Goal: Task Accomplishment & Management: Manage account settings

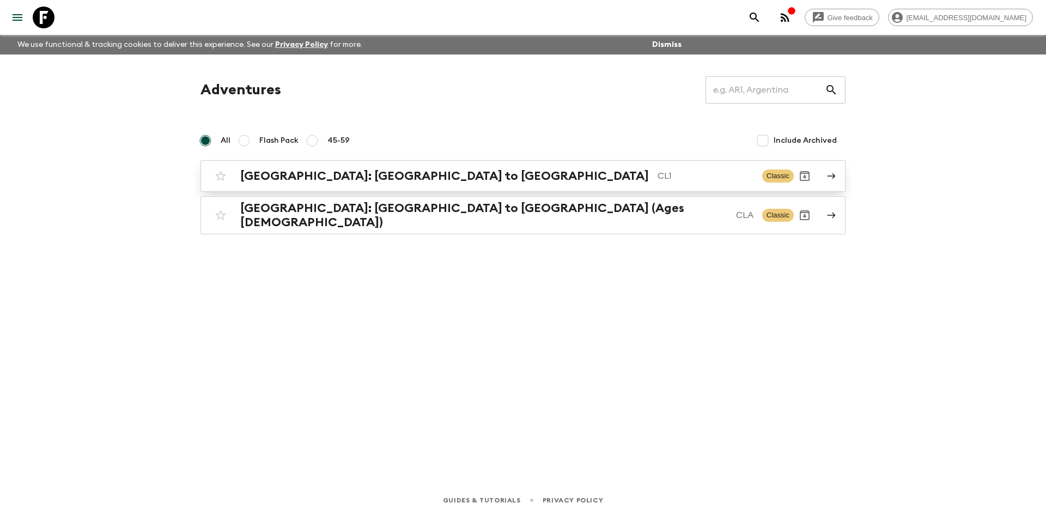
click at [345, 174] on h2 "[GEOGRAPHIC_DATA]: [GEOGRAPHIC_DATA] to [GEOGRAPHIC_DATA]" at bounding box center [444, 176] width 409 height 14
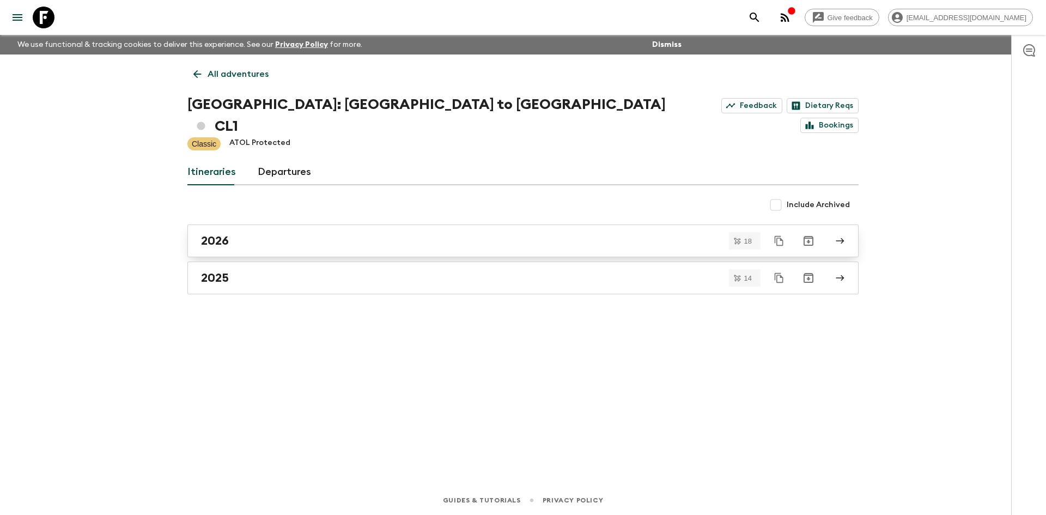
click at [228, 228] on link "2026" at bounding box center [522, 240] width 671 height 33
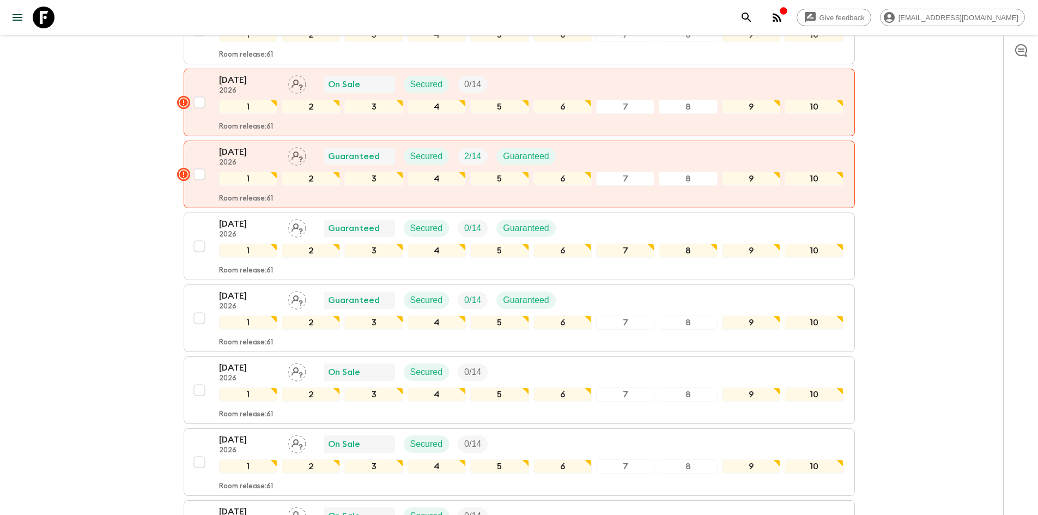
scroll to position [654, 0]
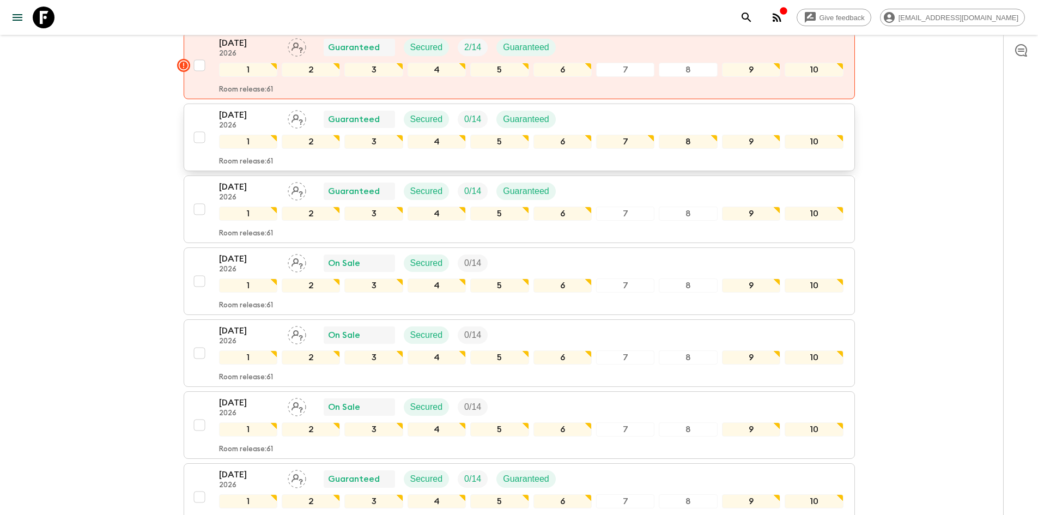
click at [615, 108] on div "[DATE] 2026 Guaranteed Secured 0 / 14 Guaranteed" at bounding box center [531, 119] width 624 height 22
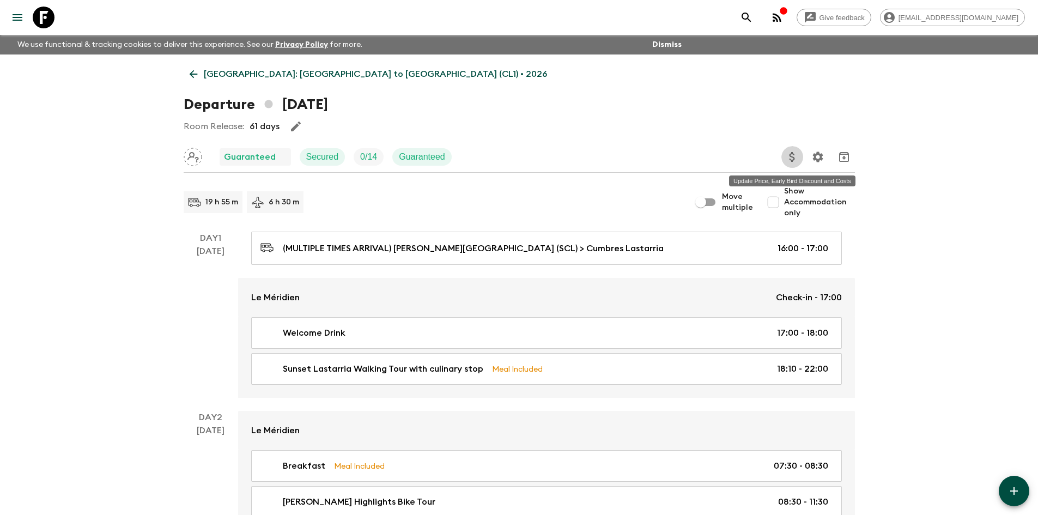
click at [796, 157] on icon "Update Price, Early Bird Discount and Costs" at bounding box center [792, 156] width 13 height 13
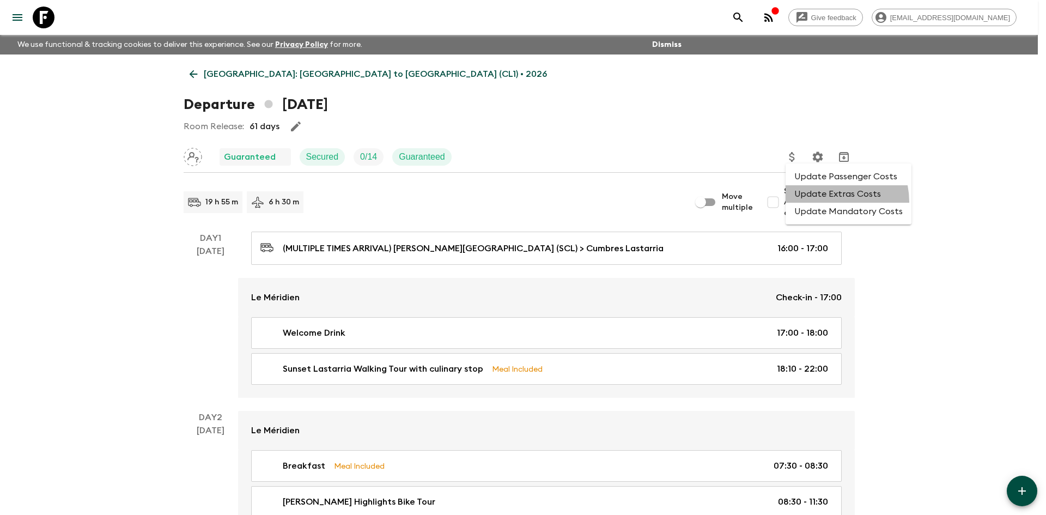
click at [828, 202] on li "Update Extras Costs" at bounding box center [849, 193] width 126 height 17
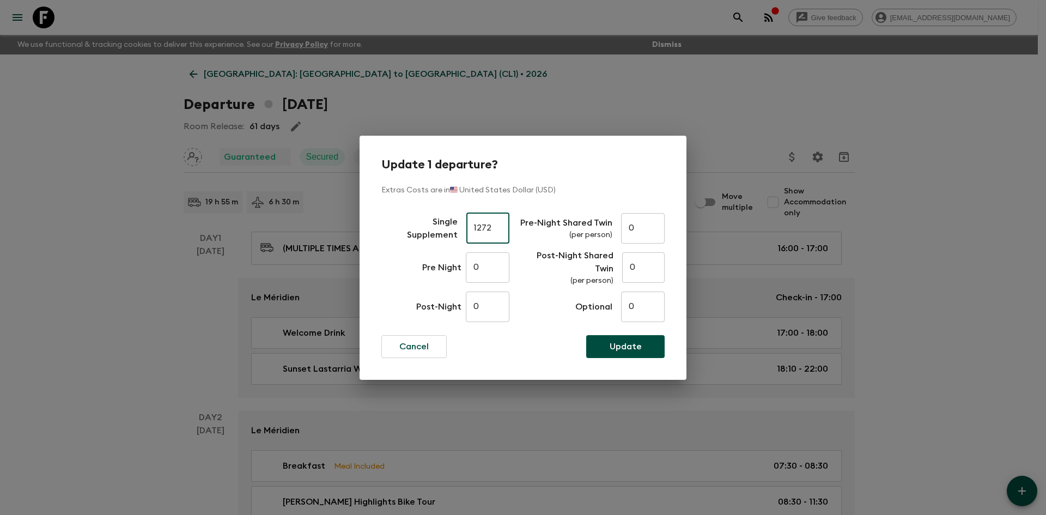
drag, startPoint x: 491, startPoint y: 233, endPoint x: 469, endPoint y: 230, distance: 22.5
click at [469, 230] on input "1272" at bounding box center [487, 228] width 43 height 31
click at [409, 342] on p "Cancel" at bounding box center [413, 346] width 29 height 13
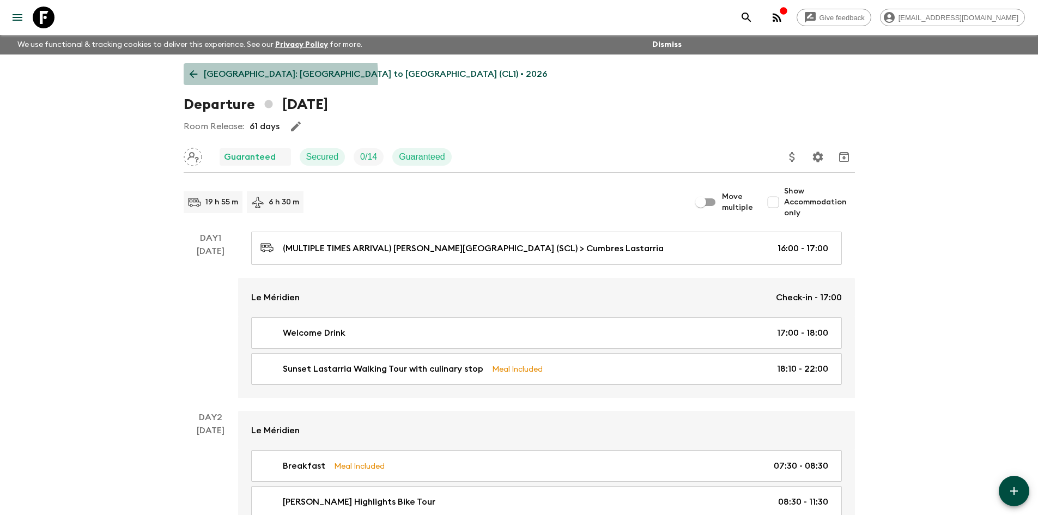
click at [260, 76] on p "[GEOGRAPHIC_DATA]: [GEOGRAPHIC_DATA] to [GEOGRAPHIC_DATA] (CL1) • 2026" at bounding box center [375, 74] width 343 height 13
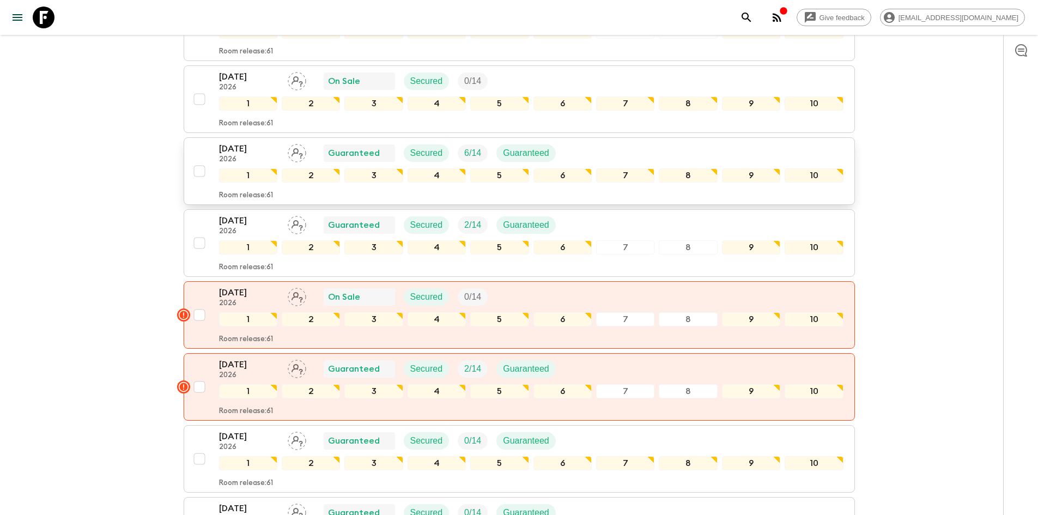
scroll to position [490, 0]
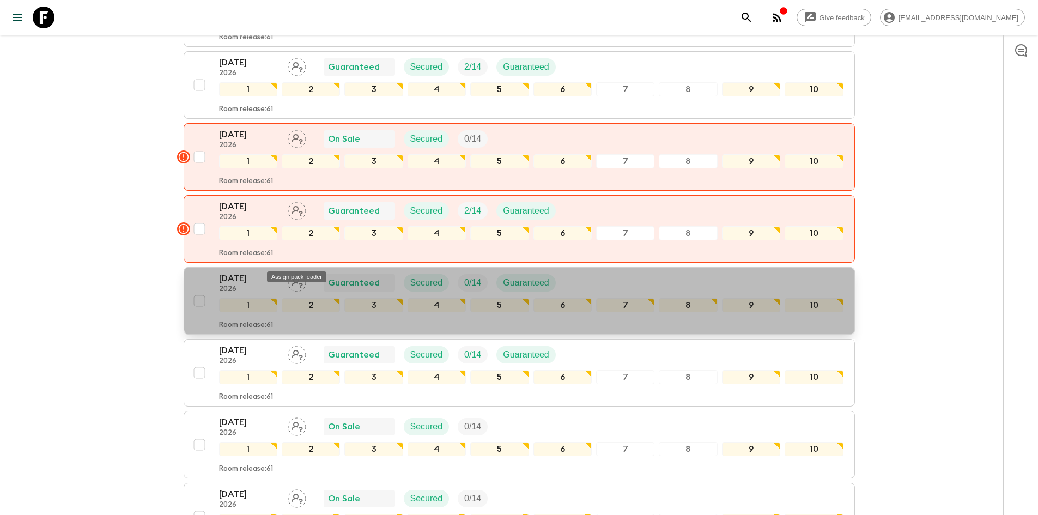
click at [274, 266] on div "Assign pack leader" at bounding box center [297, 274] width 62 height 20
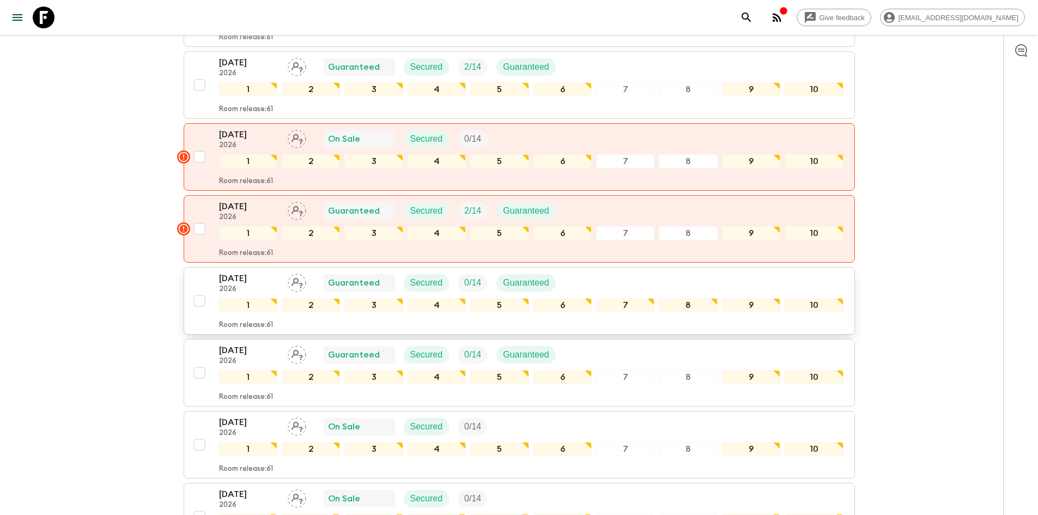
click at [254, 272] on p "[DATE]" at bounding box center [249, 278] width 60 height 13
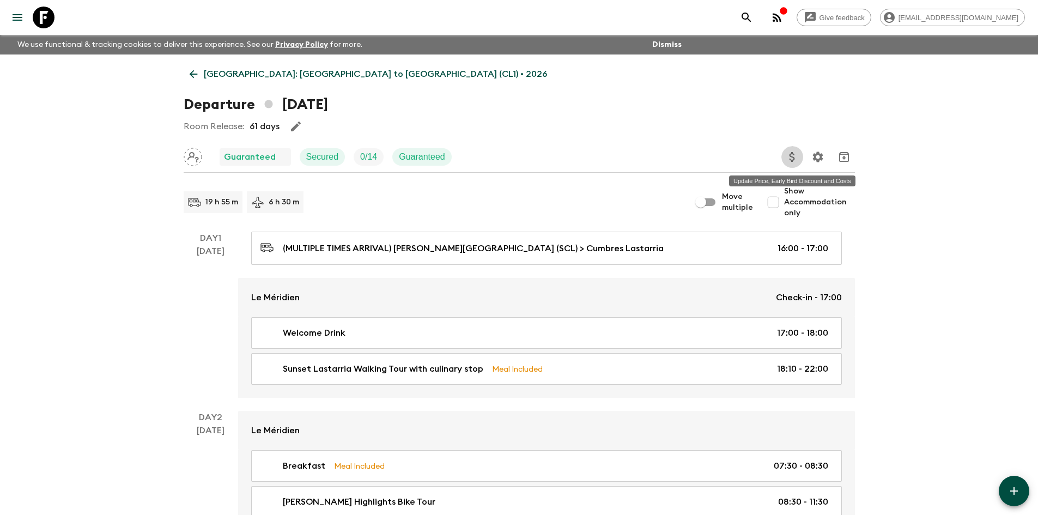
click at [789, 155] on icon "Update Price, Early Bird Discount and Costs" at bounding box center [792, 156] width 13 height 13
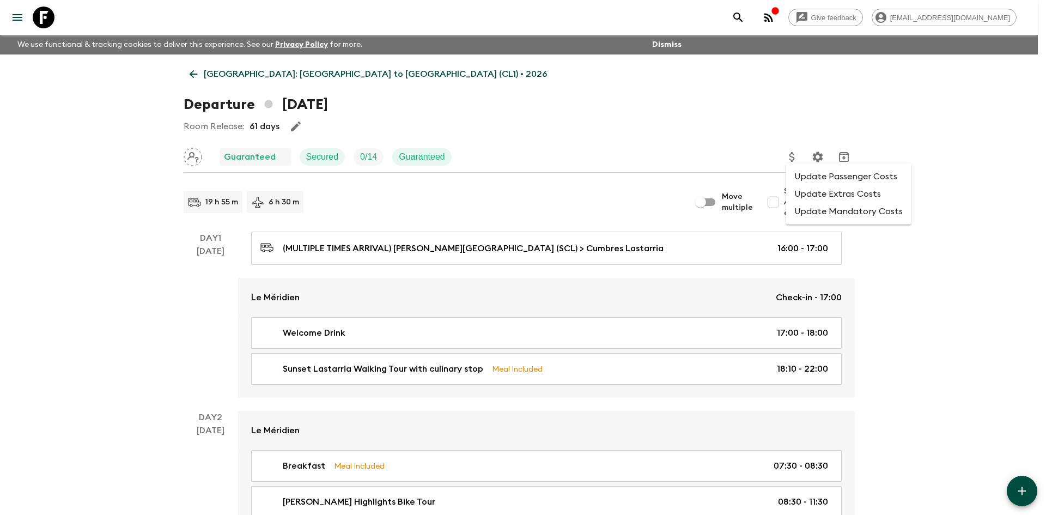
click at [809, 189] on li "Update Extras Costs" at bounding box center [849, 193] width 126 height 17
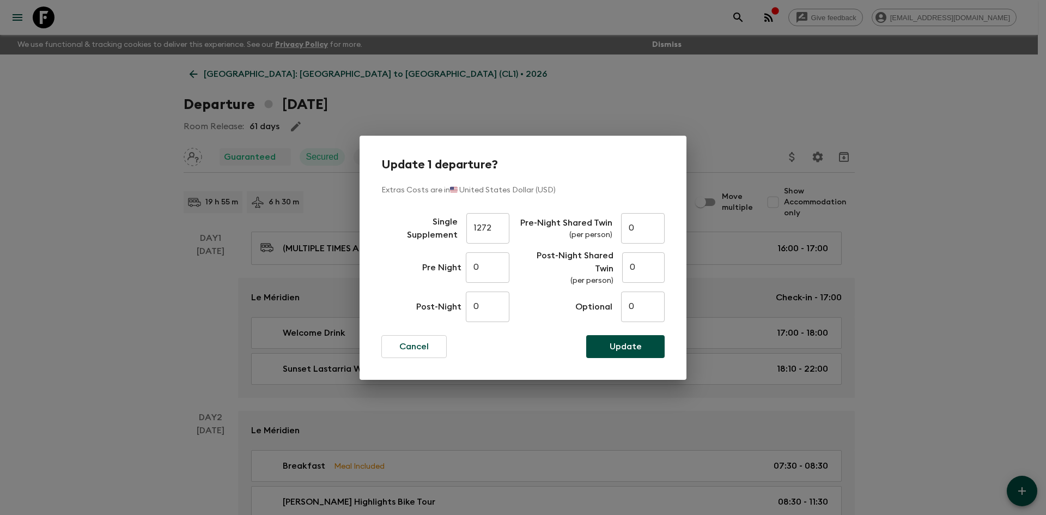
click at [484, 229] on input "1272" at bounding box center [487, 228] width 43 height 31
click at [488, 230] on input "1272" at bounding box center [487, 228] width 43 height 31
click at [490, 231] on input "1272" at bounding box center [487, 228] width 43 height 31
type input "1171"
click at [622, 344] on p "Update" at bounding box center [626, 346] width 32 height 13
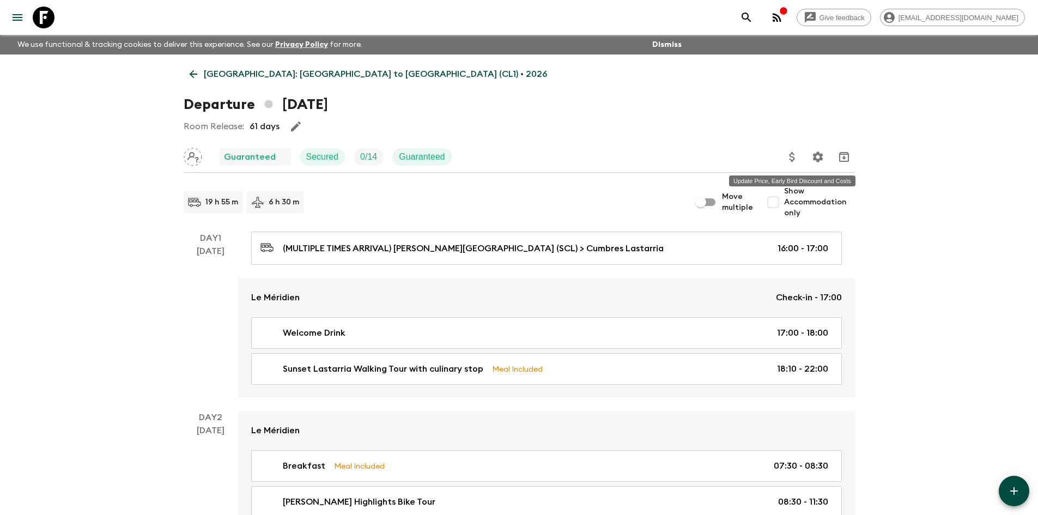
click at [796, 155] on icon "Update Price, Early Bird Discount and Costs" at bounding box center [792, 156] width 13 height 13
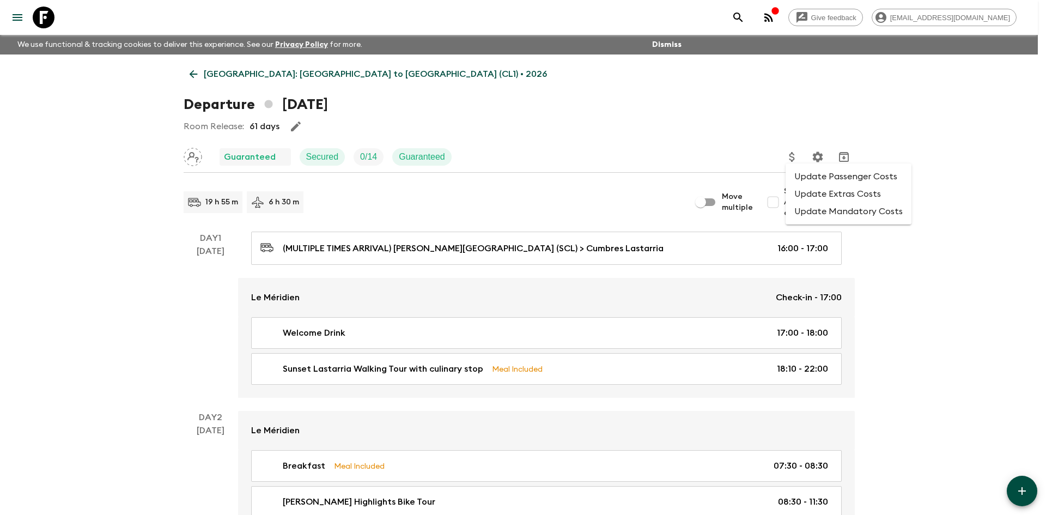
click at [813, 196] on li "Update Extras Costs" at bounding box center [849, 193] width 126 height 17
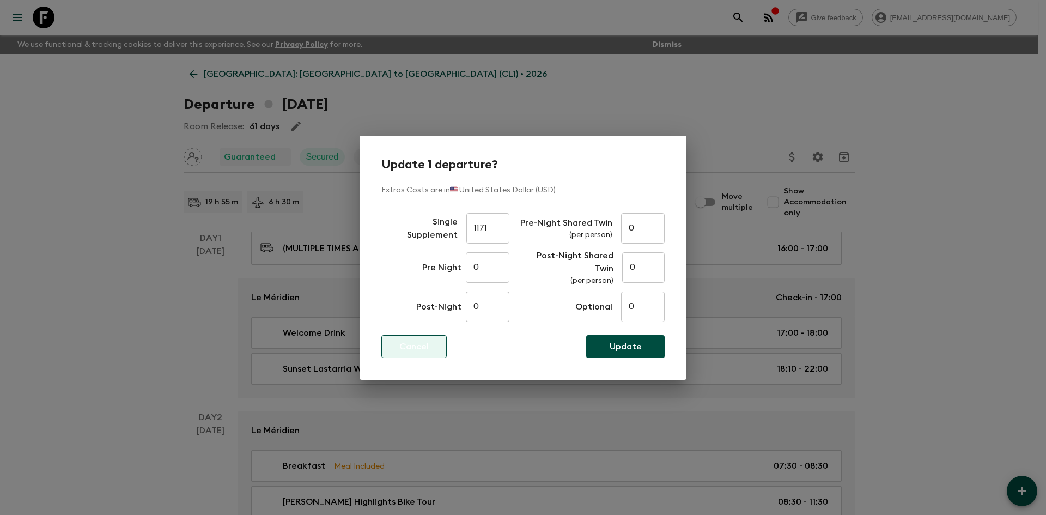
click at [424, 348] on p "Cancel" at bounding box center [413, 346] width 29 height 13
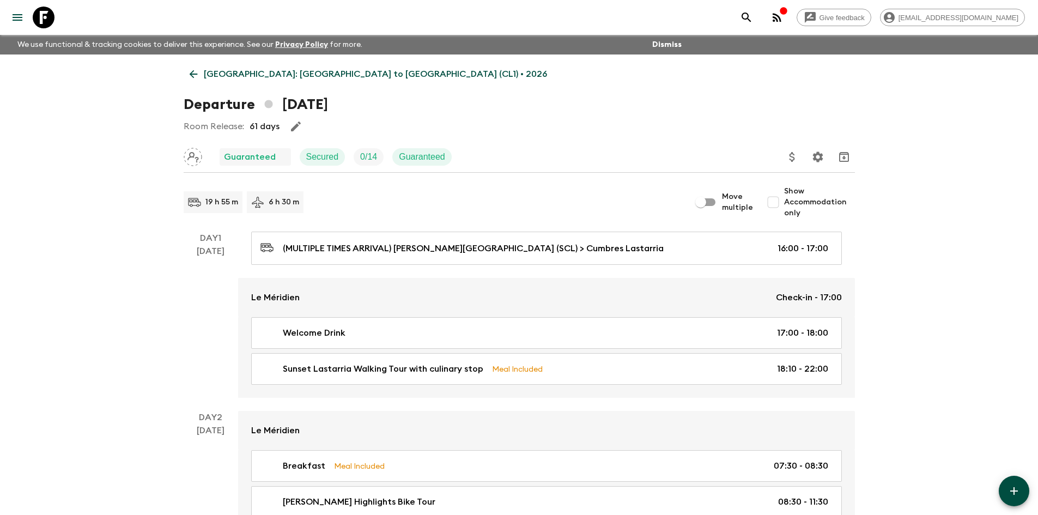
click at [208, 83] on link "[GEOGRAPHIC_DATA]: [GEOGRAPHIC_DATA] to [GEOGRAPHIC_DATA] (CL1) • 2026" at bounding box center [368, 74] width 369 height 22
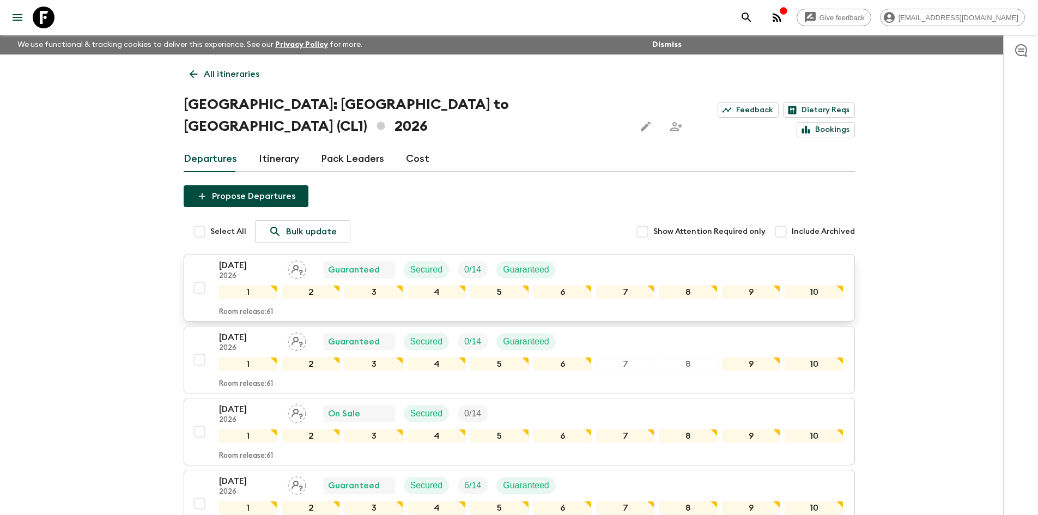
click at [242, 272] on p "2026" at bounding box center [249, 276] width 60 height 9
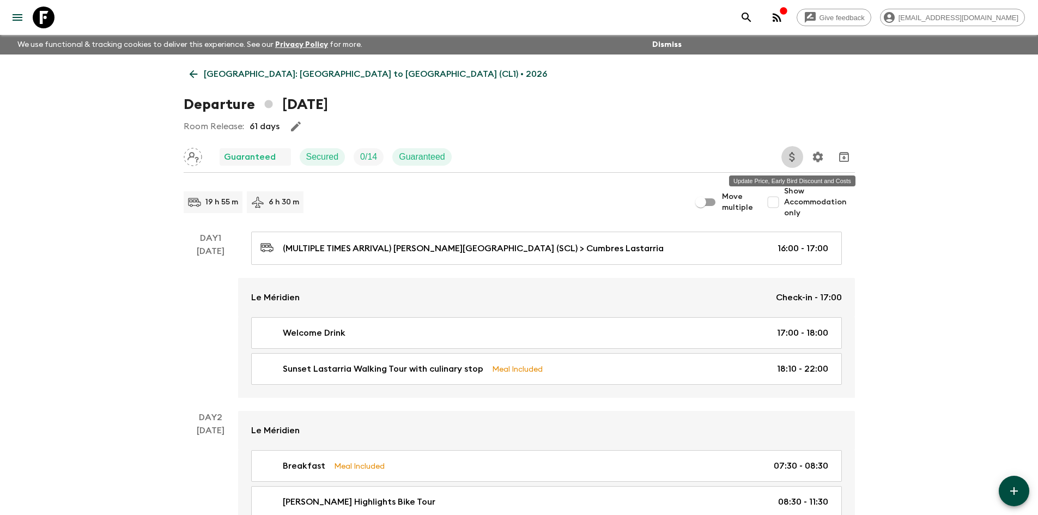
click at [796, 165] on button "Update Price, Early Bird Discount and Costs" at bounding box center [792, 157] width 22 height 22
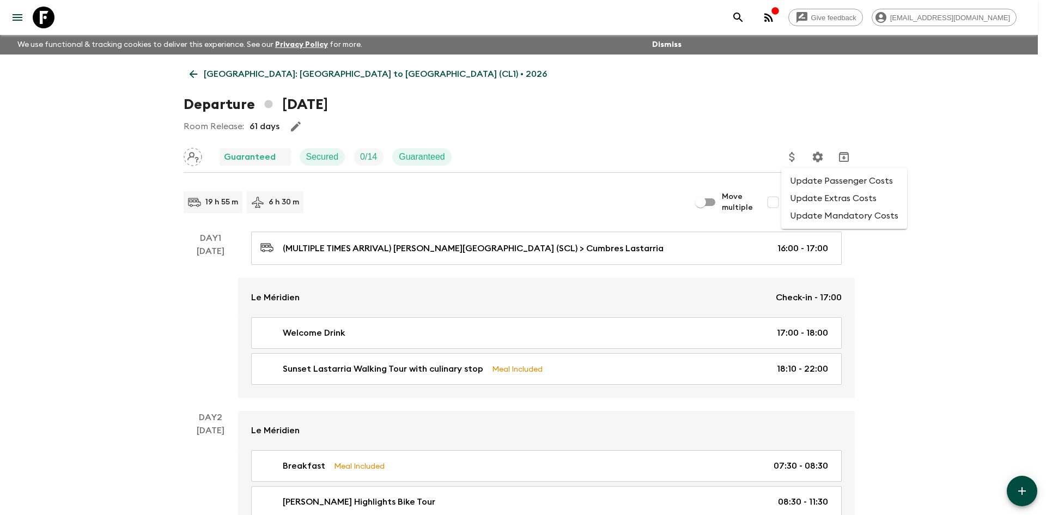
click at [812, 197] on li "Update Extras Costs" at bounding box center [844, 198] width 126 height 17
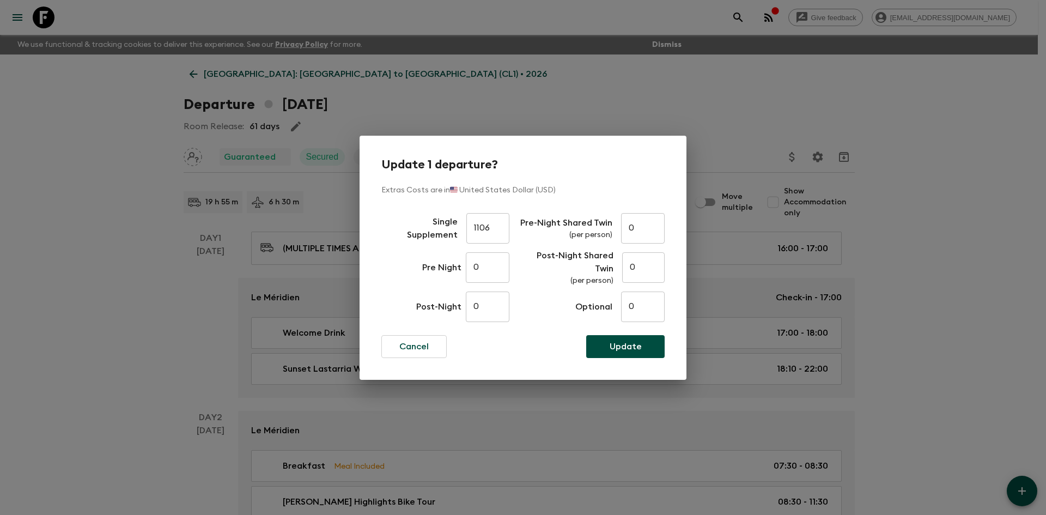
click at [673, 119] on div "Update 1 departure? Extras Costs are in 🇺🇸 United States Dollar (USD) Single Su…" at bounding box center [523, 257] width 1046 height 515
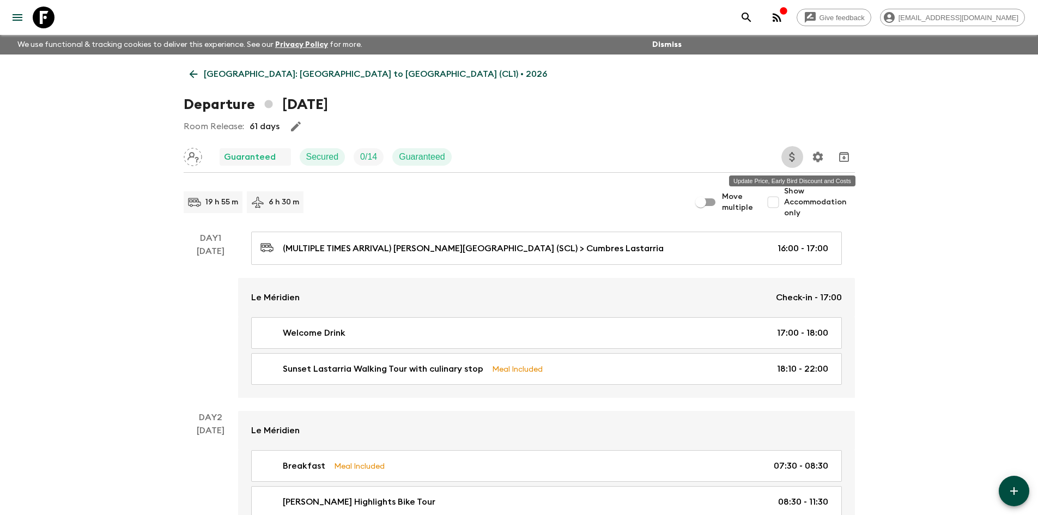
click at [786, 162] on icon "Update Price, Early Bird Discount and Costs" at bounding box center [792, 156] width 13 height 13
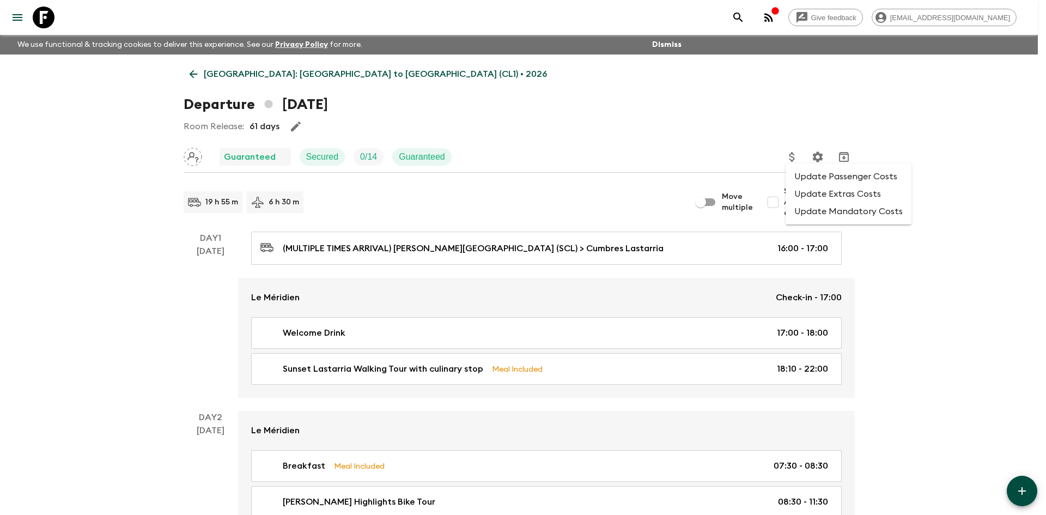
click at [803, 176] on li "Update Passenger Costs" at bounding box center [849, 176] width 126 height 17
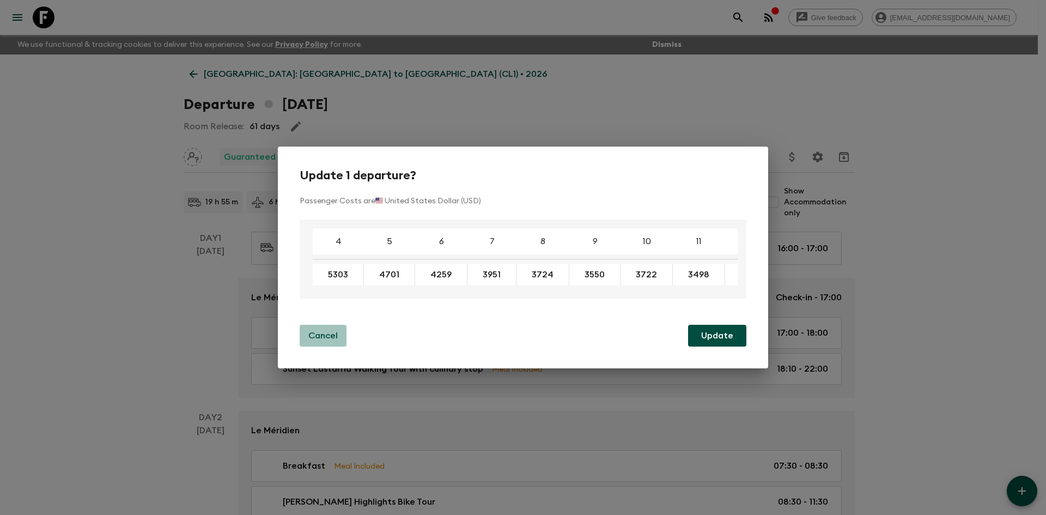
click at [332, 341] on p "Cancel" at bounding box center [322, 335] width 29 height 13
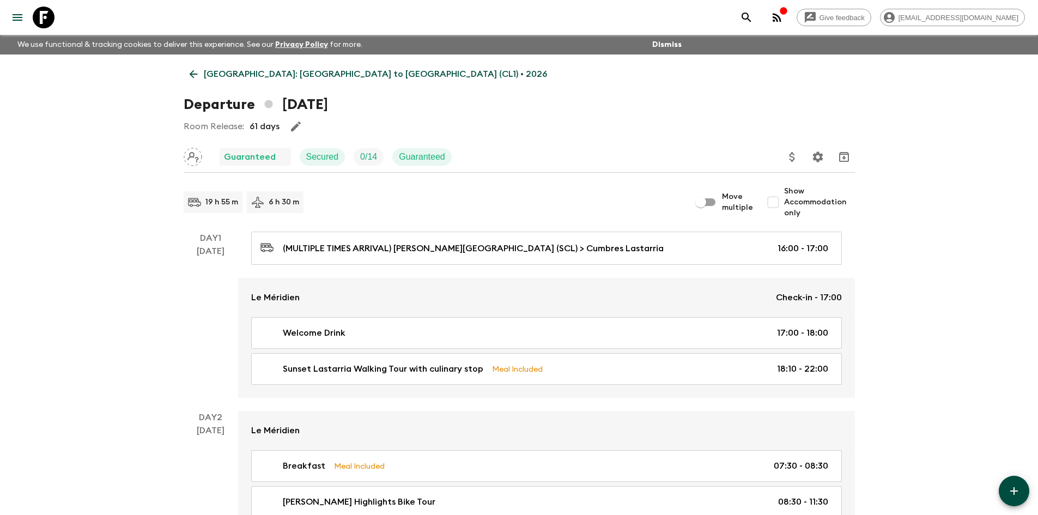
click at [221, 68] on p "[GEOGRAPHIC_DATA]: [GEOGRAPHIC_DATA] to [GEOGRAPHIC_DATA] (CL1) • 2026" at bounding box center [375, 74] width 343 height 13
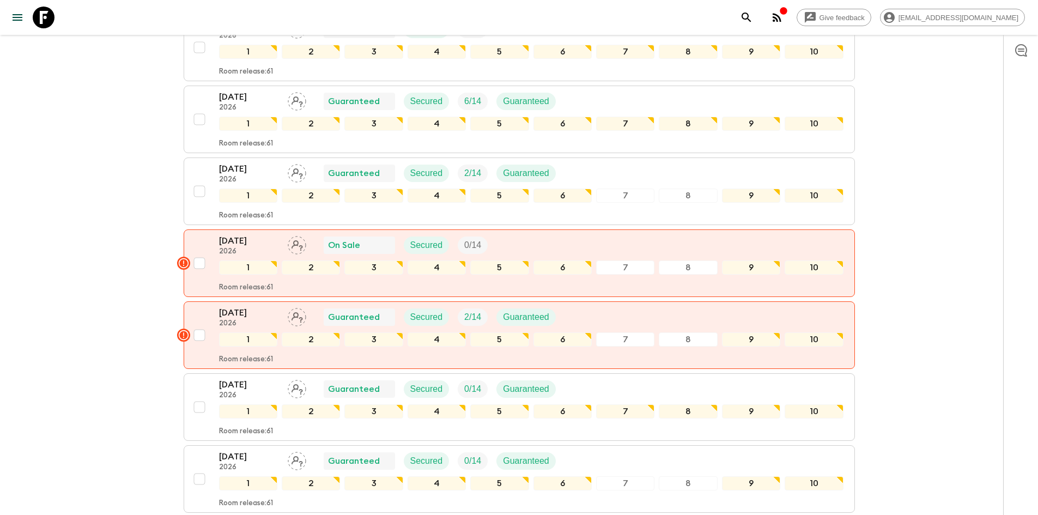
scroll to position [218, 0]
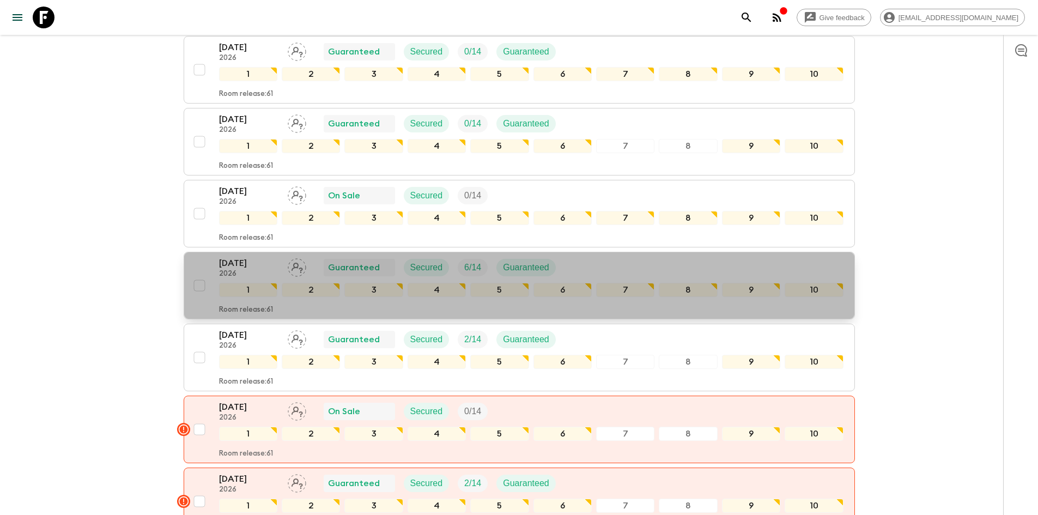
click at [238, 257] on p "[DATE]" at bounding box center [249, 263] width 60 height 13
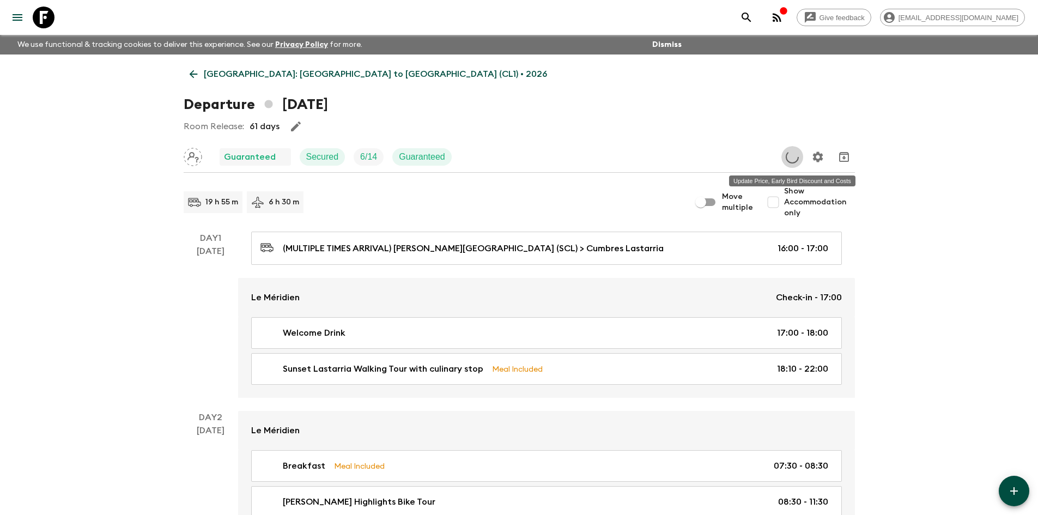
click at [798, 160] on icon "Update Price, Early Bird Discount and Costs" at bounding box center [792, 156] width 13 height 13
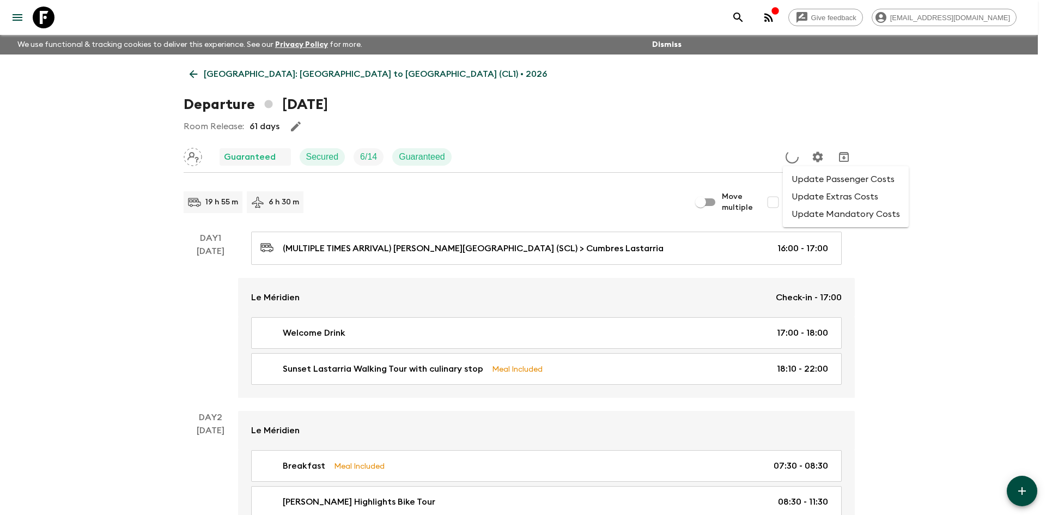
click at [800, 181] on li "Update Passenger Costs" at bounding box center [846, 179] width 126 height 17
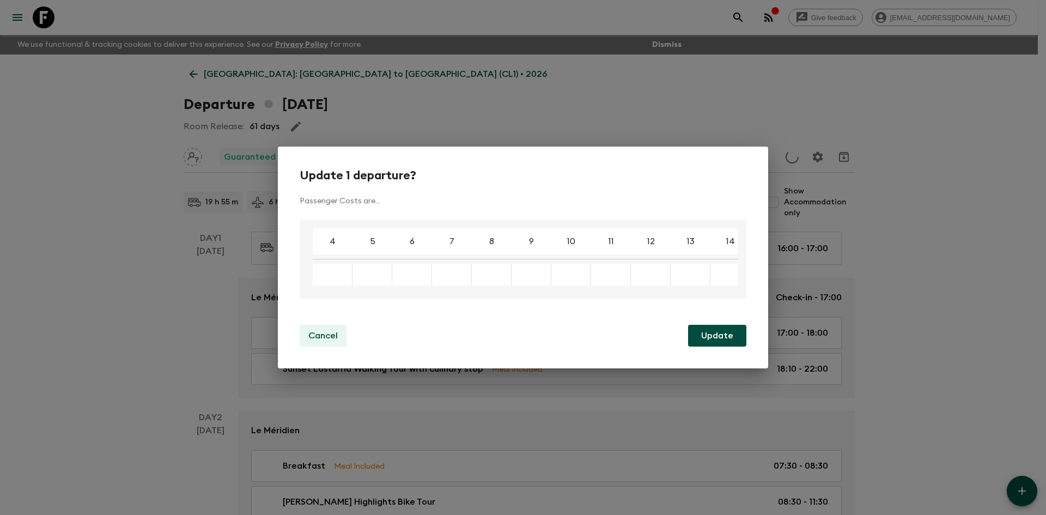
click at [327, 339] on p "Cancel" at bounding box center [322, 335] width 29 height 13
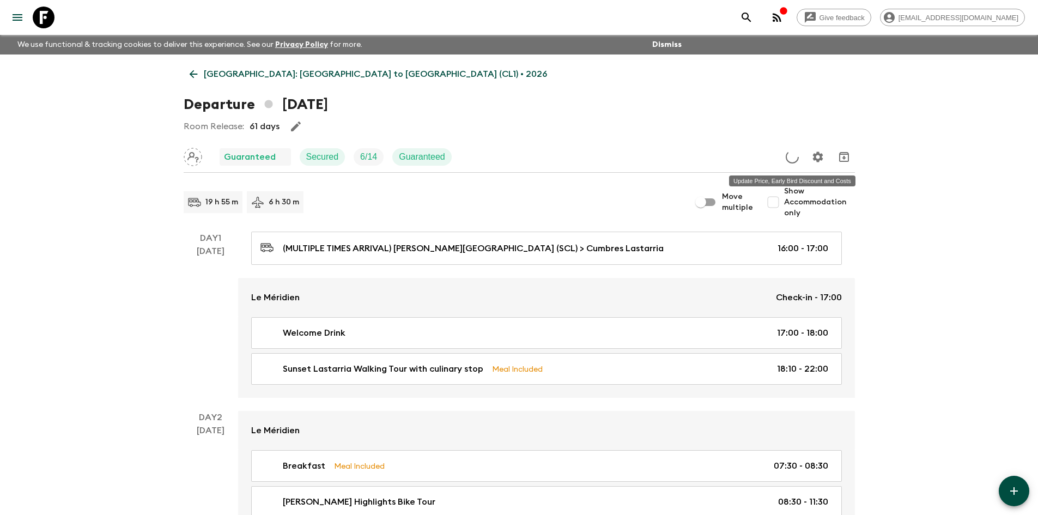
click at [788, 163] on icon "Update Price, Early Bird Discount and Costs" at bounding box center [792, 157] width 14 height 14
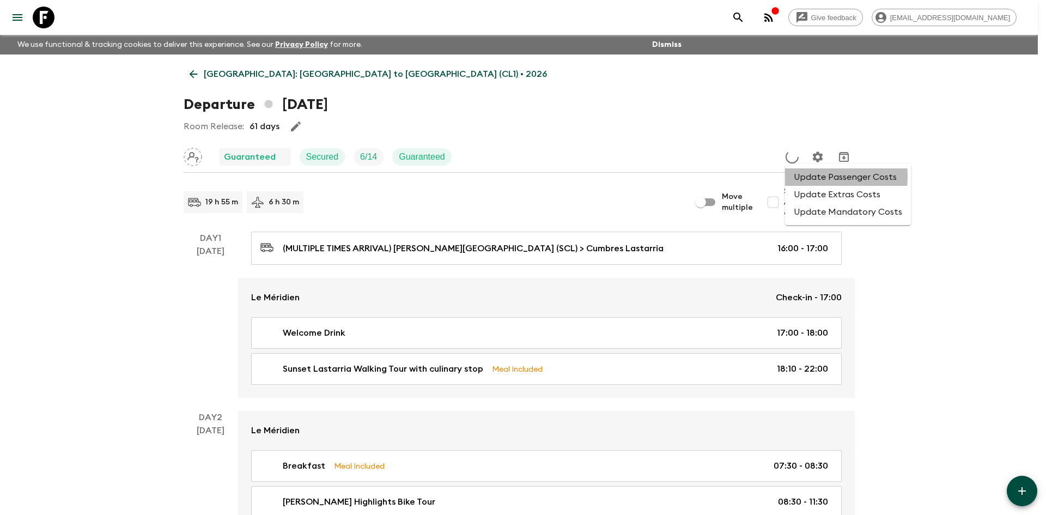
click at [803, 177] on li "Update Passenger Costs" at bounding box center [848, 176] width 126 height 17
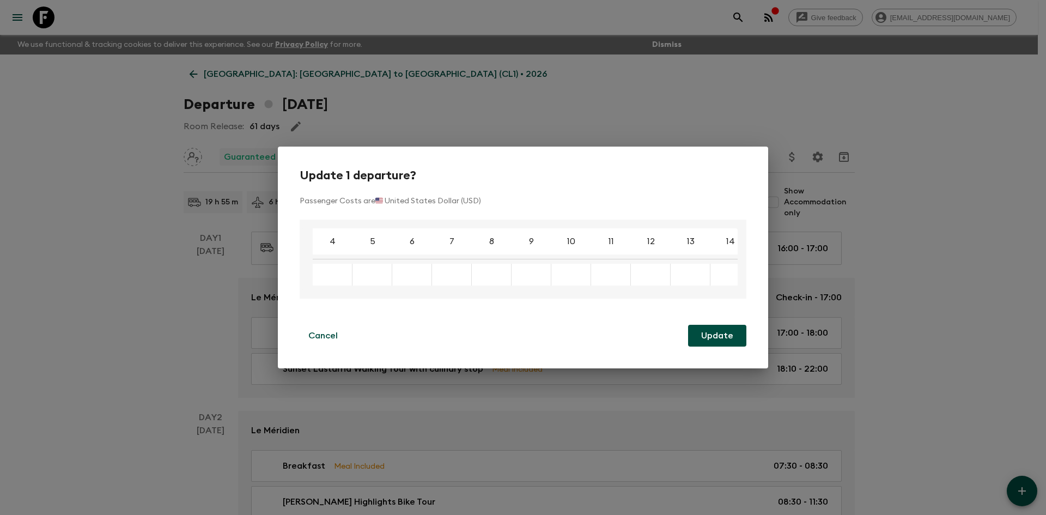
click at [308, 349] on div "Update 1 departure? Passenger Costs are 🇺🇸 United States Dollar (USD) 4 5 6 7 8…" at bounding box center [523, 258] width 490 height 222
click at [311, 342] on p "Cancel" at bounding box center [322, 335] width 29 height 13
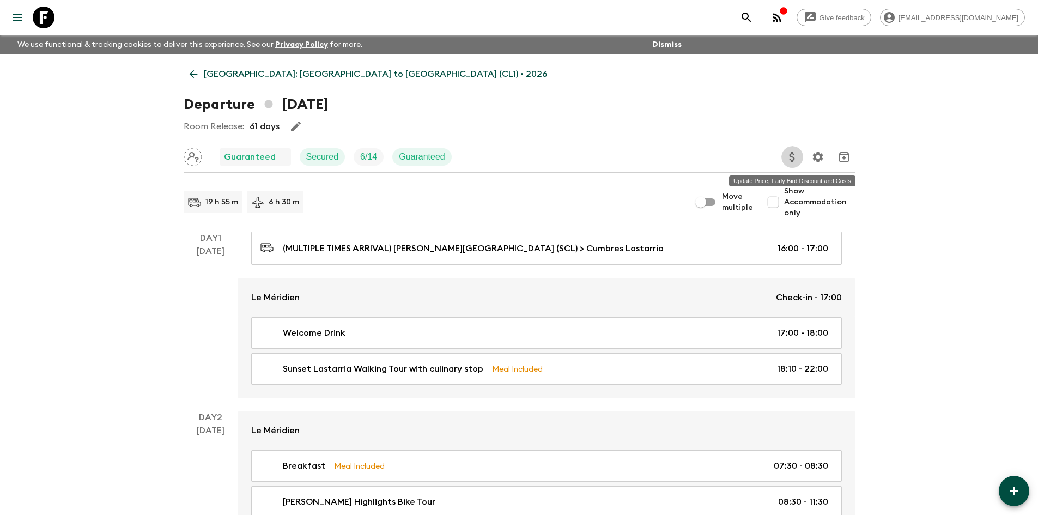
click at [787, 154] on icon "Update Price, Early Bird Discount and Costs" at bounding box center [792, 156] width 13 height 13
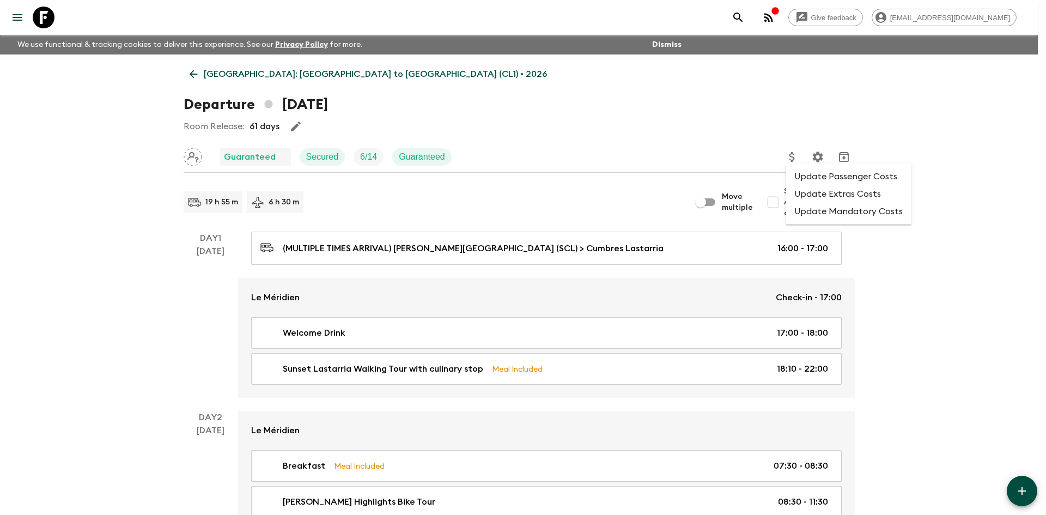
click at [801, 172] on li "Update Passenger Costs" at bounding box center [849, 176] width 126 height 17
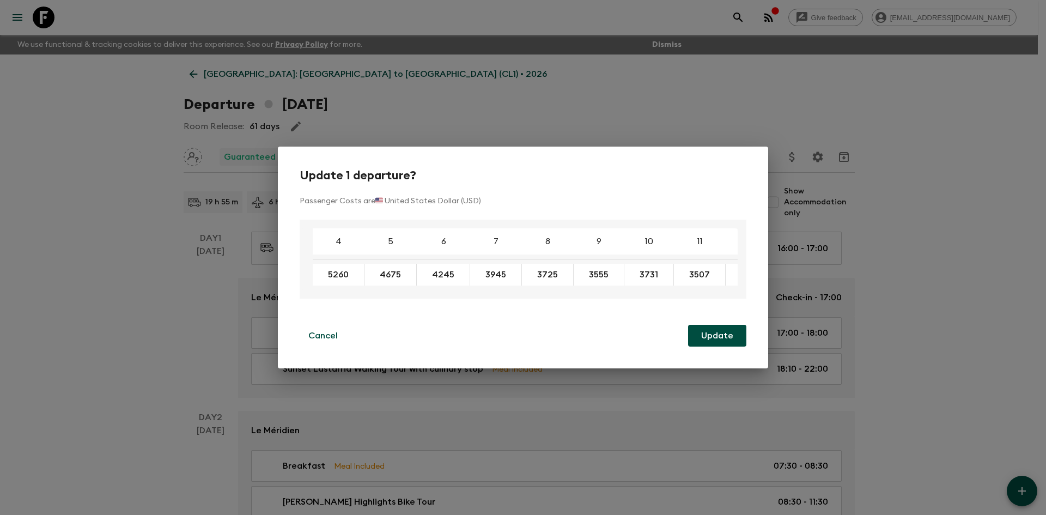
drag, startPoint x: 512, startPoint y: 292, endPoint x: 533, endPoint y: 294, distance: 21.4
click at [533, 294] on div "4 5 6 7 8 9 10 11 12 13 14 15 16 17 18 5260 4675 4245 3945 3725 3555 3731 3507 …" at bounding box center [523, 259] width 447 height 79
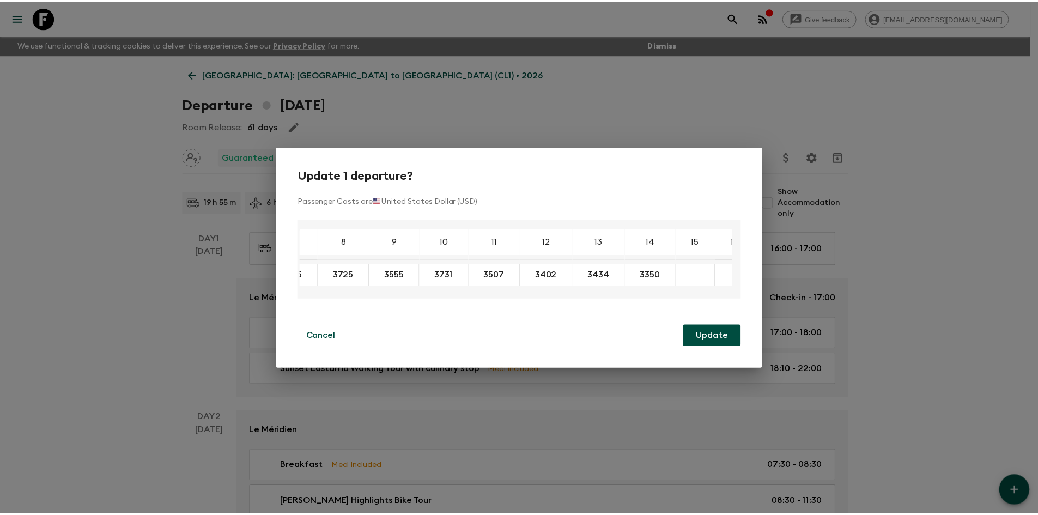
scroll to position [0, 196]
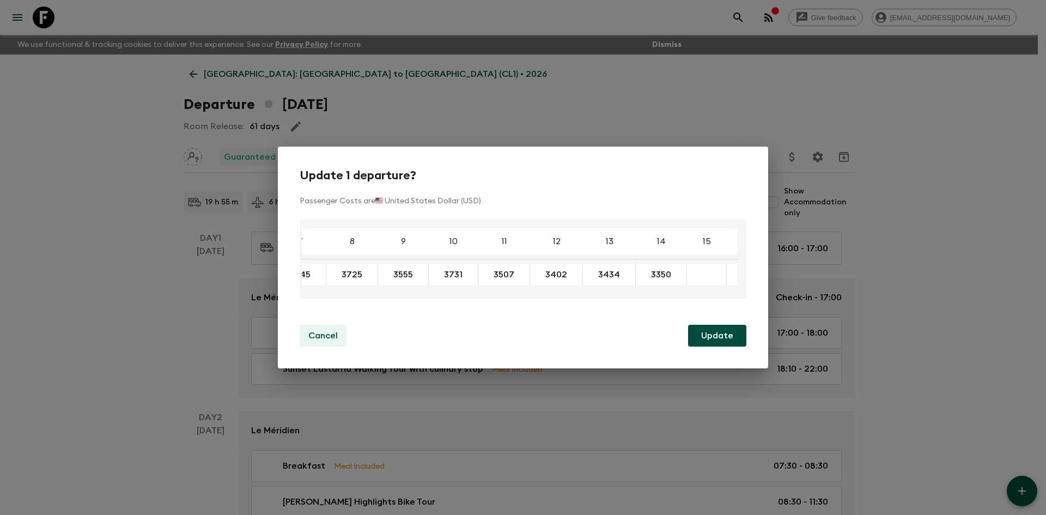
click at [315, 342] on p "Cancel" at bounding box center [322, 335] width 29 height 13
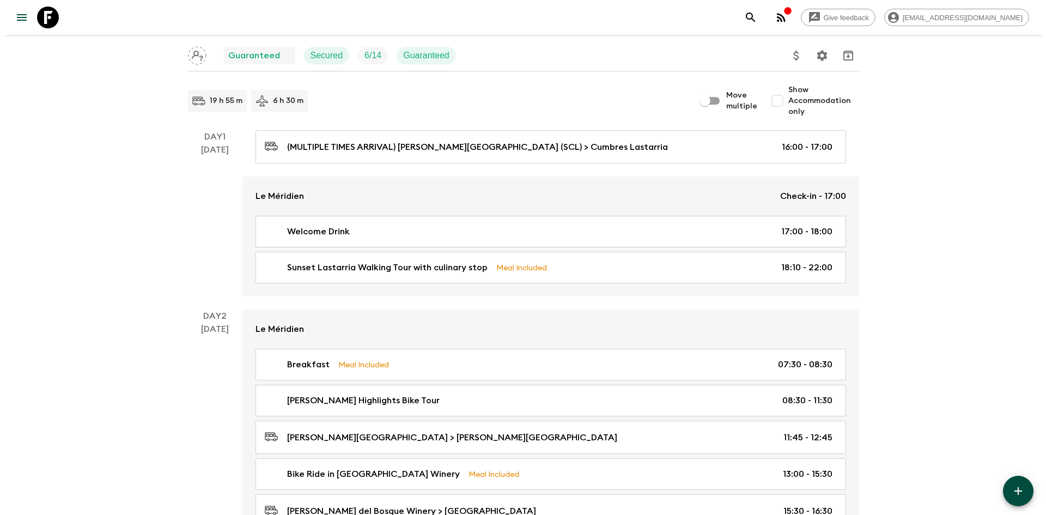
scroll to position [0, 0]
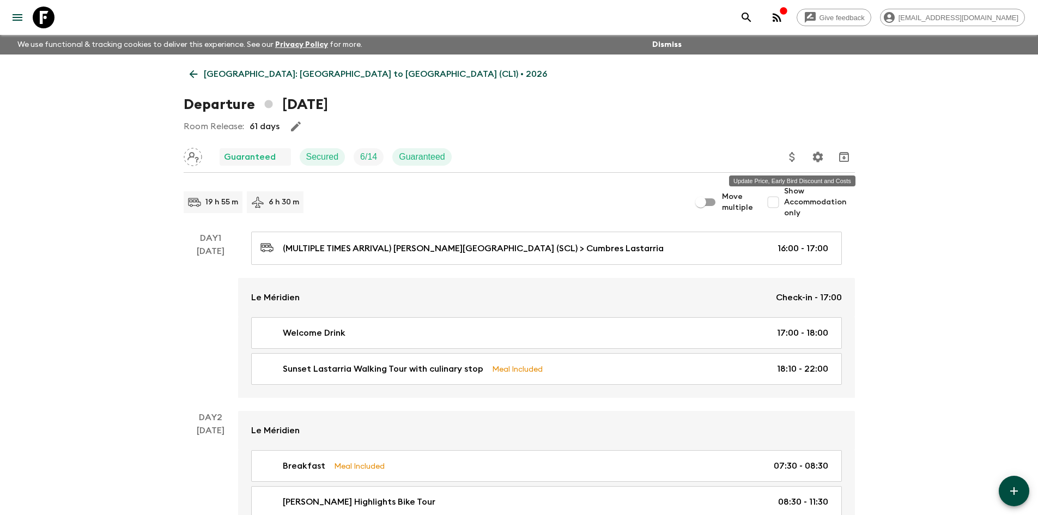
click at [794, 161] on icon "Update Price, Early Bird Discount and Costs" at bounding box center [792, 156] width 13 height 13
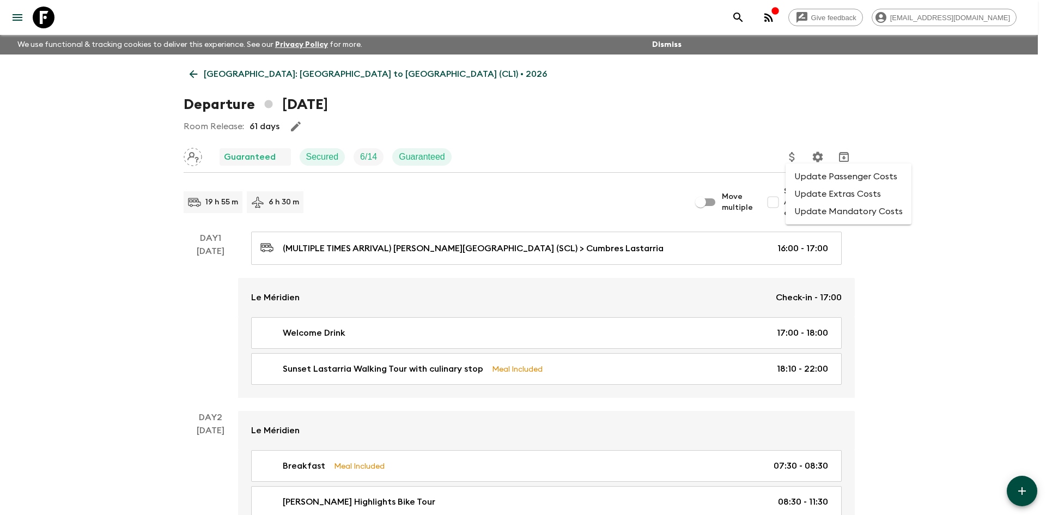
click at [800, 177] on li "Update Passenger Costs" at bounding box center [849, 176] width 126 height 17
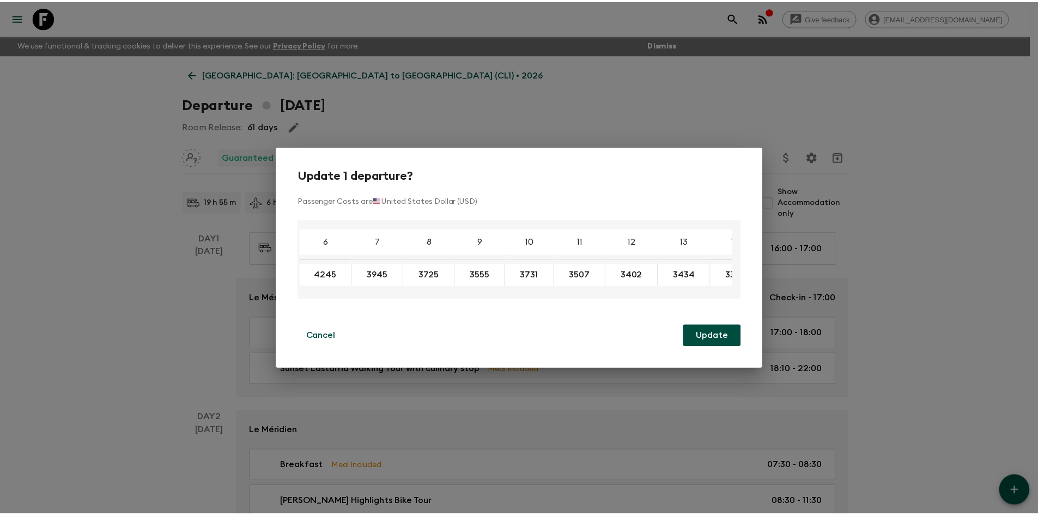
scroll to position [0, 91]
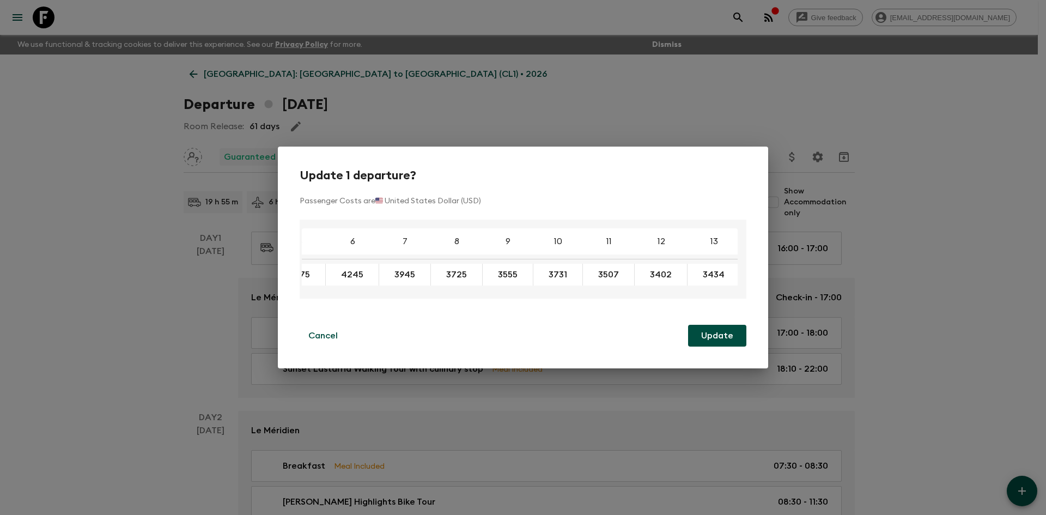
click at [500, 100] on div "Update 1 departure? Passenger Costs are 🇺🇸 United States Dollar (USD) 4 5 6 7 8…" at bounding box center [523, 257] width 1046 height 515
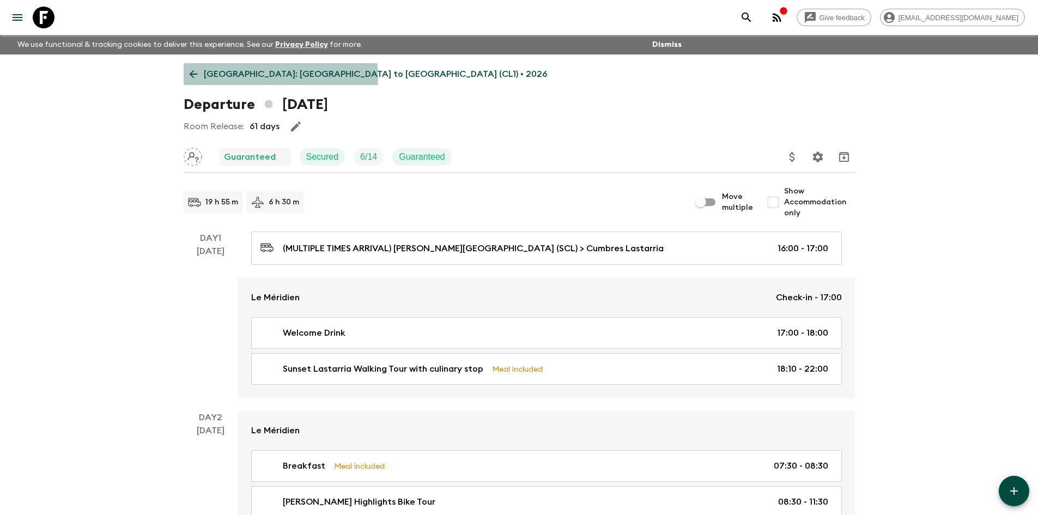
click at [260, 77] on p "[GEOGRAPHIC_DATA]: [GEOGRAPHIC_DATA] to [GEOGRAPHIC_DATA] (CL1) • 2026" at bounding box center [375, 74] width 343 height 13
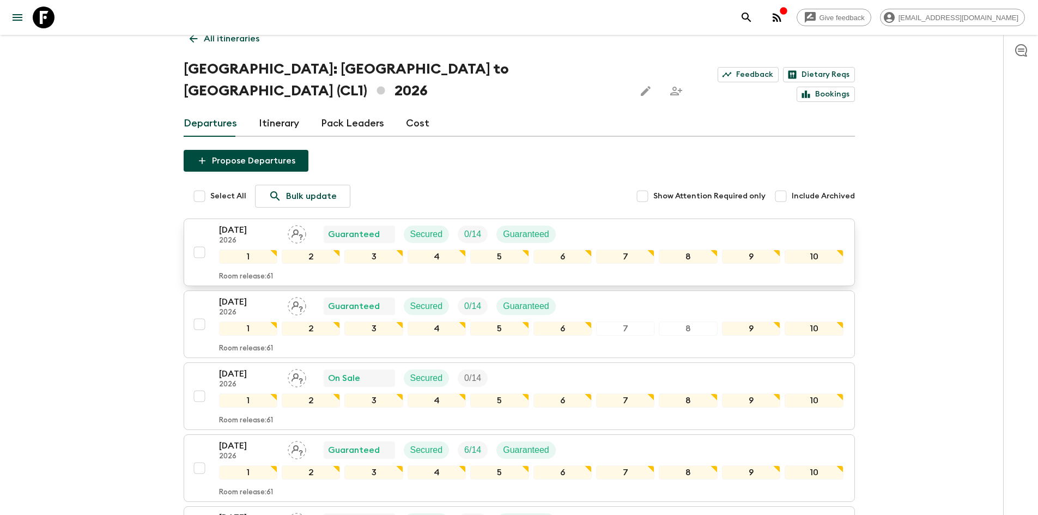
scroll to position [54, 0]
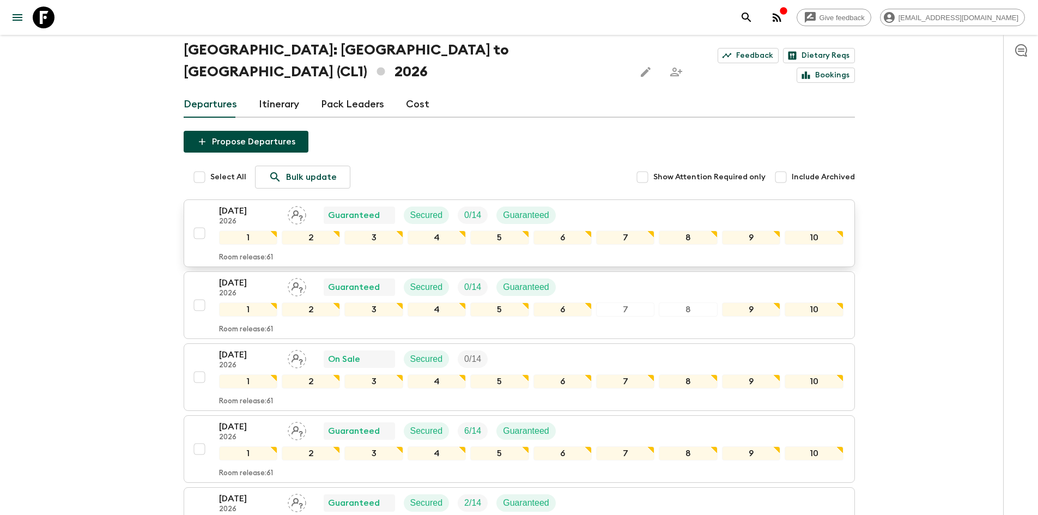
click at [242, 217] on p "2026" at bounding box center [249, 221] width 60 height 9
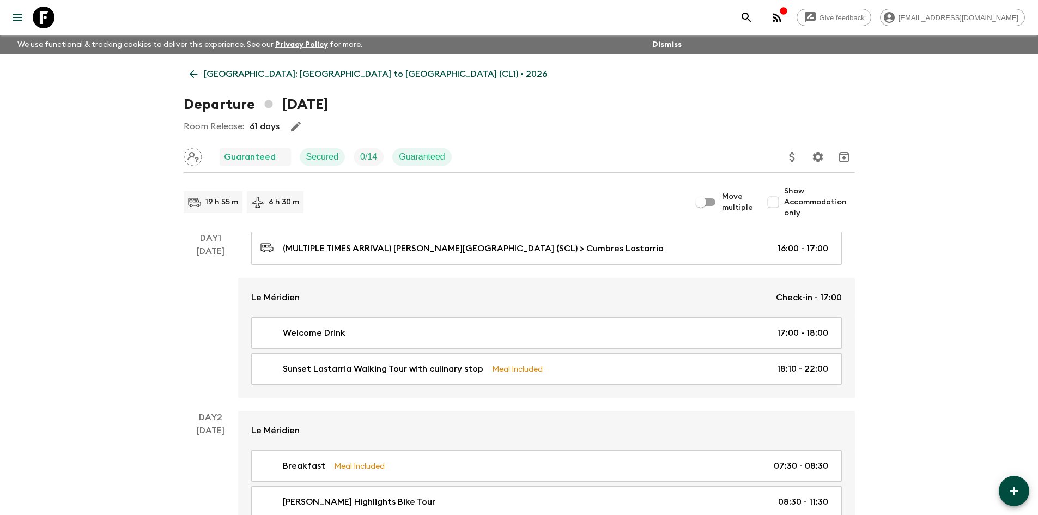
click at [294, 72] on p "[GEOGRAPHIC_DATA]: [GEOGRAPHIC_DATA] to [GEOGRAPHIC_DATA] (CL1) • 2026" at bounding box center [375, 74] width 343 height 13
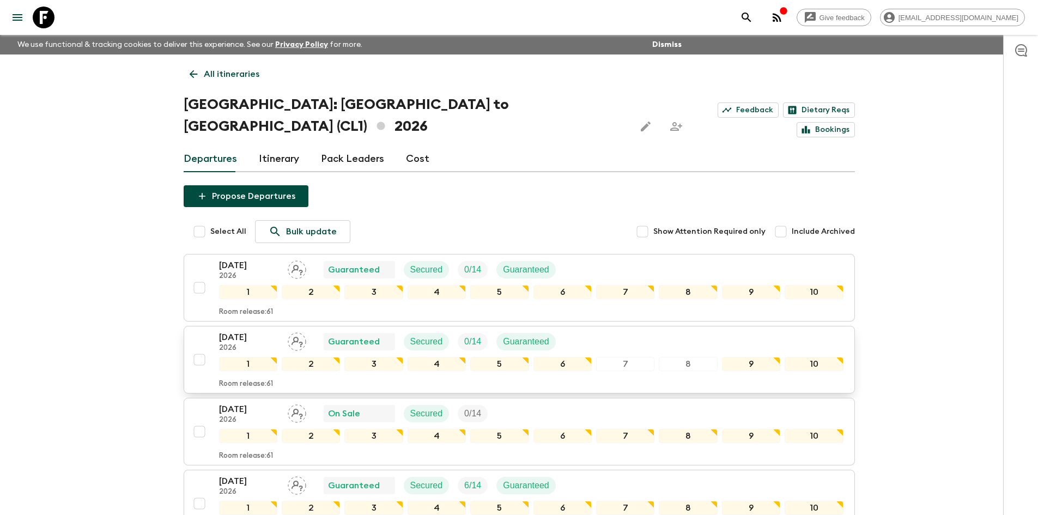
click at [245, 331] on p "[DATE]" at bounding box center [249, 337] width 60 height 13
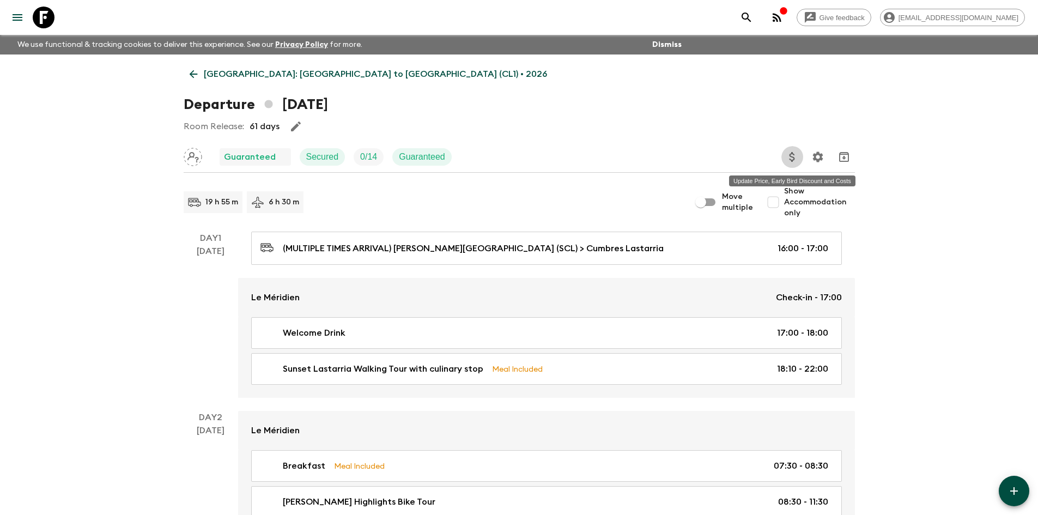
click at [794, 157] on icon "Update Price, Early Bird Discount and Costs" at bounding box center [791, 157] width 5 height 10
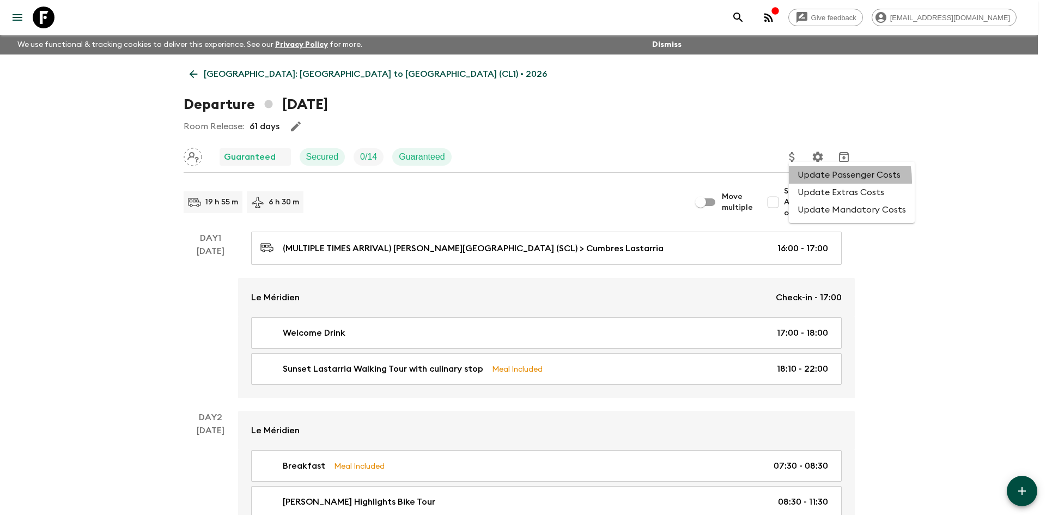
click at [814, 181] on li "Update Passenger Costs" at bounding box center [852, 174] width 126 height 17
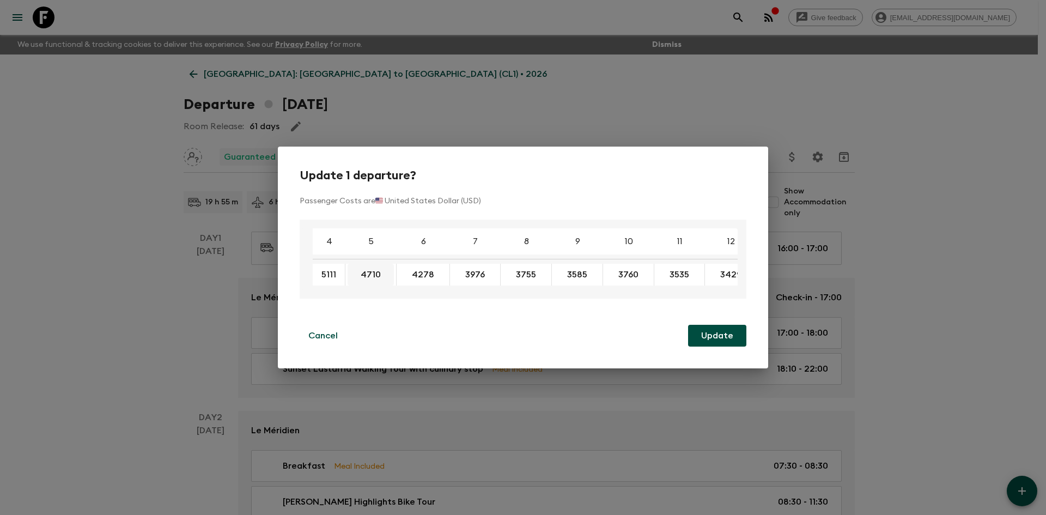
type input "5111"
click at [373, 276] on input "4710" at bounding box center [362, 275] width 28 height 13
click at [371, 276] on input "4710" at bounding box center [362, 275] width 28 height 13
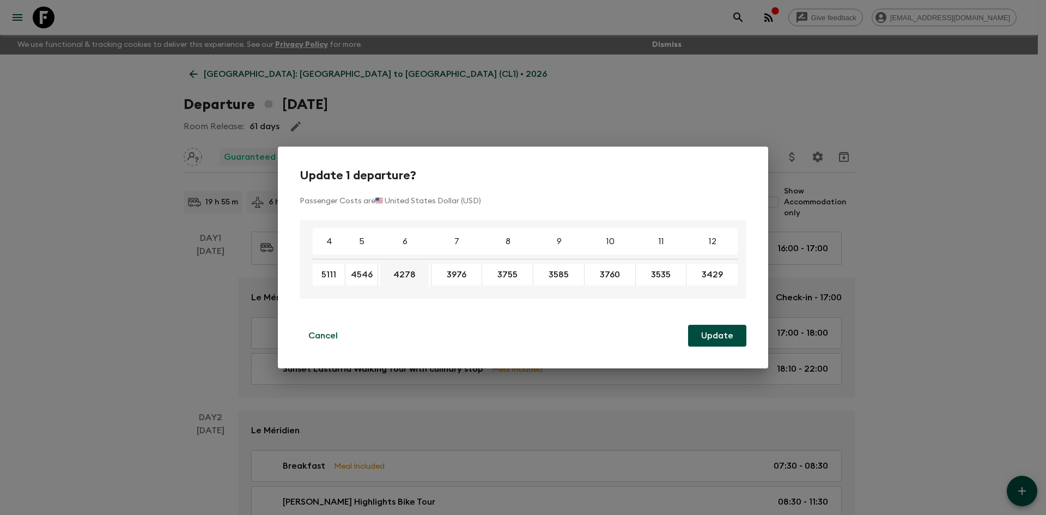
type input "4546"
type input "4132"
type input "3843"
type input "3631"
type input "3467"
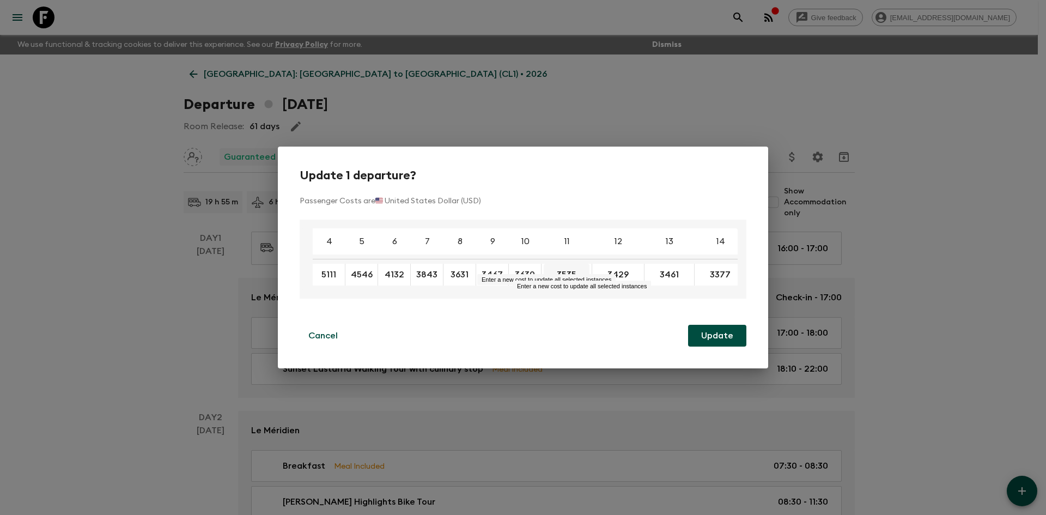
type input "3630"
type input "3416"
type input "3315"
type input "3343"
type input "3263"
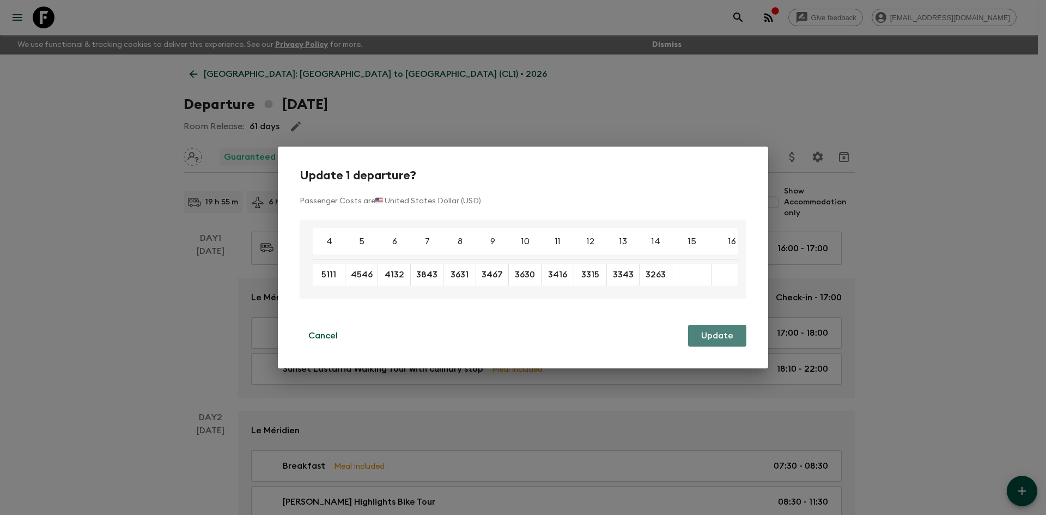
click at [720, 336] on button "Update" at bounding box center [717, 336] width 58 height 22
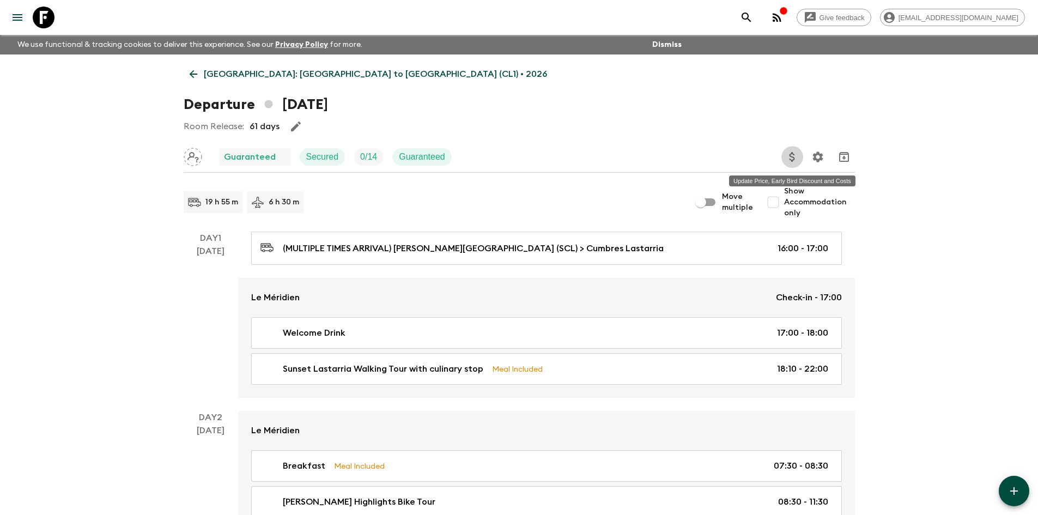
click at [797, 162] on icon "Update Price, Early Bird Discount and Costs" at bounding box center [792, 156] width 13 height 13
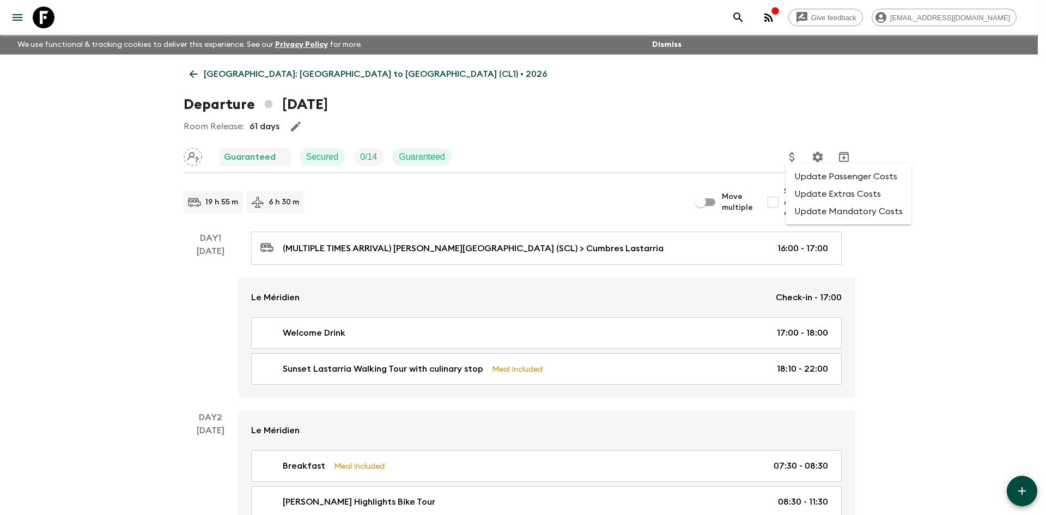
click at [194, 76] on div at bounding box center [523, 257] width 1046 height 515
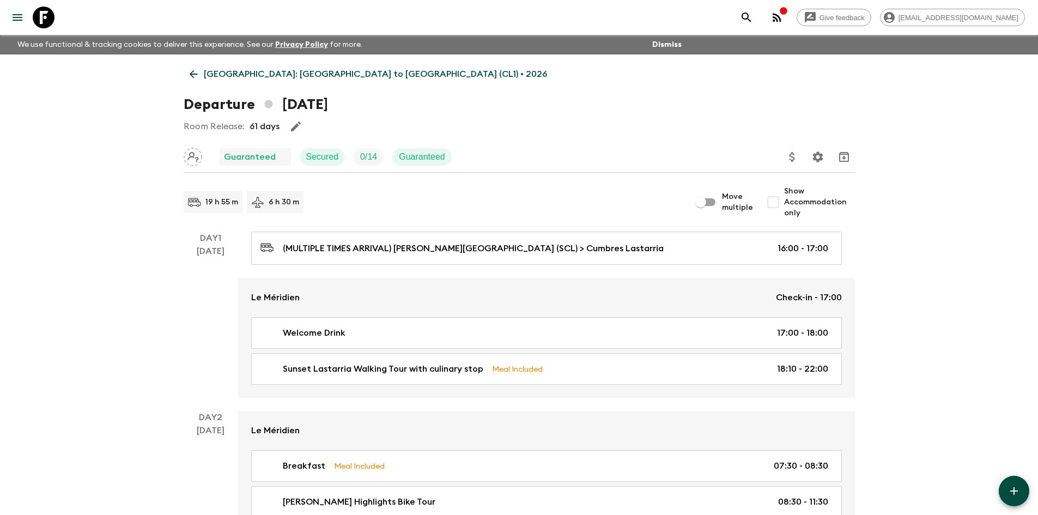
click at [212, 71] on p "[GEOGRAPHIC_DATA]: [GEOGRAPHIC_DATA] to [GEOGRAPHIC_DATA] (CL1) • 2026" at bounding box center [375, 74] width 343 height 13
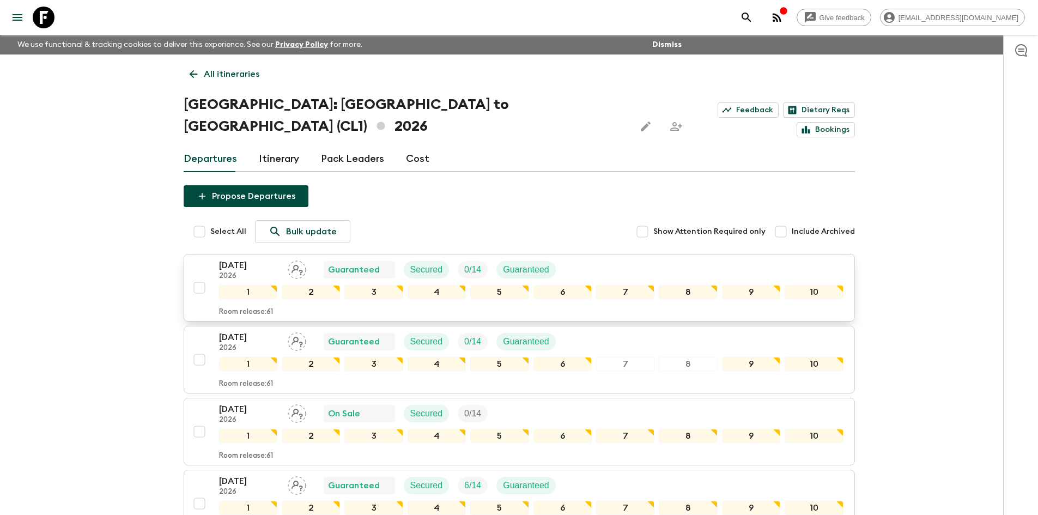
click at [245, 259] on p "[DATE]" at bounding box center [249, 265] width 60 height 13
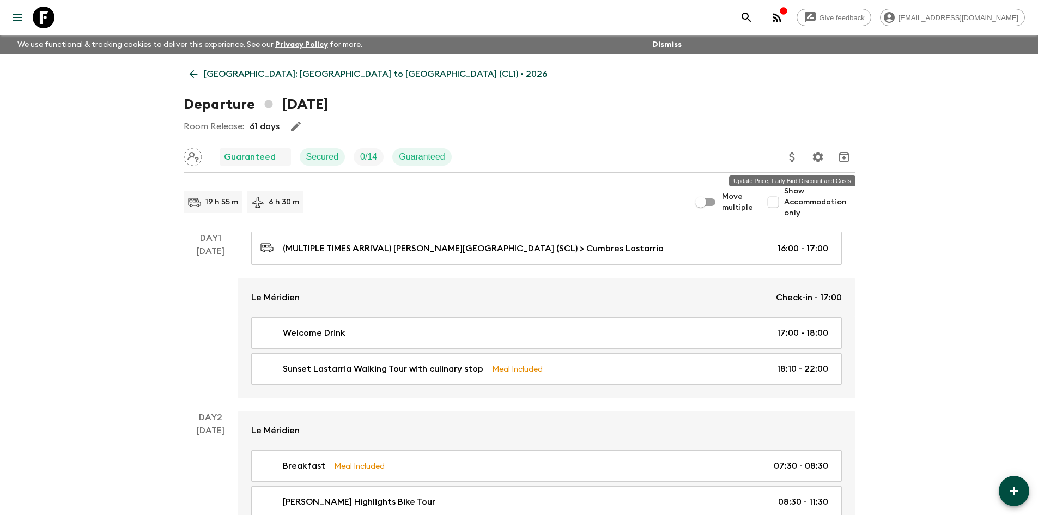
click at [796, 158] on icon "Update Price, Early Bird Discount and Costs" at bounding box center [792, 156] width 13 height 13
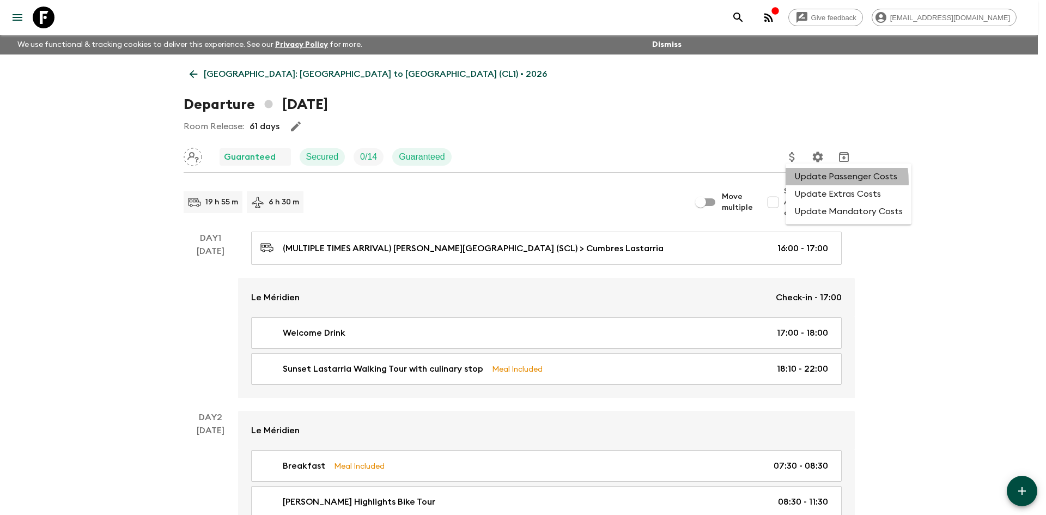
click at [805, 182] on li "Update Passenger Costs" at bounding box center [849, 176] width 126 height 17
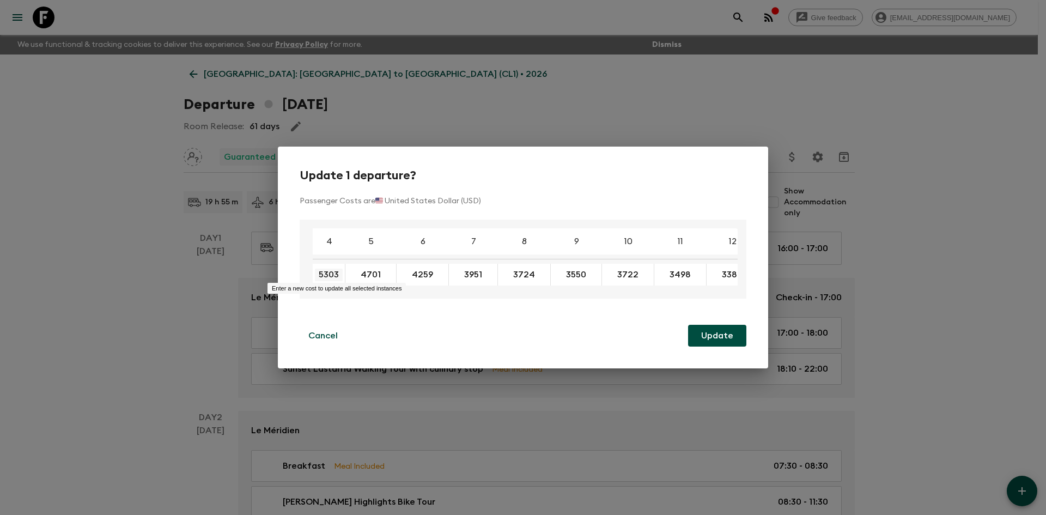
click at [337, 275] on input "5303" at bounding box center [329, 275] width 28 height 13
type input "5"
type input "5116"
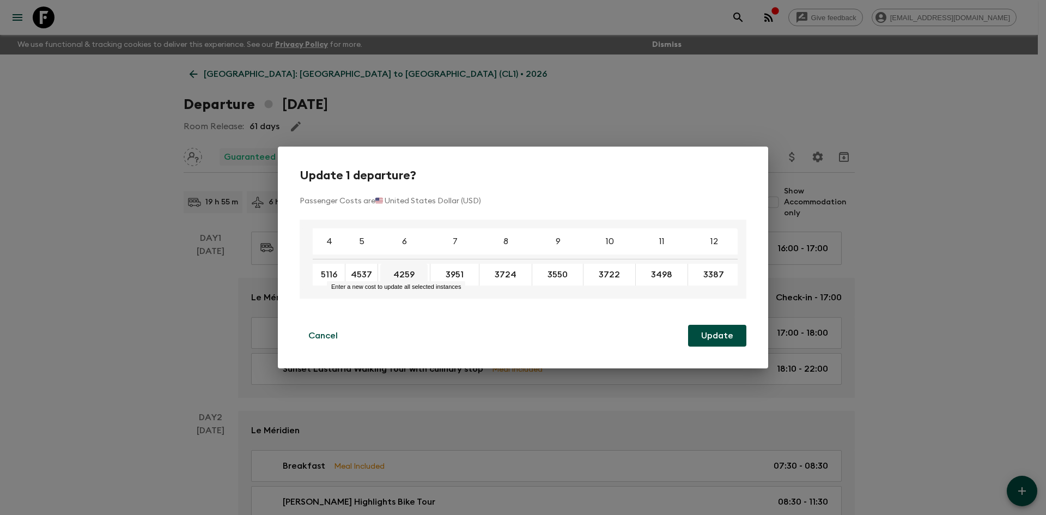
type input "4537"
type input "4114"
type input "3817"
type input "3600"
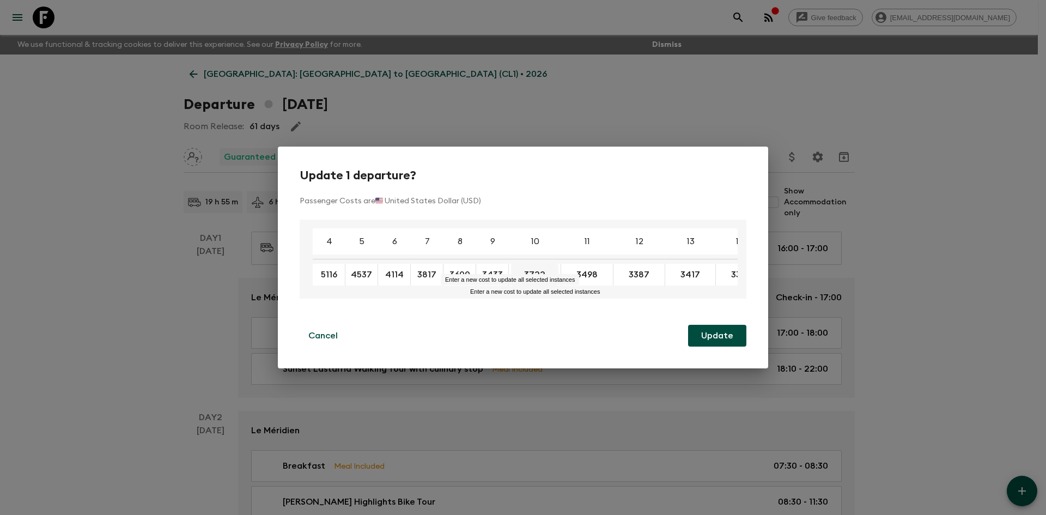
type input "3433"
type input "3592"
type input "3376"
type input "3272"
type input "3299"
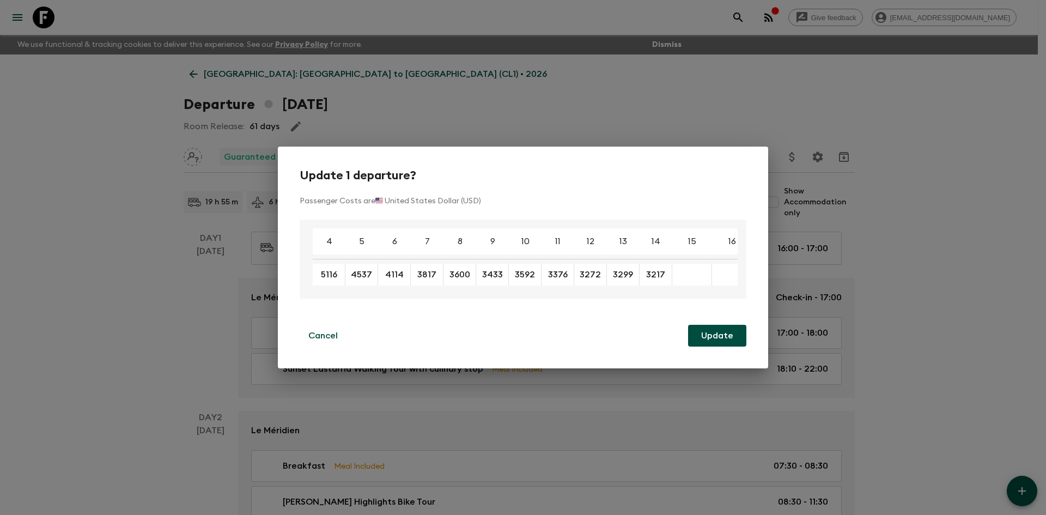
type input "3217"
click at [727, 340] on button "Update" at bounding box center [717, 336] width 58 height 22
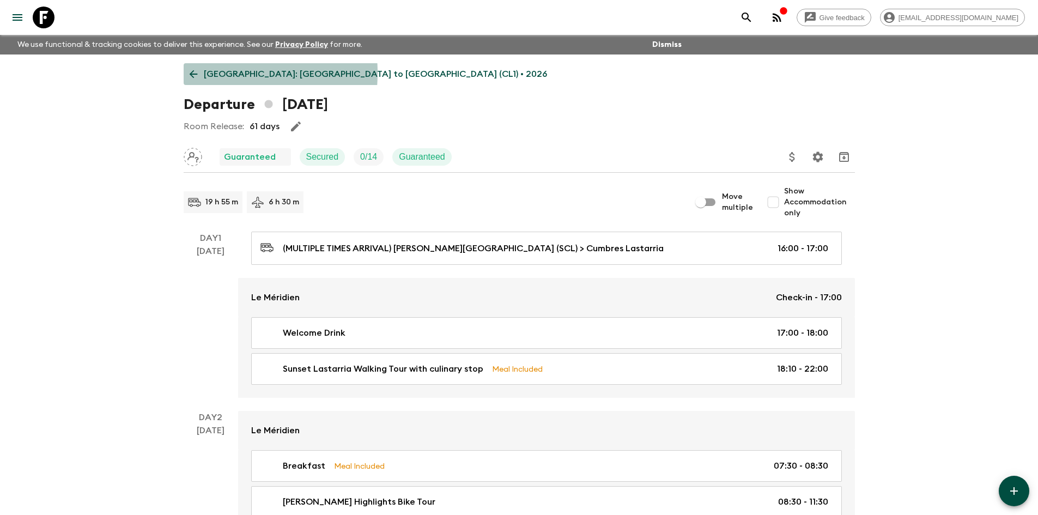
click at [204, 72] on p "[GEOGRAPHIC_DATA]: [GEOGRAPHIC_DATA] to [GEOGRAPHIC_DATA] (CL1) • 2026" at bounding box center [375, 74] width 343 height 13
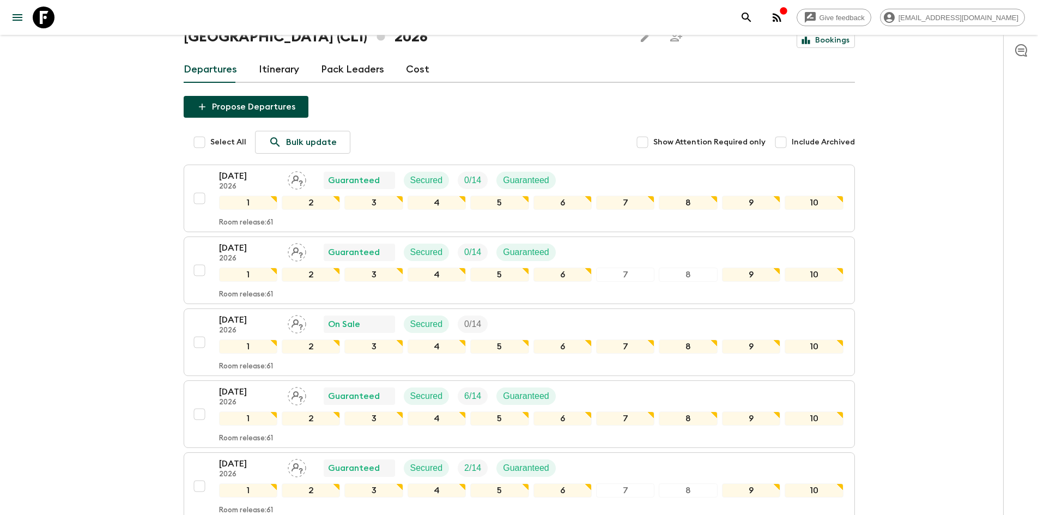
scroll to position [109, 0]
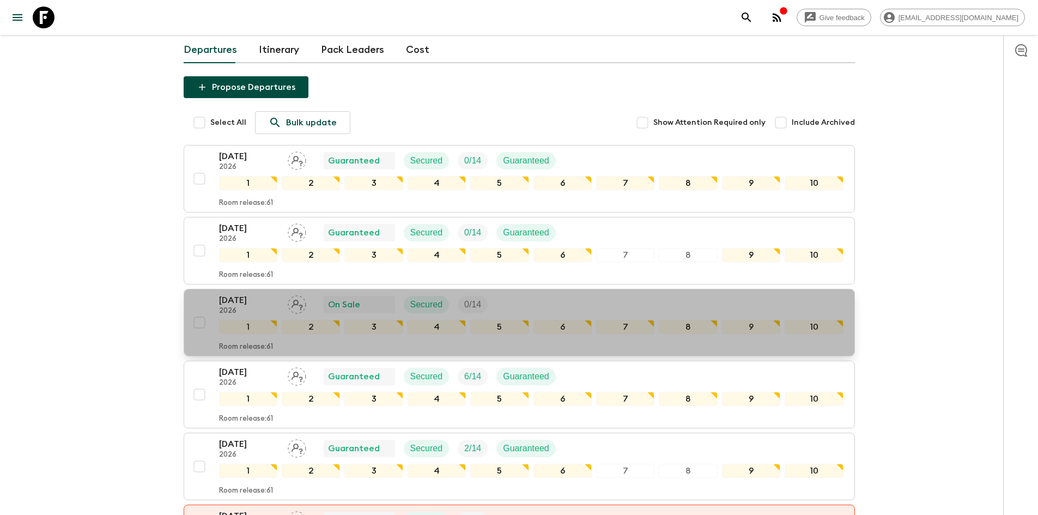
click at [253, 294] on p "[DATE]" at bounding box center [249, 300] width 60 height 13
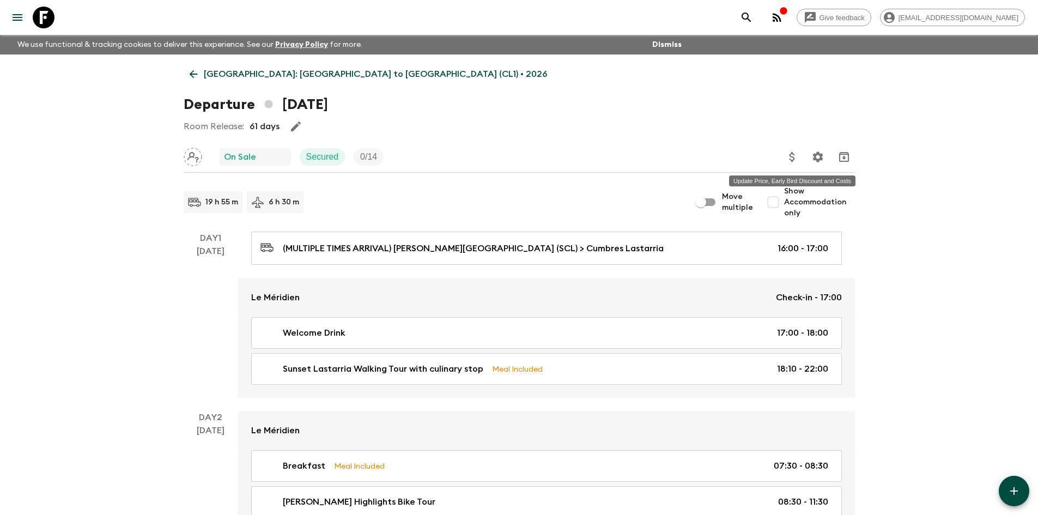
click at [791, 159] on icon "Update Price, Early Bird Discount and Costs" at bounding box center [792, 156] width 13 height 13
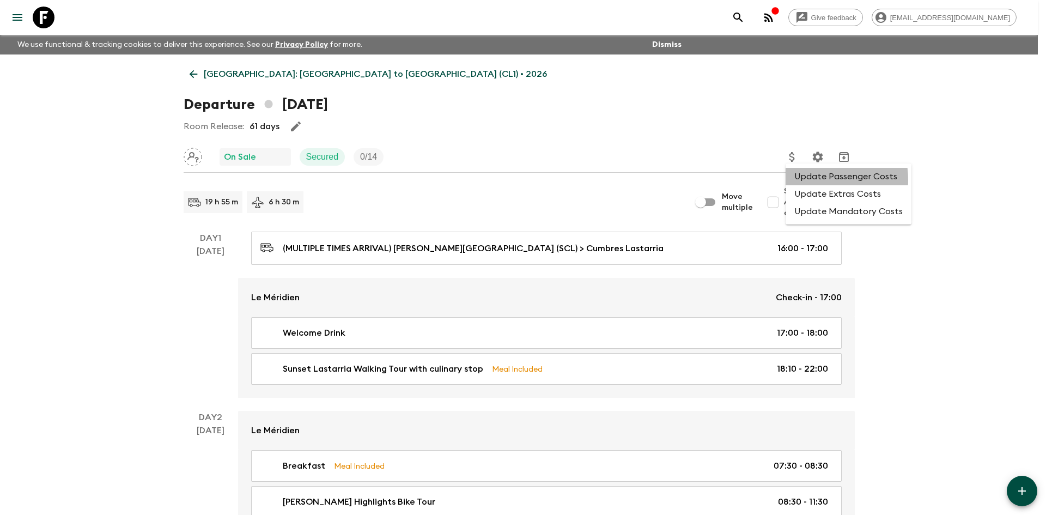
click at [806, 180] on li "Update Passenger Costs" at bounding box center [849, 176] width 126 height 17
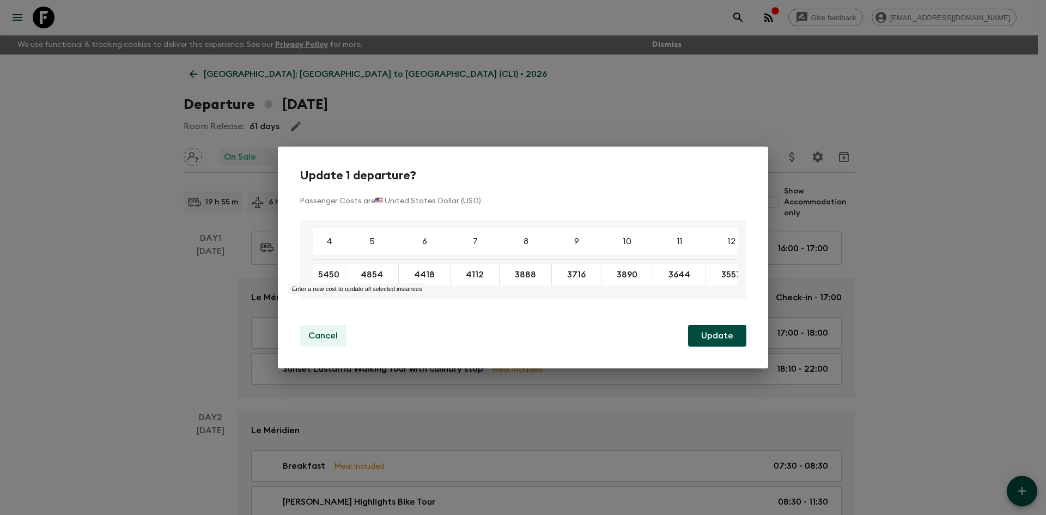
click at [319, 339] on p "Cancel" at bounding box center [322, 335] width 29 height 13
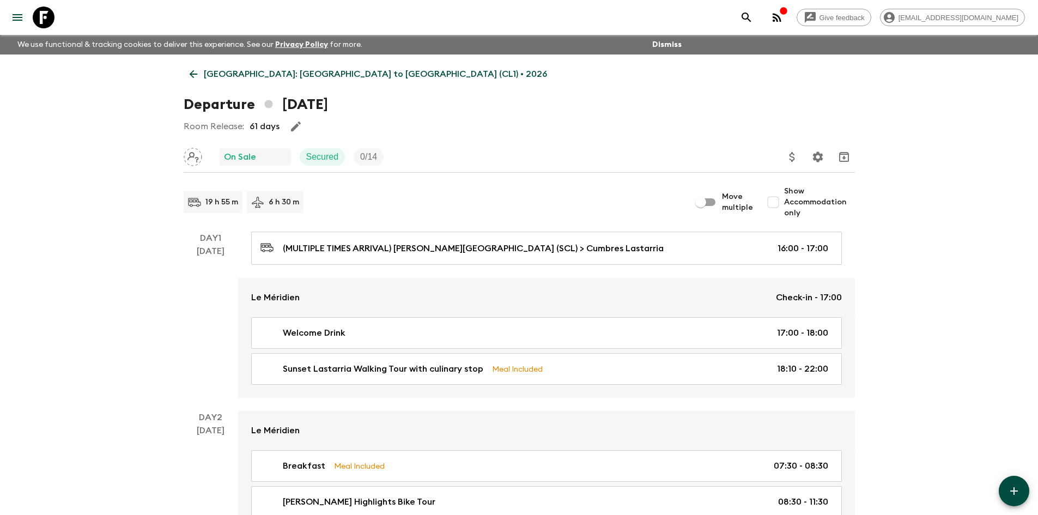
click at [190, 74] on icon at bounding box center [193, 74] width 12 height 12
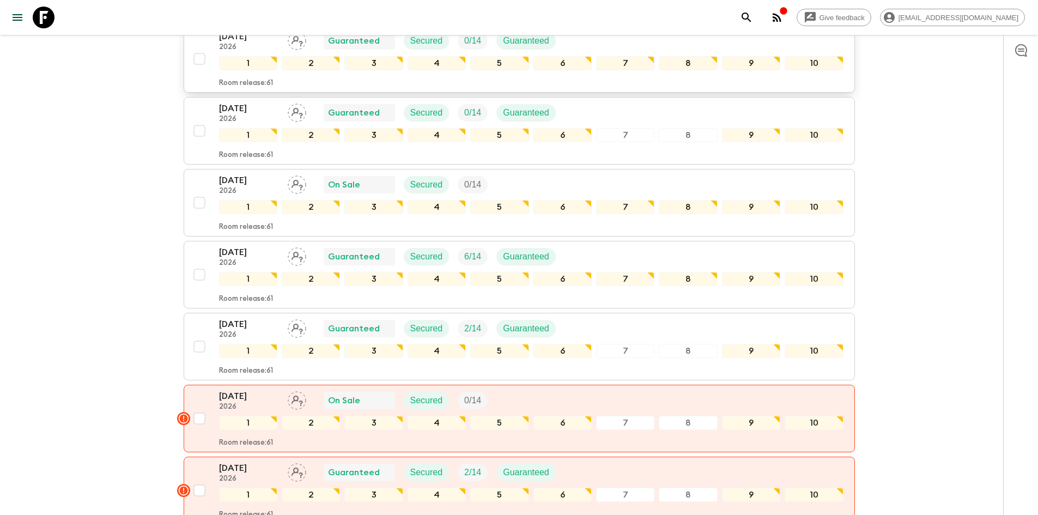
scroll to position [272, 0]
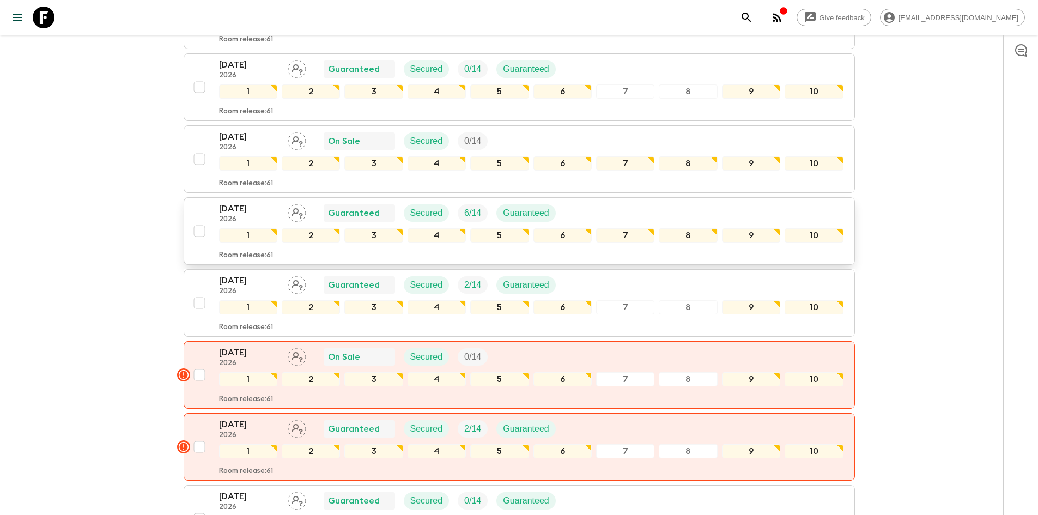
click at [250, 215] on p "2026" at bounding box center [249, 219] width 60 height 9
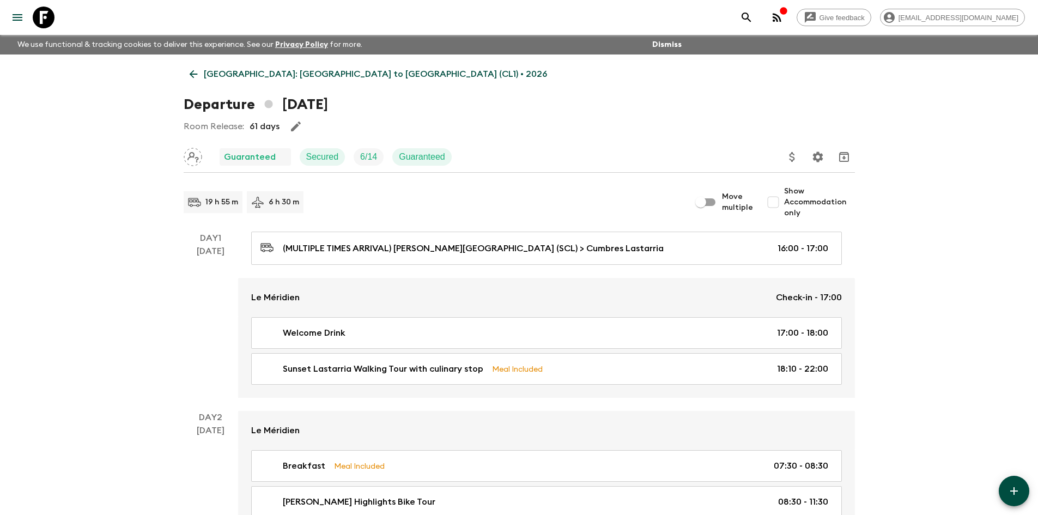
click at [788, 159] on icon "Update Price, Early Bird Discount and Costs" at bounding box center [792, 156] width 13 height 13
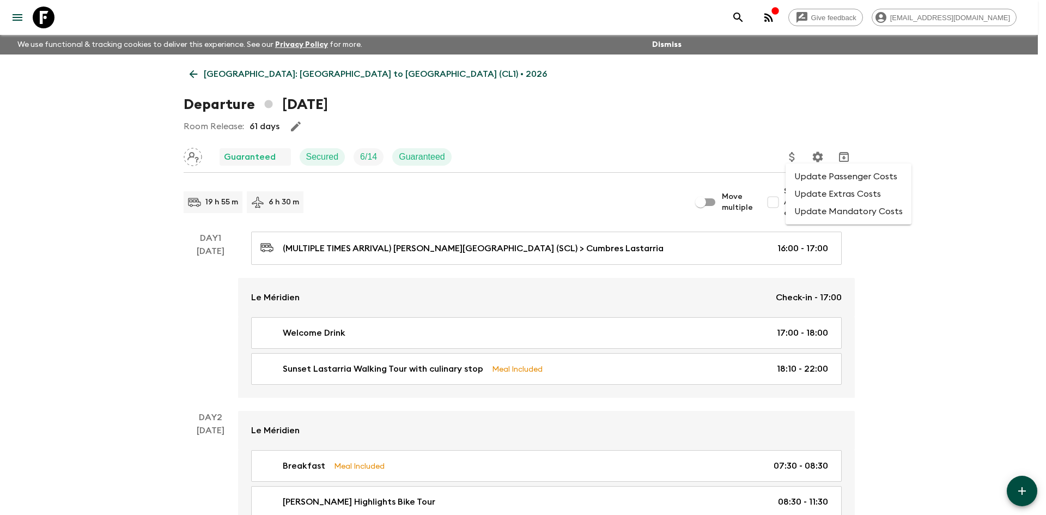
click at [807, 182] on li "Update Passenger Costs" at bounding box center [849, 176] width 126 height 17
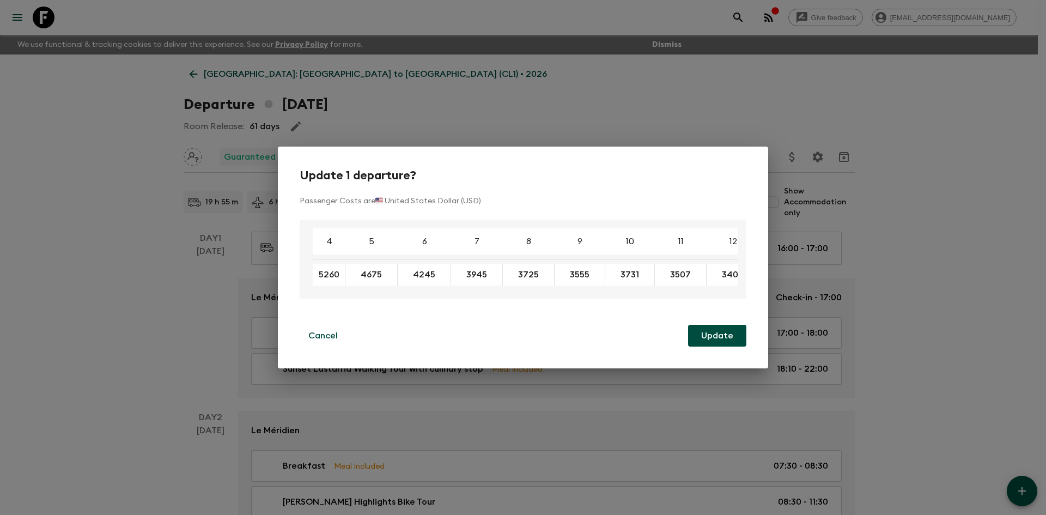
drag, startPoint x: 358, startPoint y: 271, endPoint x: 314, endPoint y: 272, distance: 44.7
click at [319, 271] on input "5260" at bounding box center [329, 275] width 28 height 13
click at [54, 274] on div "Update 1 departure? Passenger Costs are 🇺🇸 United States Dollar (USD) 4 5 6 7 8…" at bounding box center [523, 257] width 1046 height 515
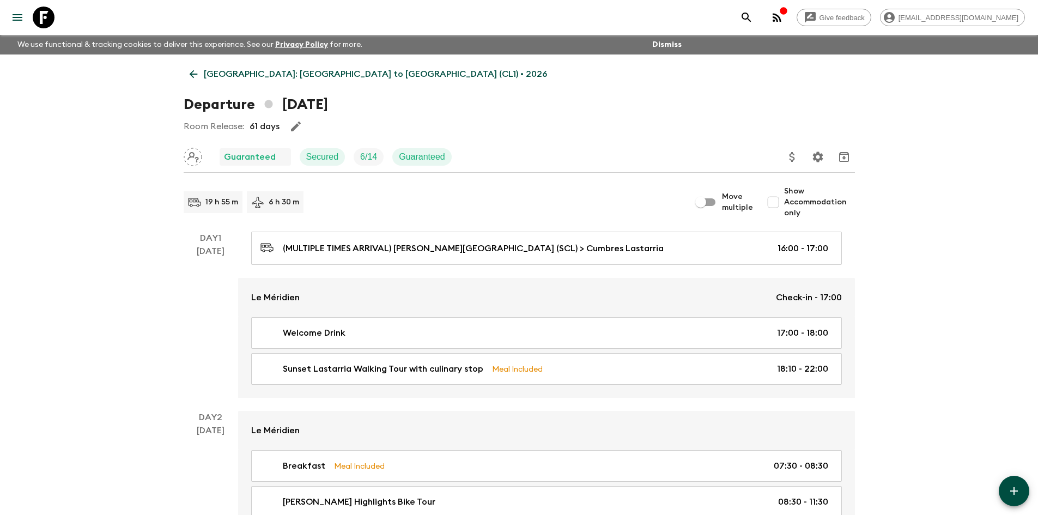
click at [217, 77] on p "[GEOGRAPHIC_DATA]: [GEOGRAPHIC_DATA] to [GEOGRAPHIC_DATA] (CL1) • 2026" at bounding box center [375, 74] width 343 height 13
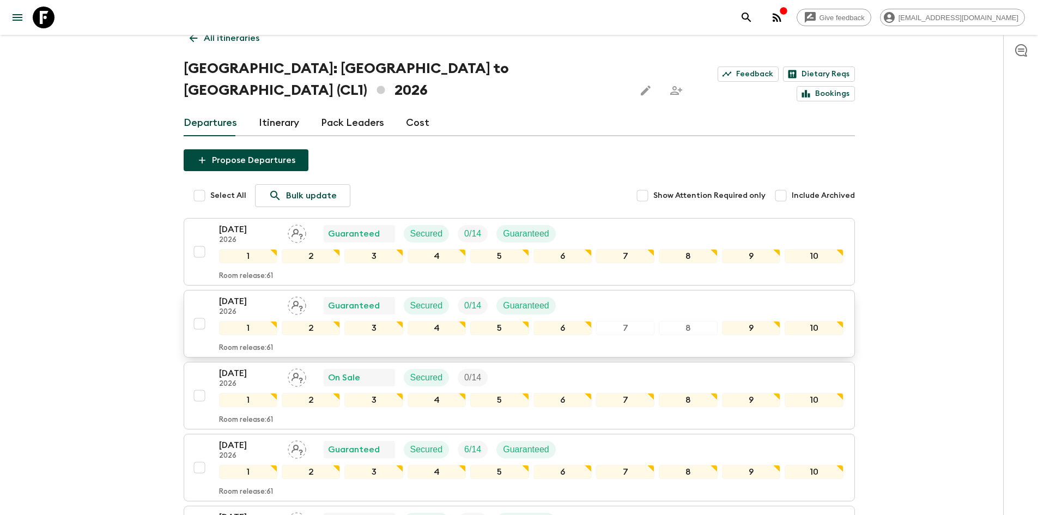
scroll to position [54, 0]
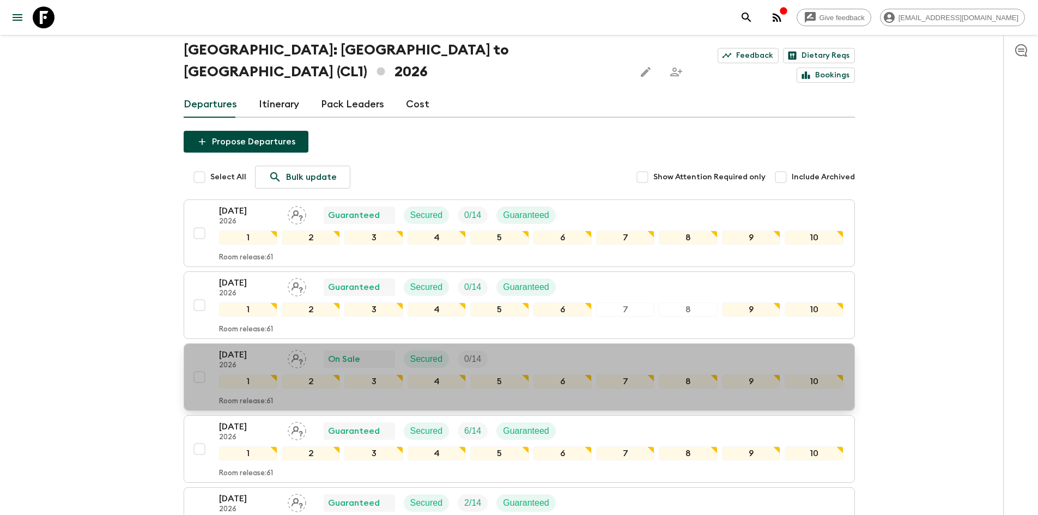
click at [246, 348] on p "[DATE]" at bounding box center [249, 354] width 60 height 13
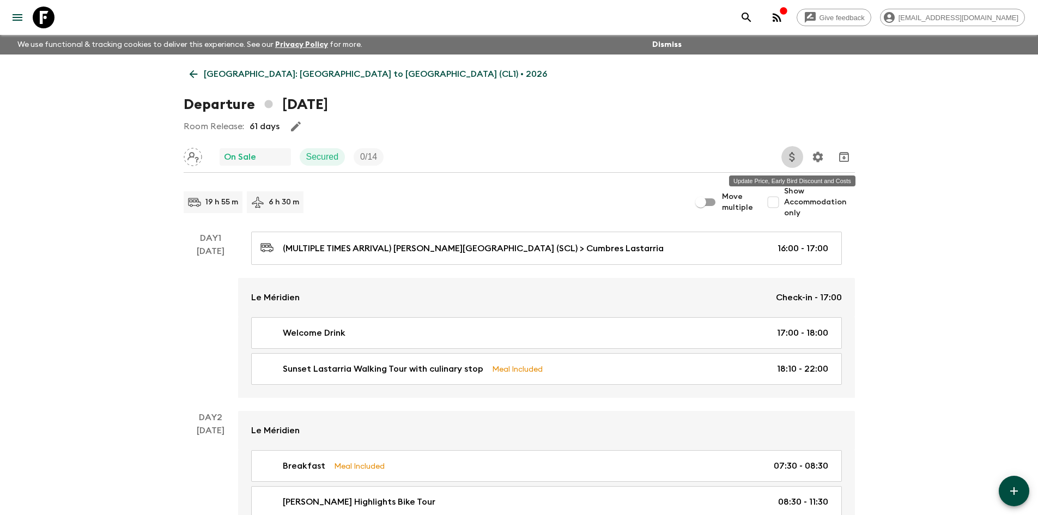
click at [796, 158] on icon "Update Price, Early Bird Discount and Costs" at bounding box center [792, 156] width 13 height 13
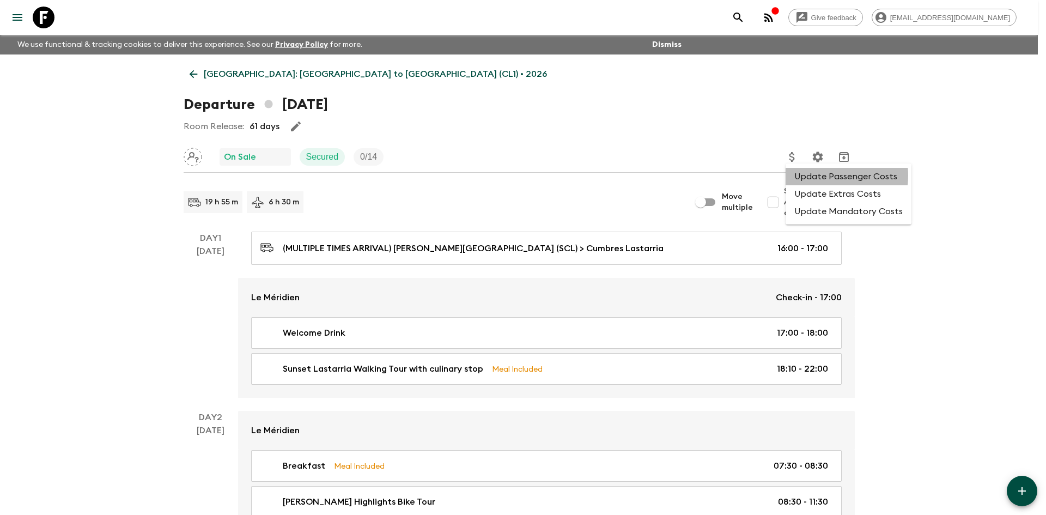
click at [807, 175] on li "Update Passenger Costs" at bounding box center [849, 176] width 126 height 17
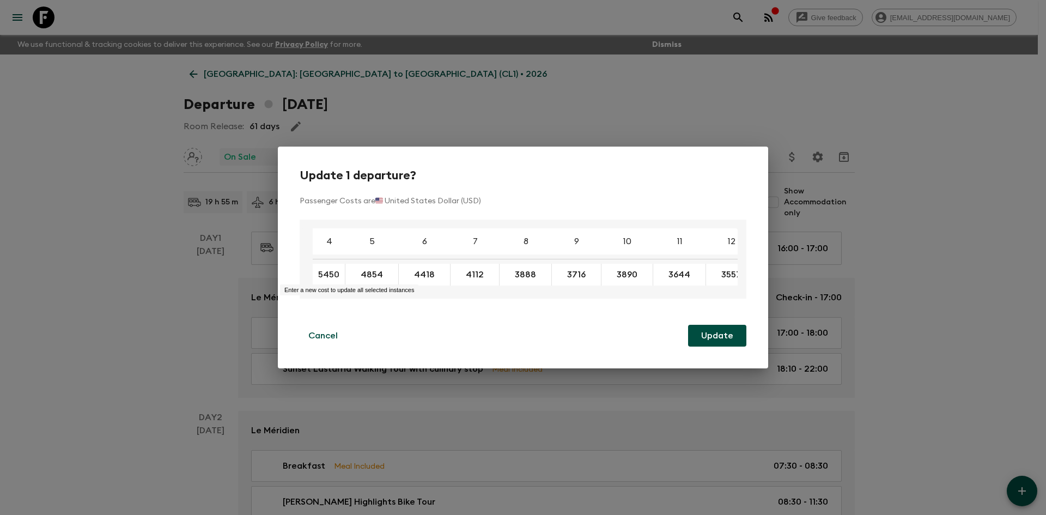
click at [688, 325] on button "Update" at bounding box center [717, 336] width 58 height 22
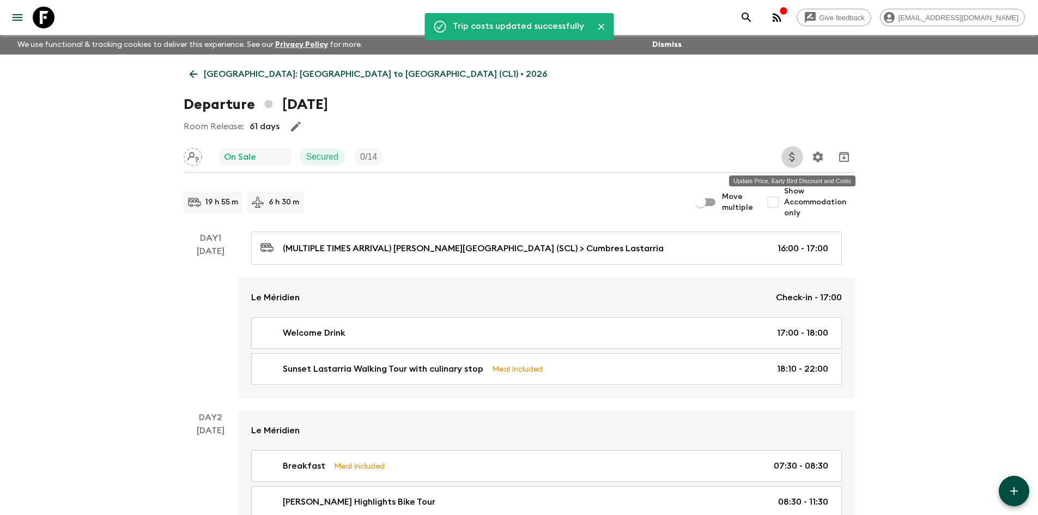
click at [786, 164] on button "Update Price, Early Bird Discount and Costs" at bounding box center [792, 157] width 22 height 22
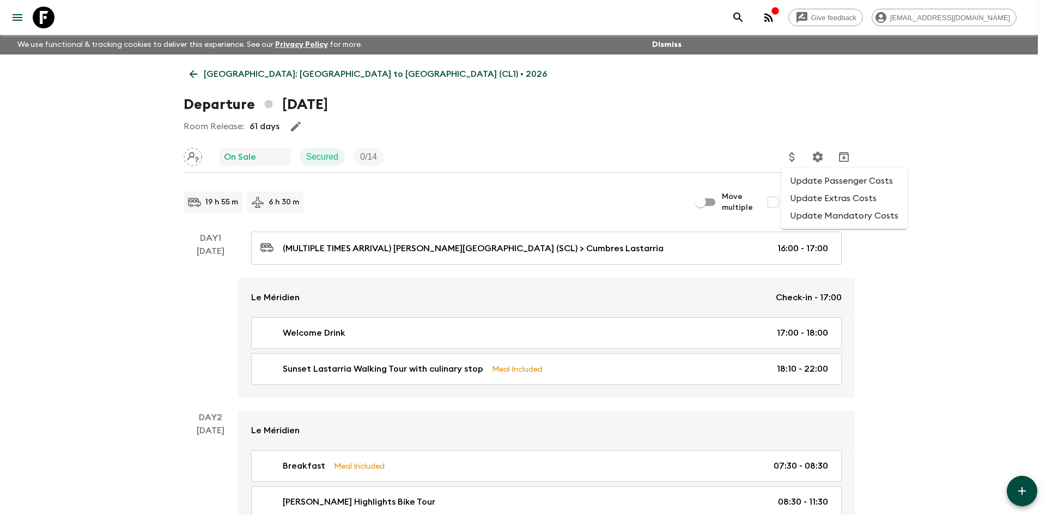
click at [797, 177] on li "Update Passenger Costs" at bounding box center [844, 180] width 126 height 17
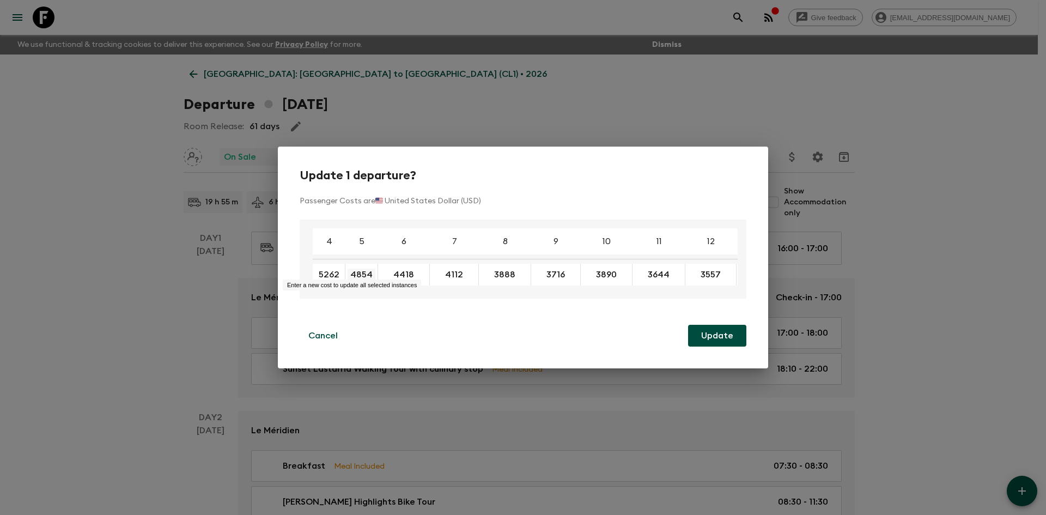
type input "5262"
click at [361, 276] on input "4854" at bounding box center [362, 275] width 28 height 13
type input "4690"
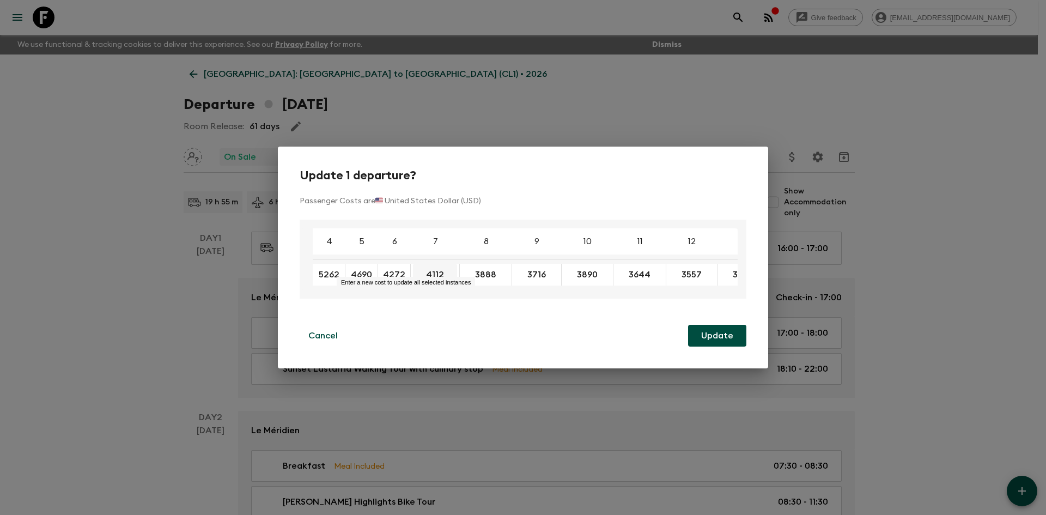
type input "4272"
type input "3972"
type input "3764"
type input "3599"
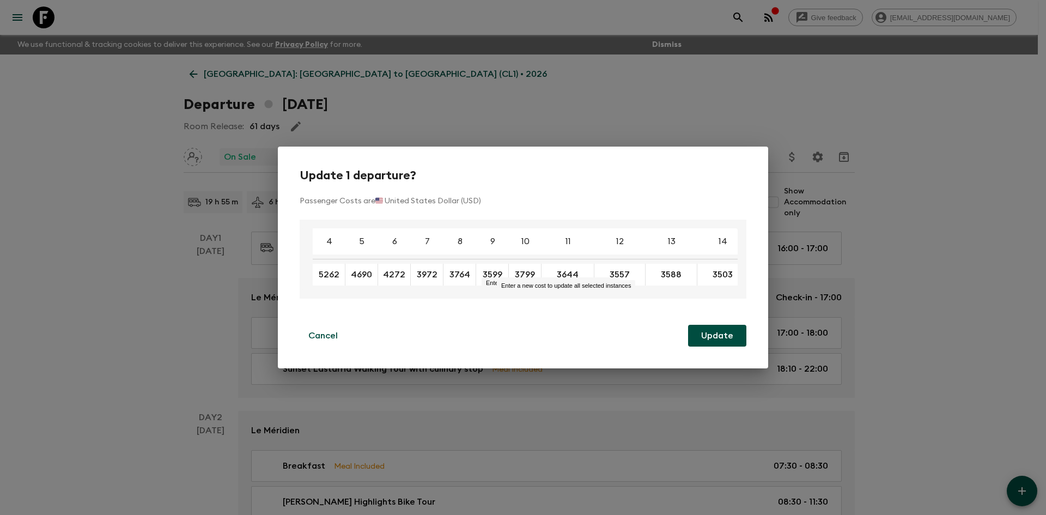
type input "3799"
click at [594, 267] on div "3557" at bounding box center [619, 275] width 51 height 22
type input "3545"
type input "3442"
type input "3470"
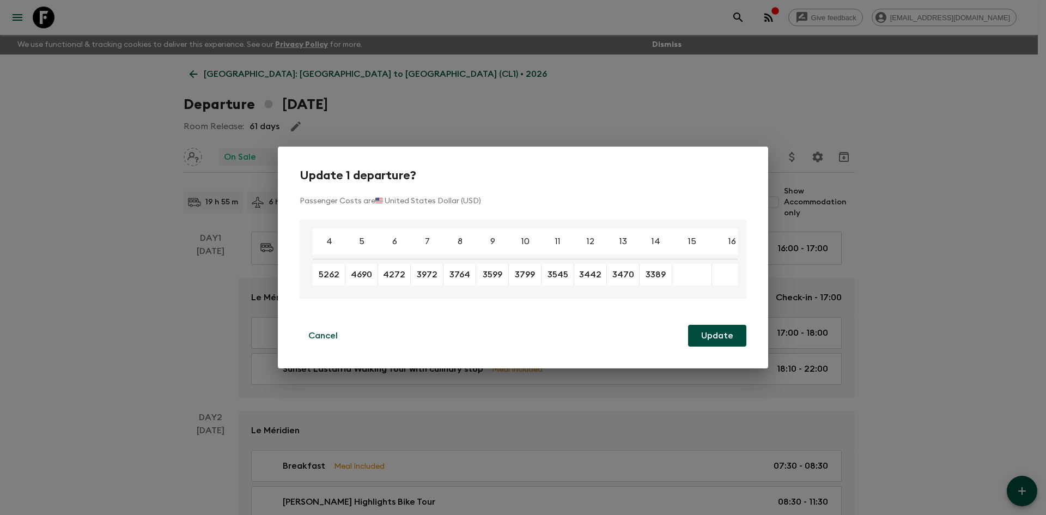
type input "3389"
click at [708, 337] on button "Update" at bounding box center [717, 336] width 58 height 22
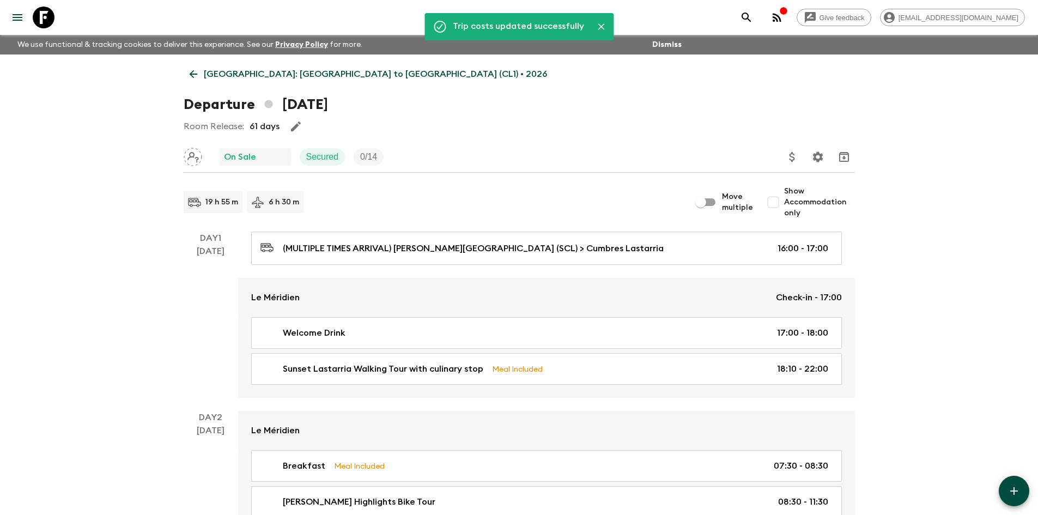
click at [211, 72] on p "[GEOGRAPHIC_DATA]: [GEOGRAPHIC_DATA] to [GEOGRAPHIC_DATA] (CL1) • 2026" at bounding box center [375, 74] width 343 height 13
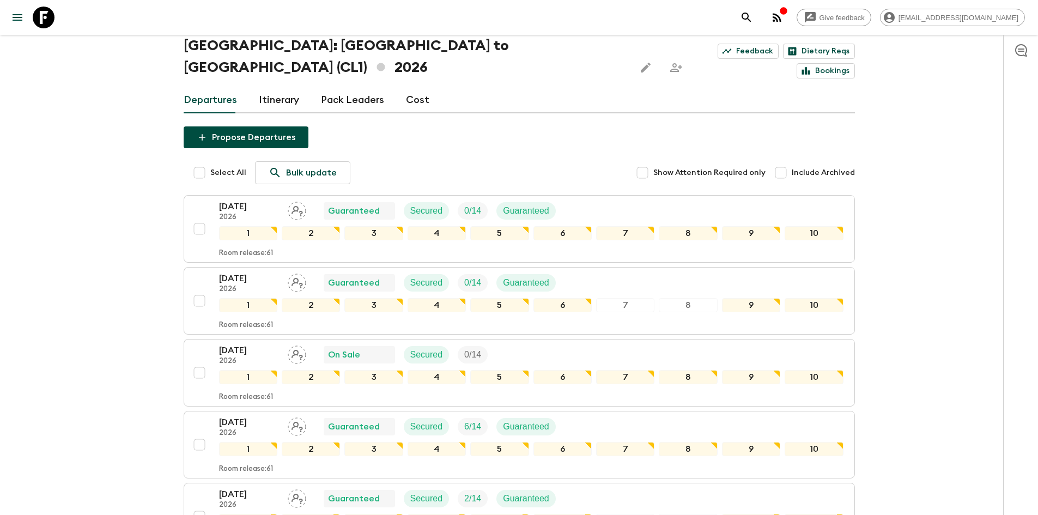
scroll to position [109, 0]
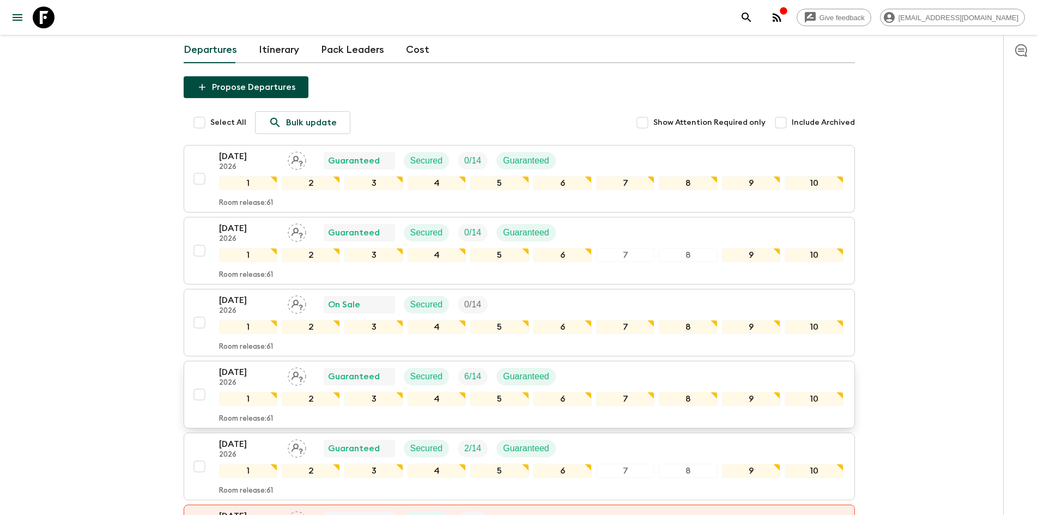
click at [258, 366] on p "[DATE]" at bounding box center [249, 372] width 60 height 13
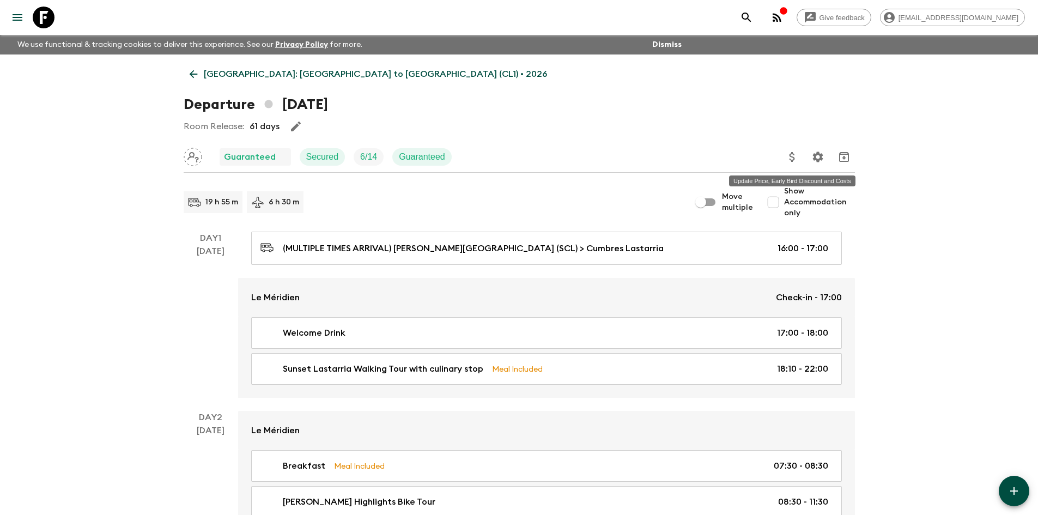
click at [792, 156] on icon "Update Price, Early Bird Discount and Costs" at bounding box center [791, 157] width 5 height 10
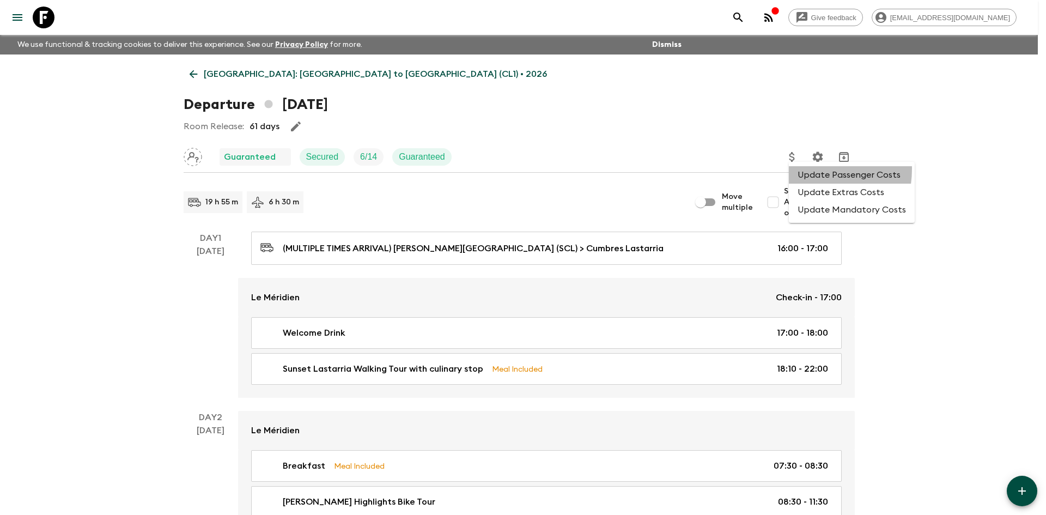
click at [803, 169] on li "Update Passenger Costs" at bounding box center [852, 174] width 126 height 17
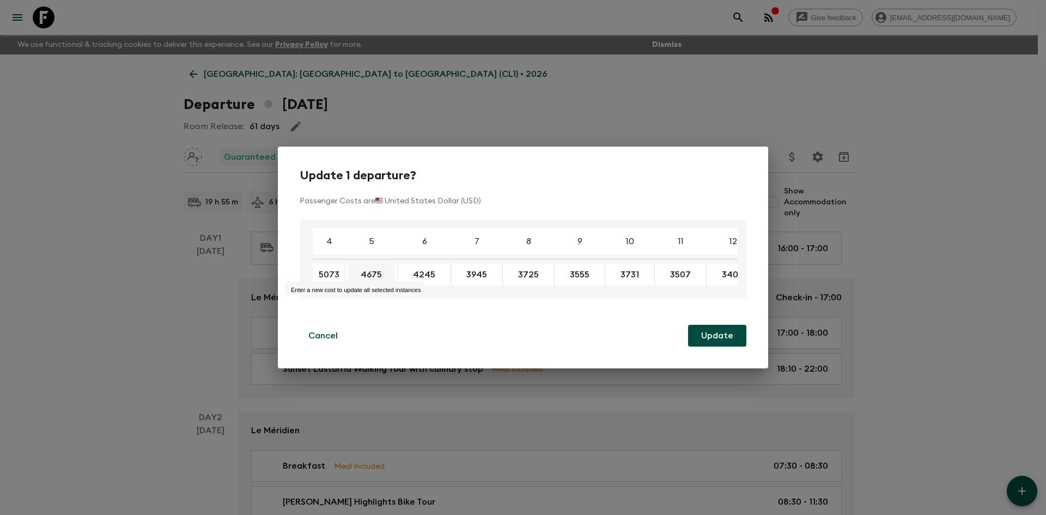
type input "5073"
type input "4511"
type input "4100"
type input "3812"
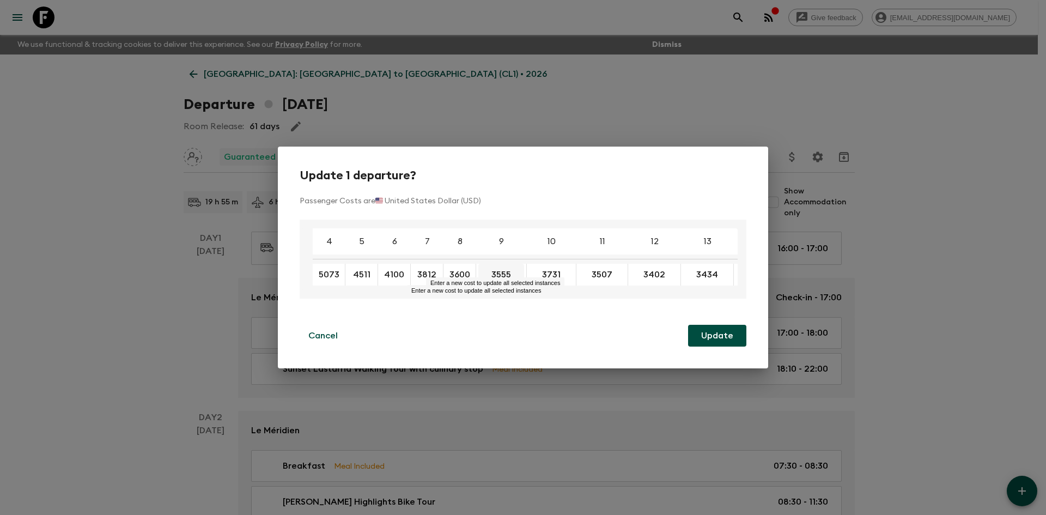
type input "3600"
type input "3438"
type input "3601"
type input "3388"
type input "3287"
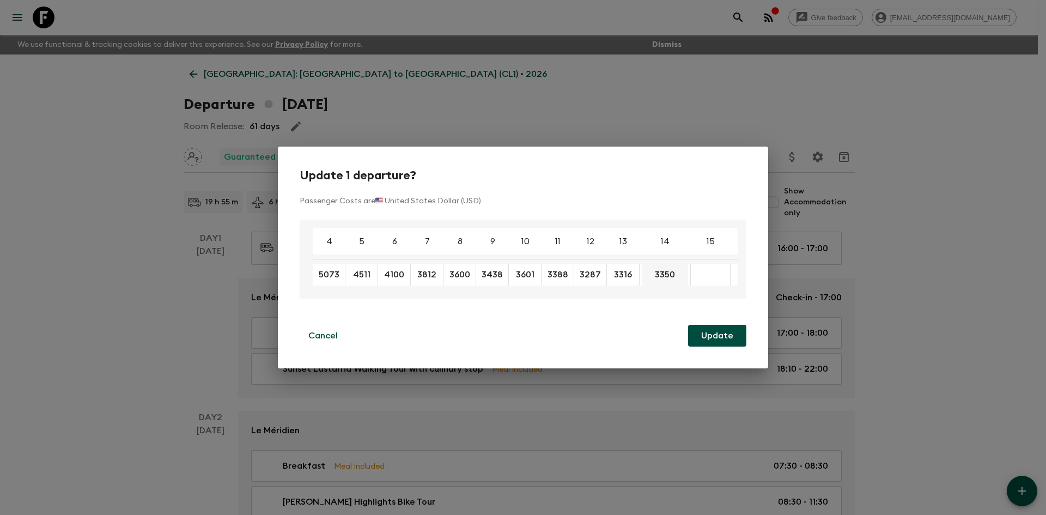
type input "3316"
type input "3236"
click at [722, 337] on button "Update" at bounding box center [717, 336] width 58 height 22
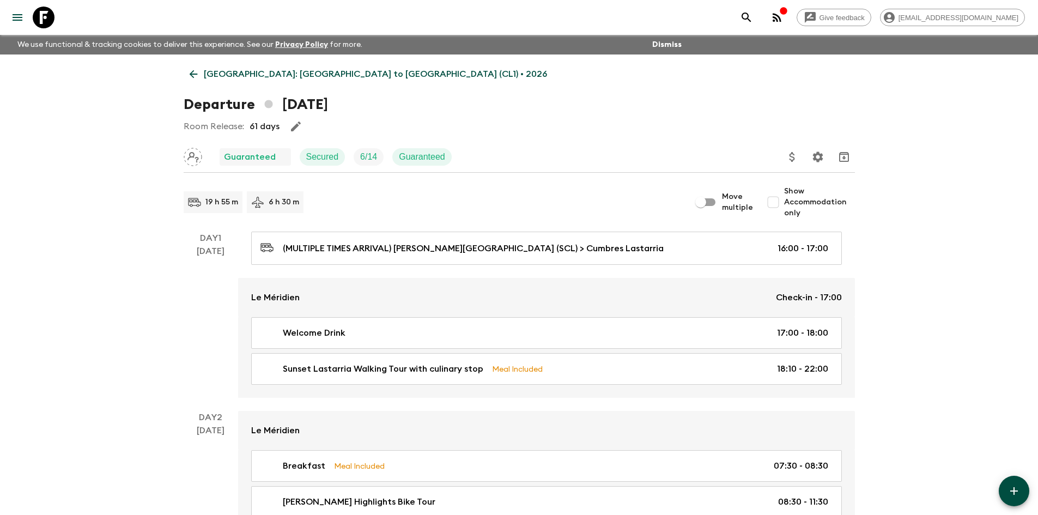
click at [786, 162] on button "Update Price, Early Bird Discount and Costs" at bounding box center [792, 157] width 22 height 22
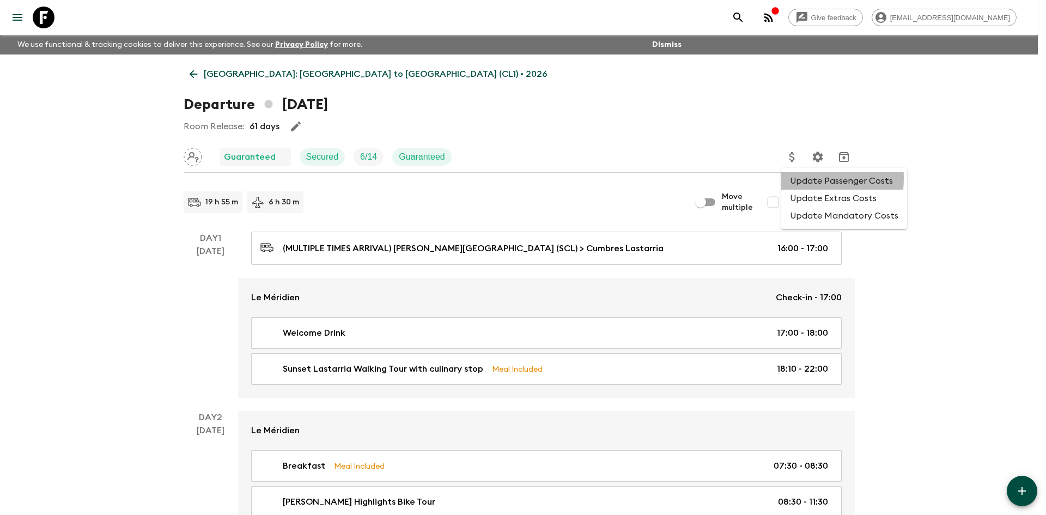
click at [787, 178] on li "Update Passenger Costs" at bounding box center [844, 180] width 126 height 17
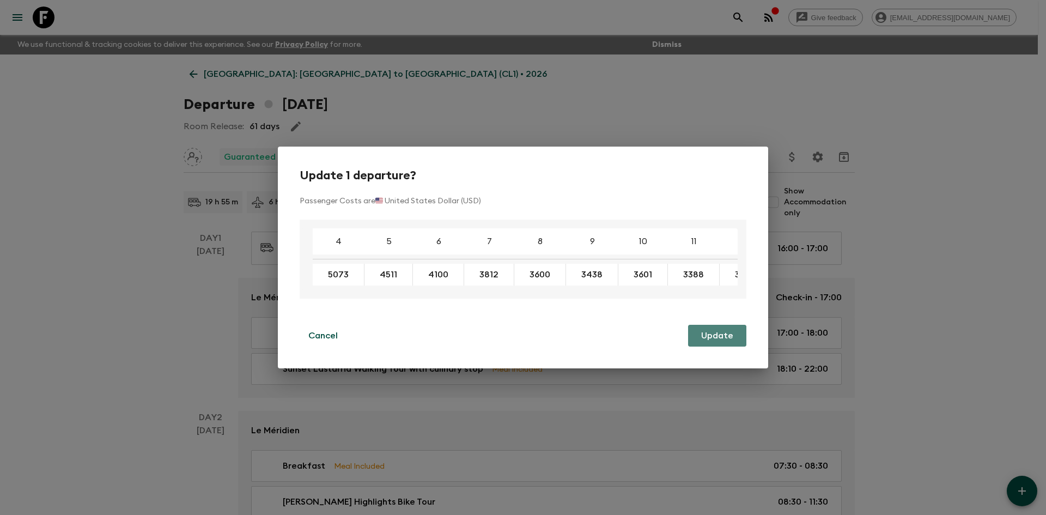
click at [705, 344] on button "Update" at bounding box center [717, 336] width 58 height 22
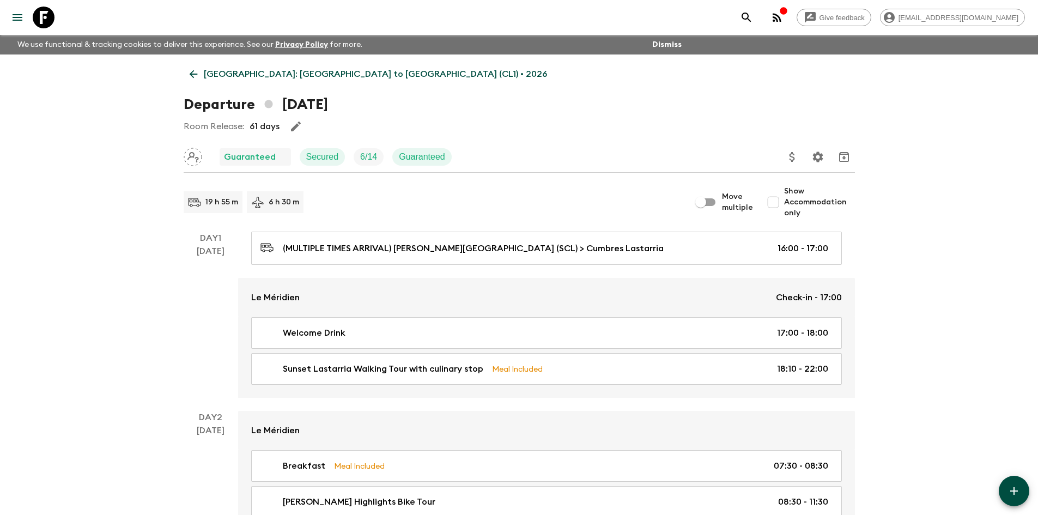
click at [221, 76] on p "[GEOGRAPHIC_DATA]: [GEOGRAPHIC_DATA] to [GEOGRAPHIC_DATA] (CL1) • 2026" at bounding box center [375, 74] width 343 height 13
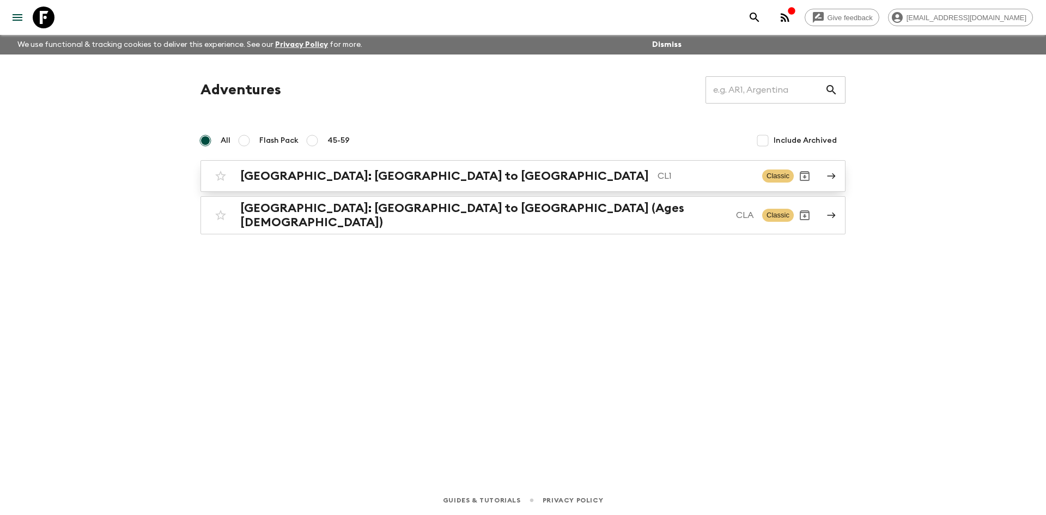
click at [315, 173] on h2 "[GEOGRAPHIC_DATA]: [GEOGRAPHIC_DATA] to [GEOGRAPHIC_DATA]" at bounding box center [444, 176] width 409 height 14
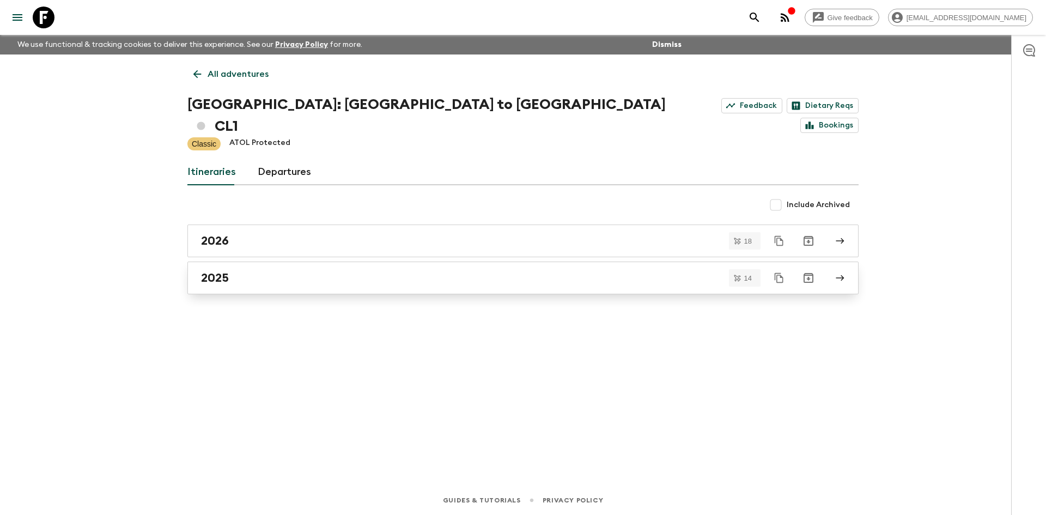
click at [211, 271] on h2 "2025" at bounding box center [215, 278] width 28 height 14
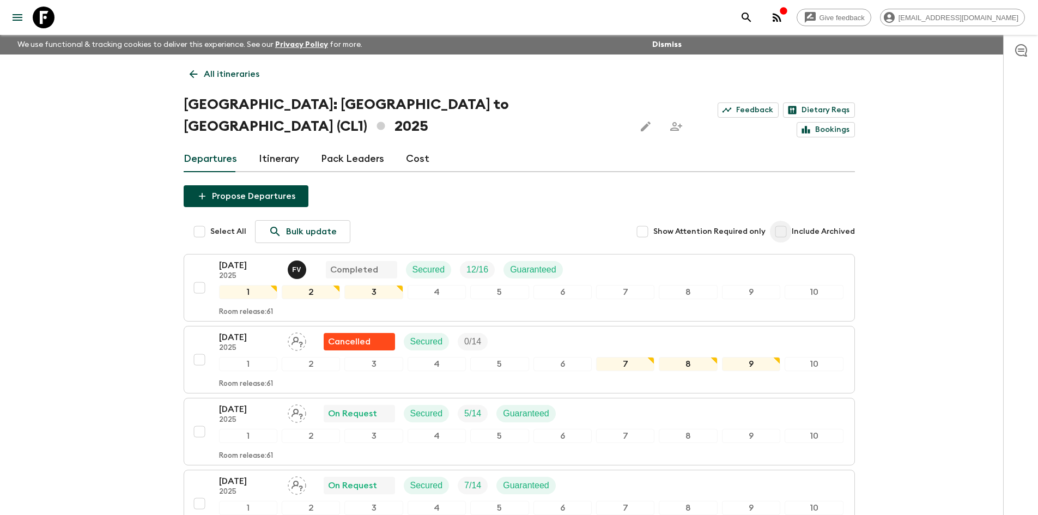
click at [786, 221] on input "Include Archived" at bounding box center [781, 232] width 22 height 22
checkbox input "true"
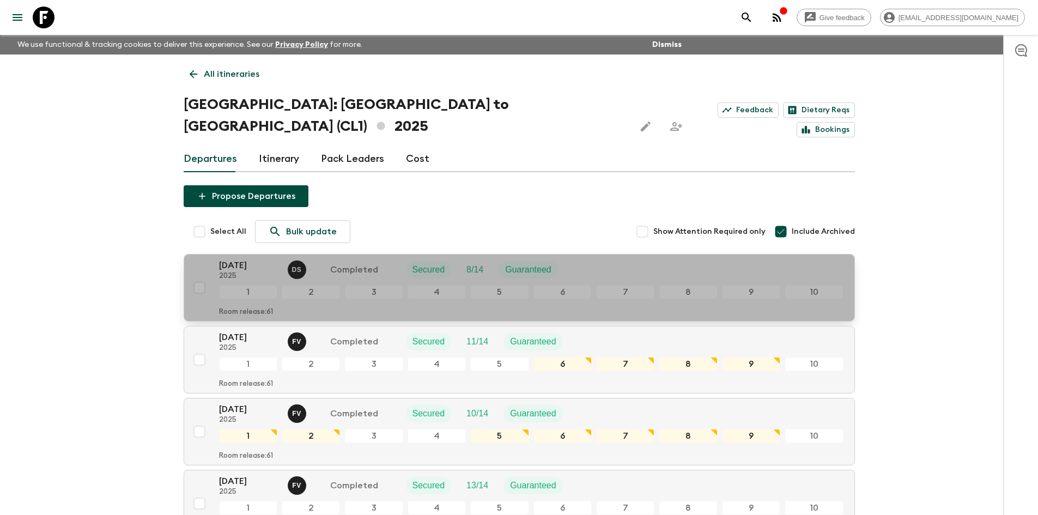
click at [263, 259] on p "04 Jan 2025" at bounding box center [249, 265] width 60 height 13
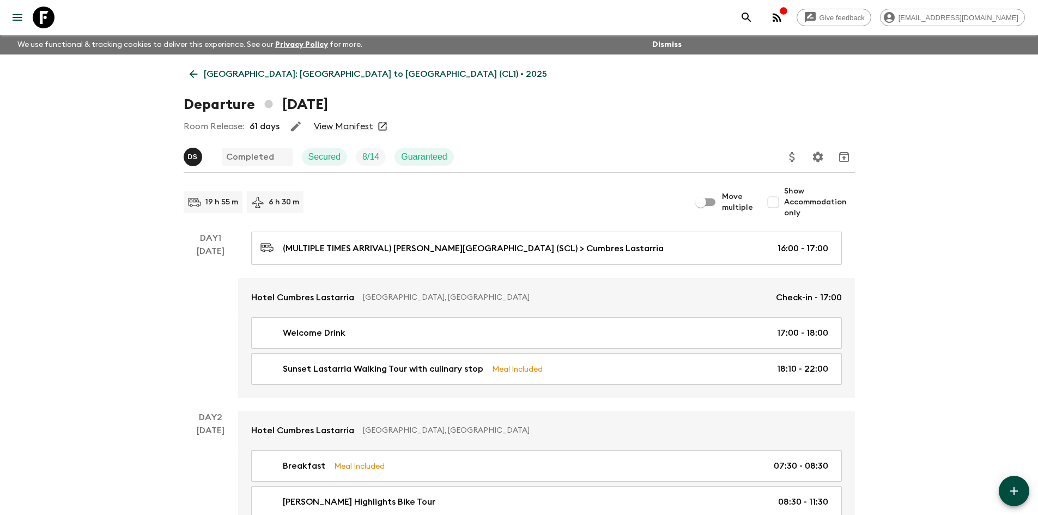
click at [191, 73] on icon at bounding box center [193, 74] width 8 height 8
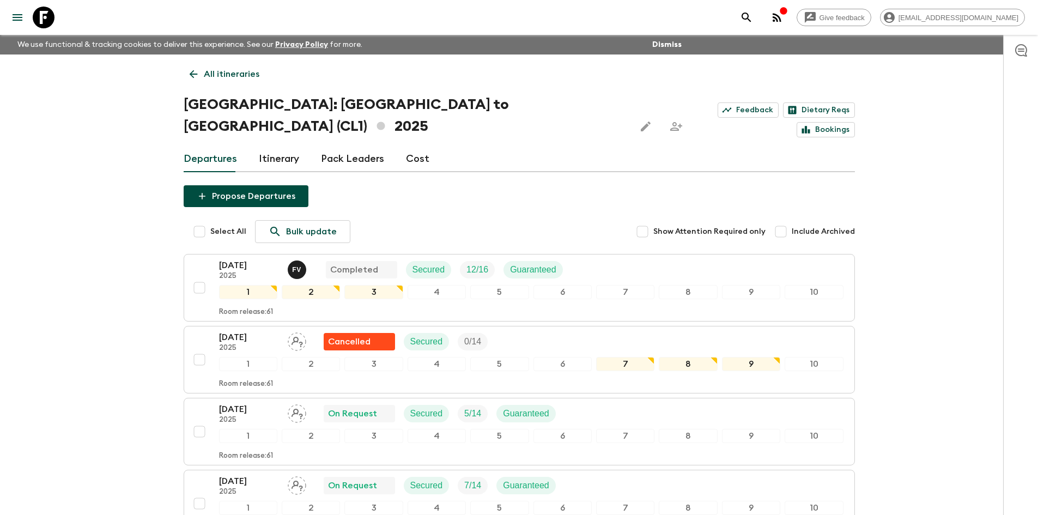
click at [815, 226] on span "Include Archived" at bounding box center [823, 231] width 63 height 11
click at [792, 221] on input "Include Archived" at bounding box center [781, 232] width 22 height 22
checkbox input "true"
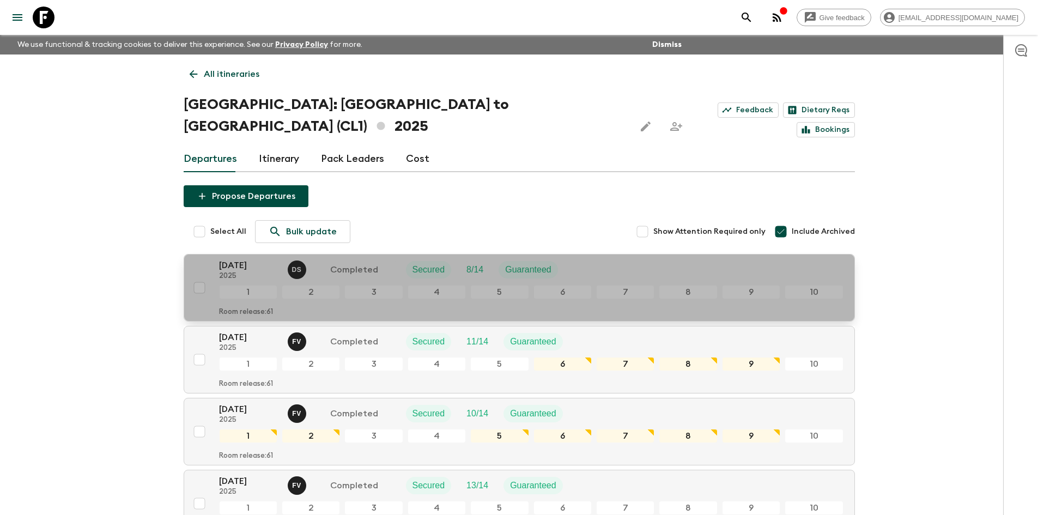
click at [260, 259] on p "04 Jan 2025" at bounding box center [249, 265] width 60 height 13
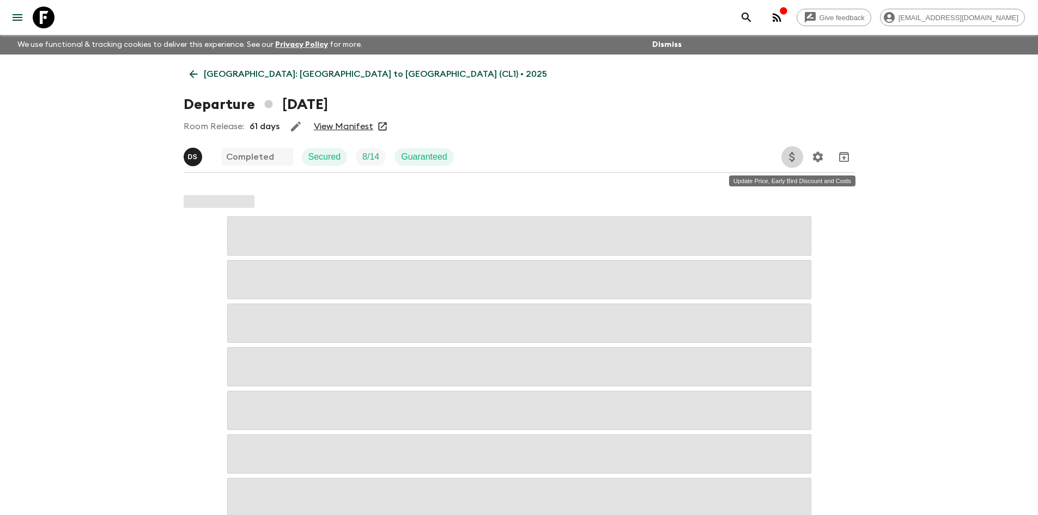
click at [793, 156] on icon "Update Price, Early Bird Discount and Costs" at bounding box center [792, 156] width 13 height 13
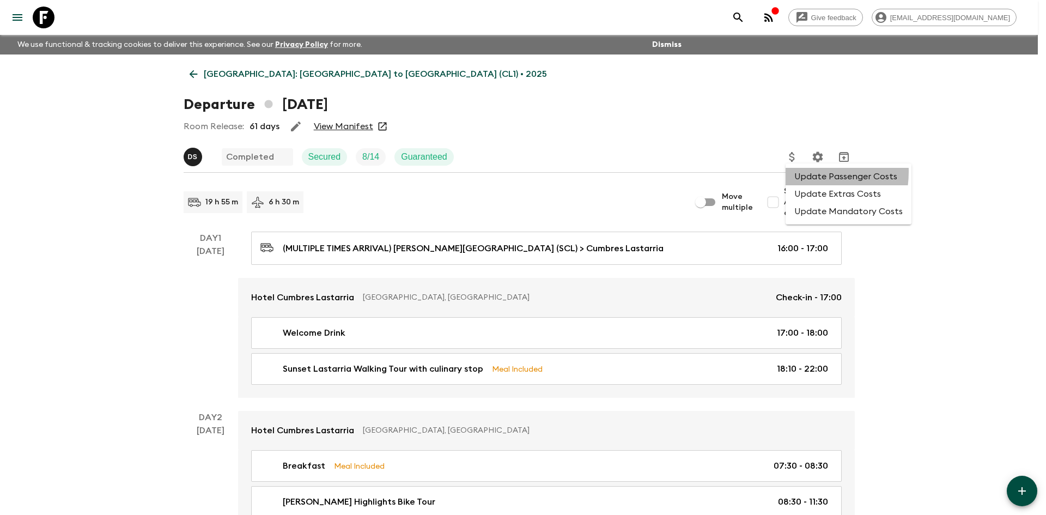
click at [798, 172] on li "Update Passenger Costs" at bounding box center [849, 176] width 126 height 17
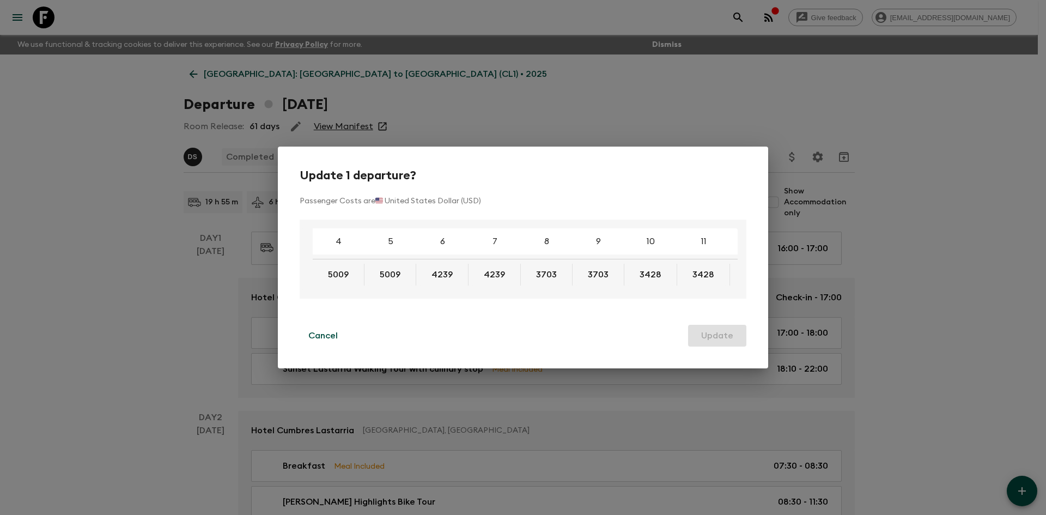
click at [156, 290] on div "Update 1 departure? Passenger Costs are 🇺🇸 United States Dollar (USD) 4 5 6 7 8…" at bounding box center [523, 257] width 1046 height 515
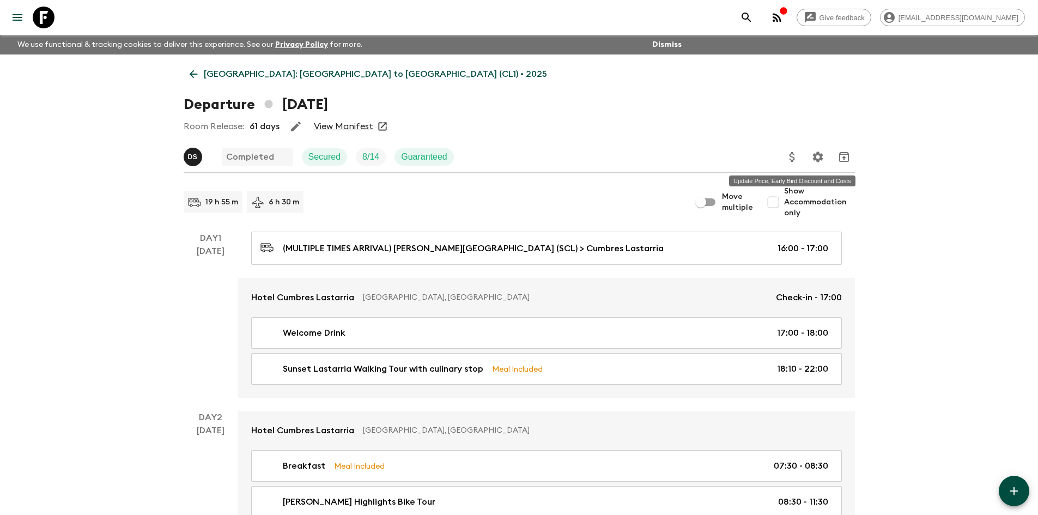
click at [786, 164] on button "Update Price, Early Bird Discount and Costs" at bounding box center [792, 157] width 22 height 22
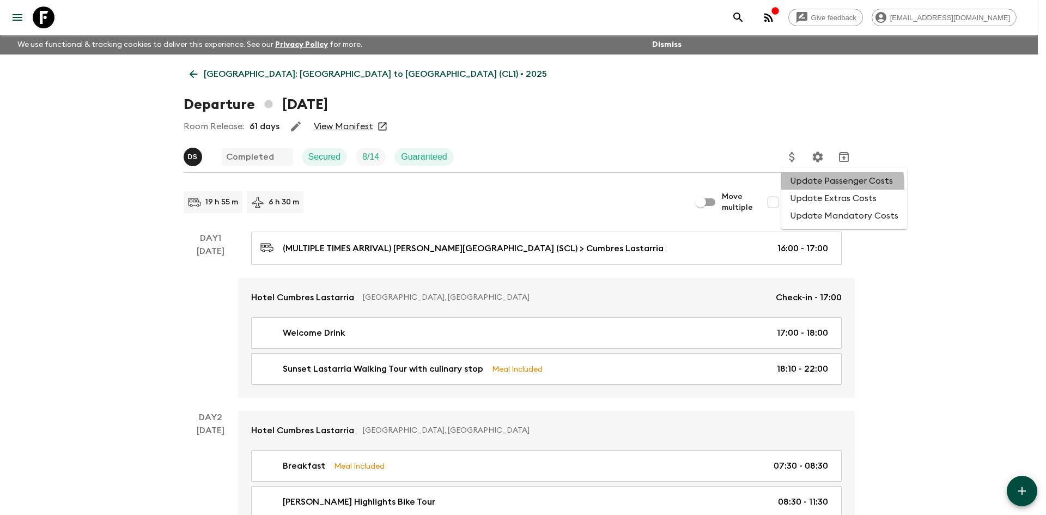
click at [795, 187] on li "Update Passenger Costs" at bounding box center [844, 180] width 126 height 17
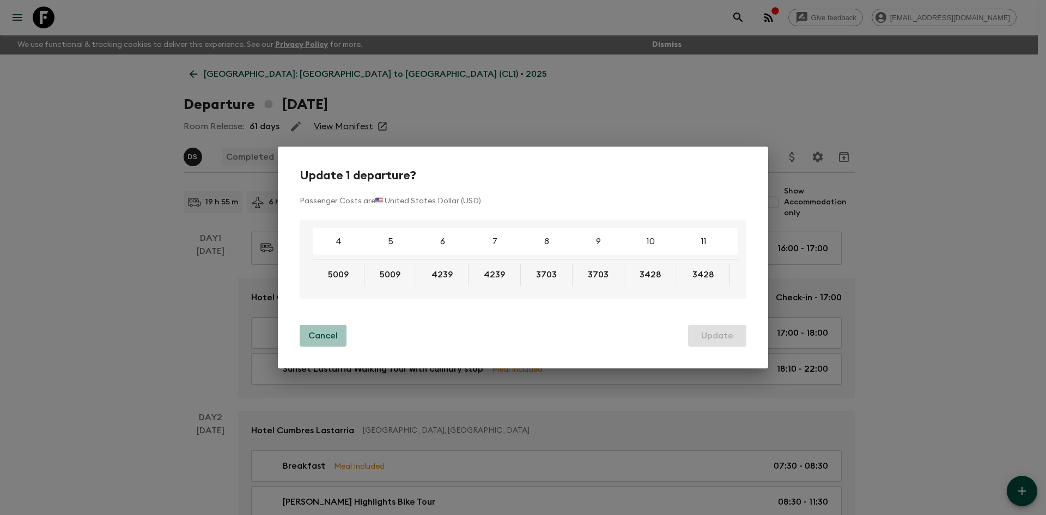
click at [307, 346] on button "Cancel" at bounding box center [323, 336] width 47 height 22
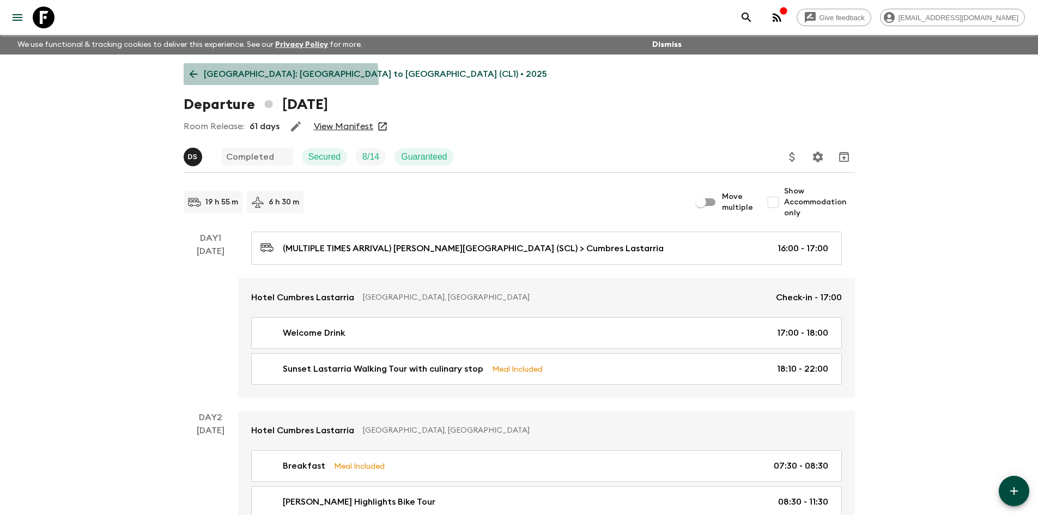
click at [234, 81] on link "Chile: Santiago to Patagonia (CL1) • 2025" at bounding box center [368, 74] width 369 height 22
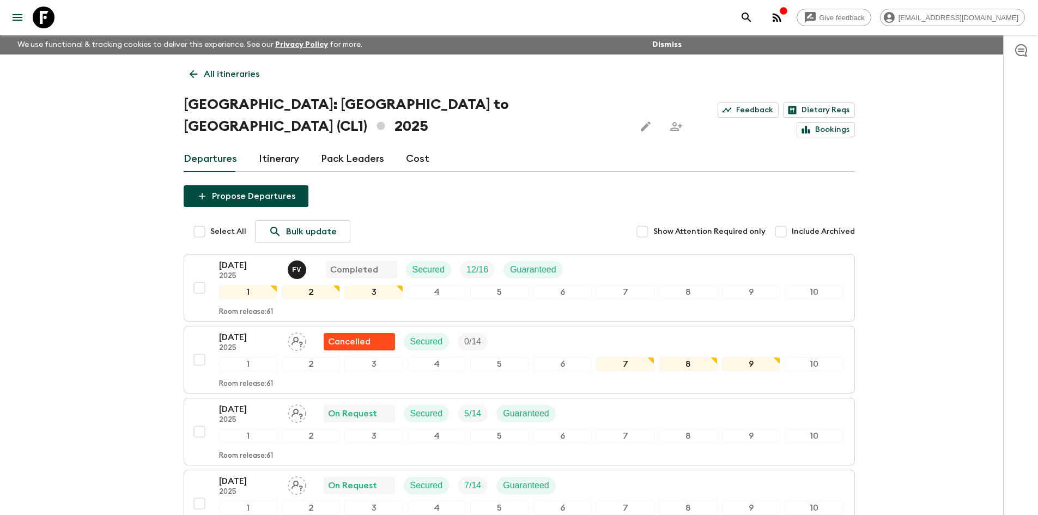
click at [826, 226] on span "Include Archived" at bounding box center [823, 231] width 63 height 11
click at [792, 221] on input "Include Archived" at bounding box center [781, 232] width 22 height 22
checkbox input "true"
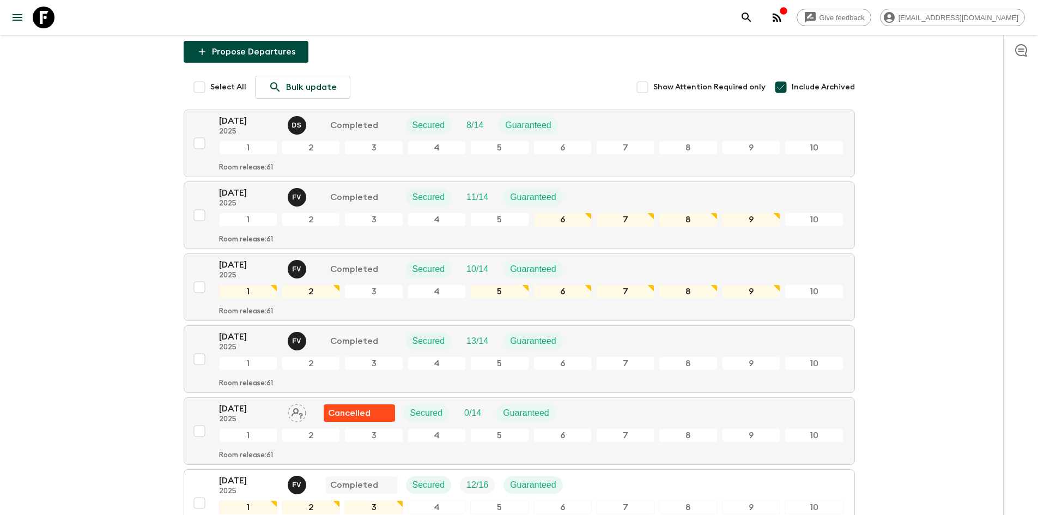
scroll to position [163, 0]
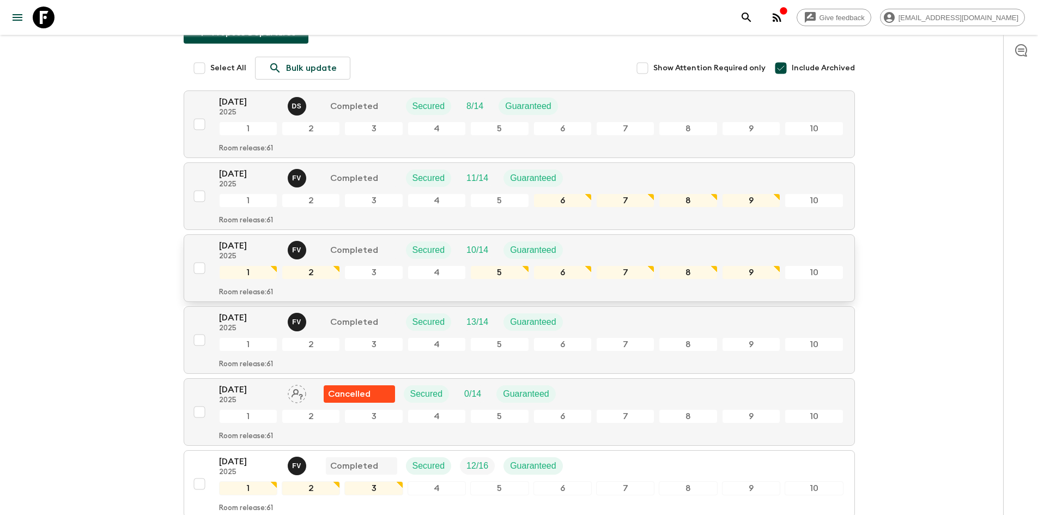
click at [252, 239] on p "08 Feb 2025" at bounding box center [249, 245] width 60 height 13
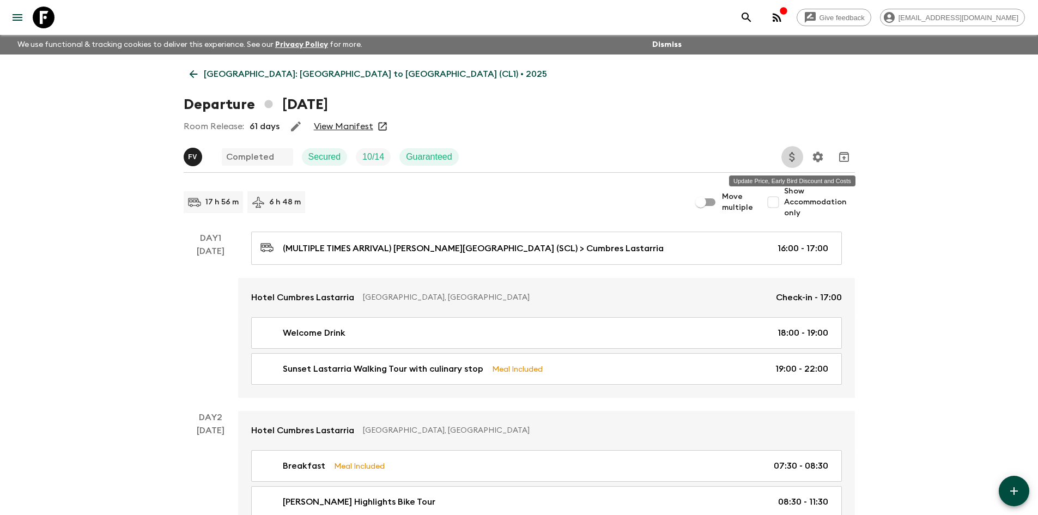
click at [790, 163] on button "Update Price, Early Bird Discount and Costs" at bounding box center [792, 157] width 22 height 22
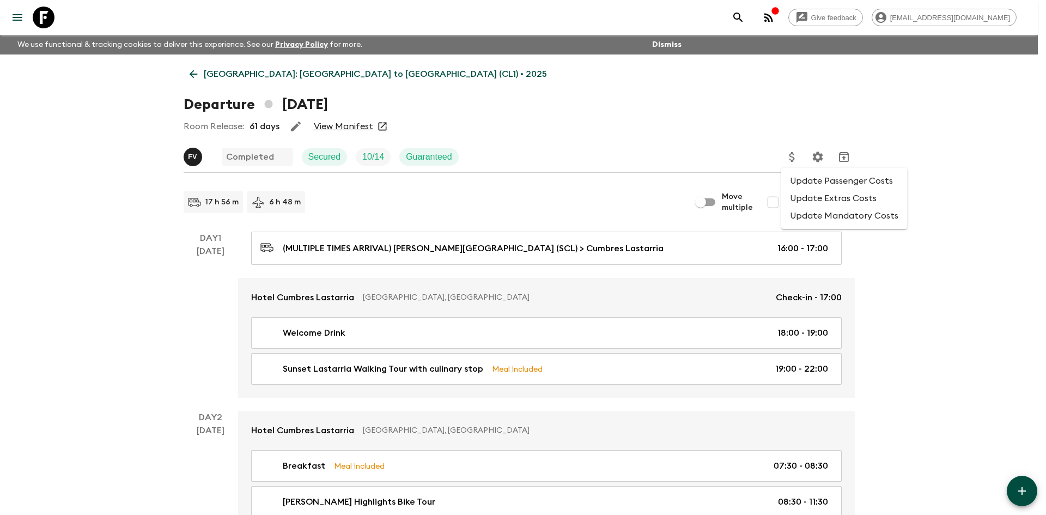
click at [800, 185] on li "Update Passenger Costs" at bounding box center [844, 180] width 126 height 17
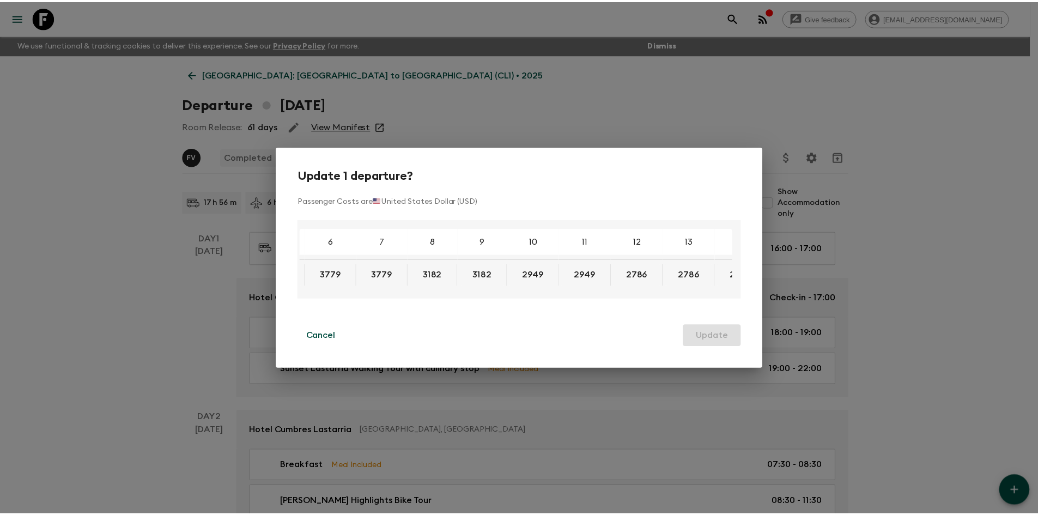
scroll to position [0, 120]
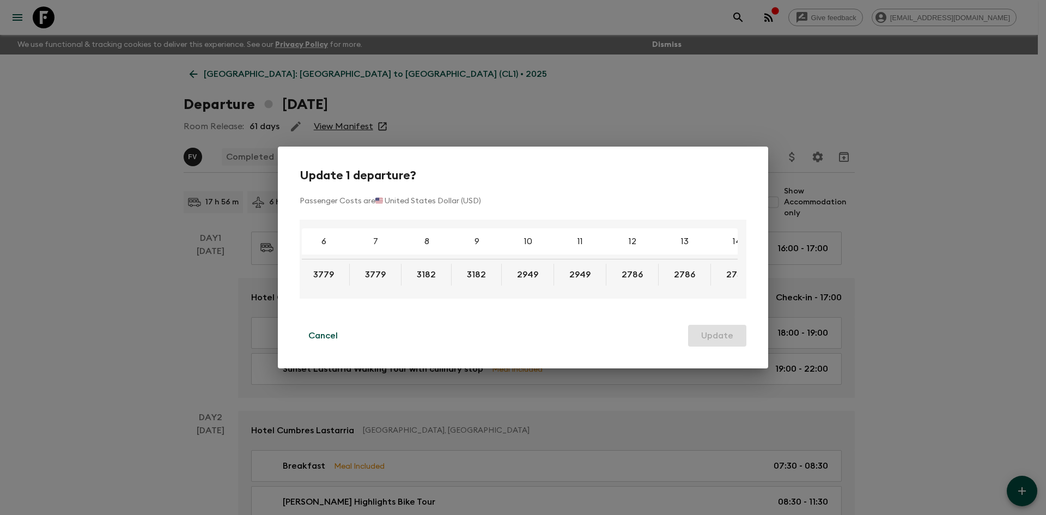
click at [155, 288] on div "Update 1 departure? Passenger Costs are 🇺🇸 United States Dollar (USD) 4 5 6 7 8…" at bounding box center [523, 257] width 1046 height 515
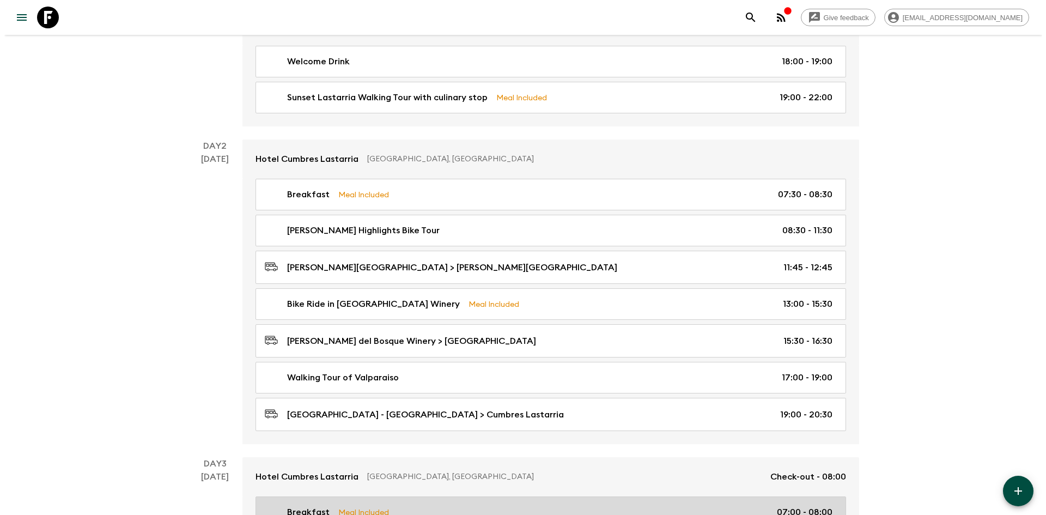
scroll to position [0, 0]
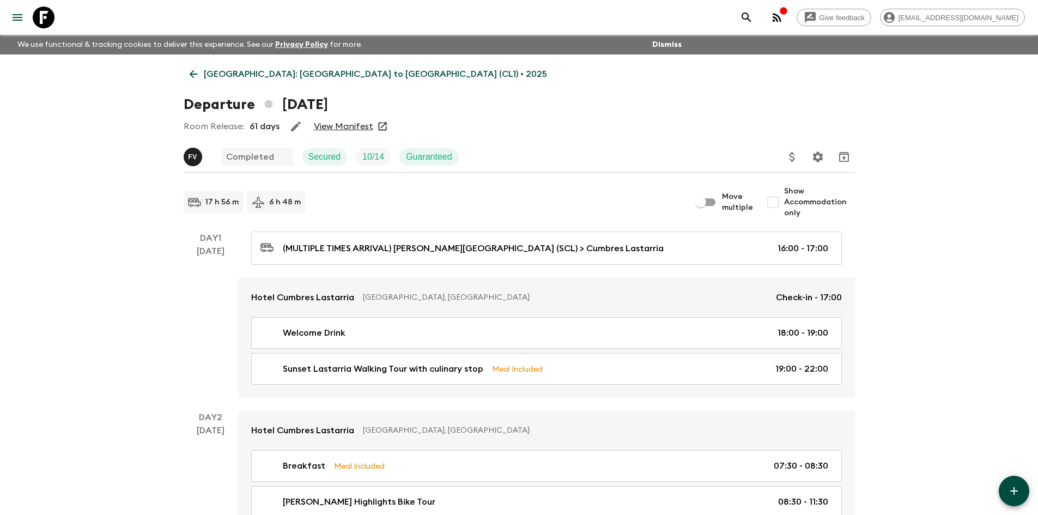
click at [784, 157] on button "Update Price, Early Bird Discount and Costs" at bounding box center [792, 157] width 22 height 22
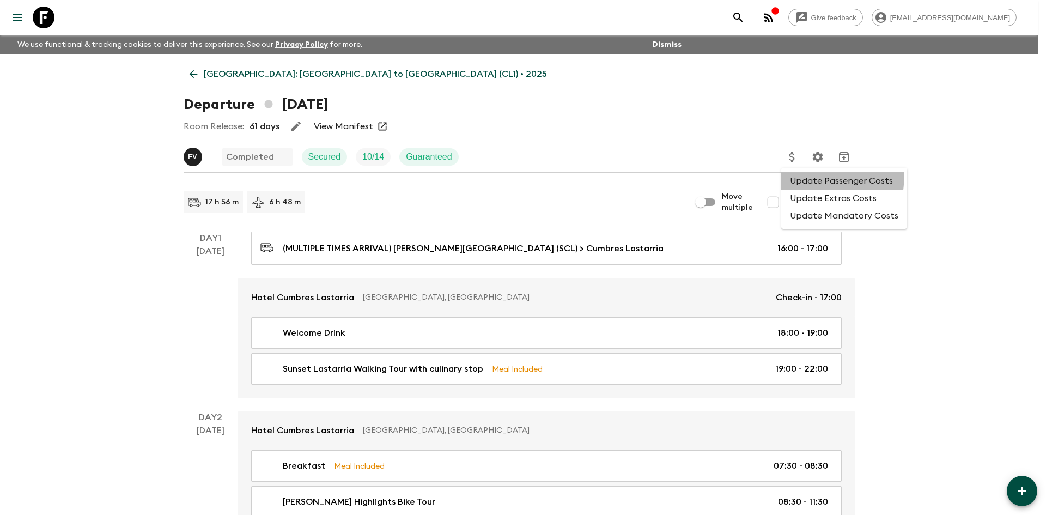
click at [792, 174] on li "Update Passenger Costs" at bounding box center [844, 180] width 126 height 17
